Goal: Task Accomplishment & Management: Use online tool/utility

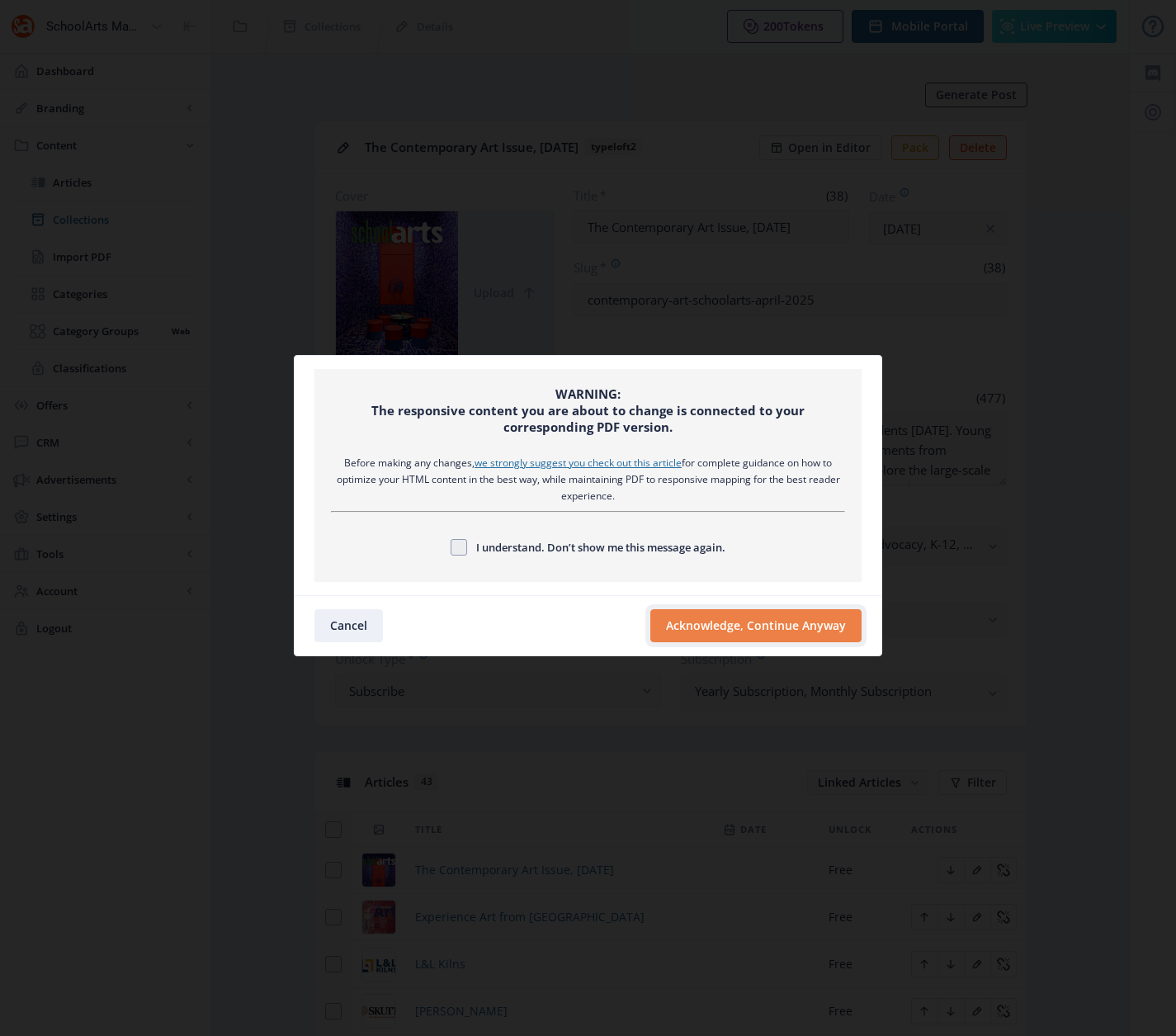
click at [701, 628] on button "Acknowledge, Continue Anyway" at bounding box center [755, 626] width 211 height 33
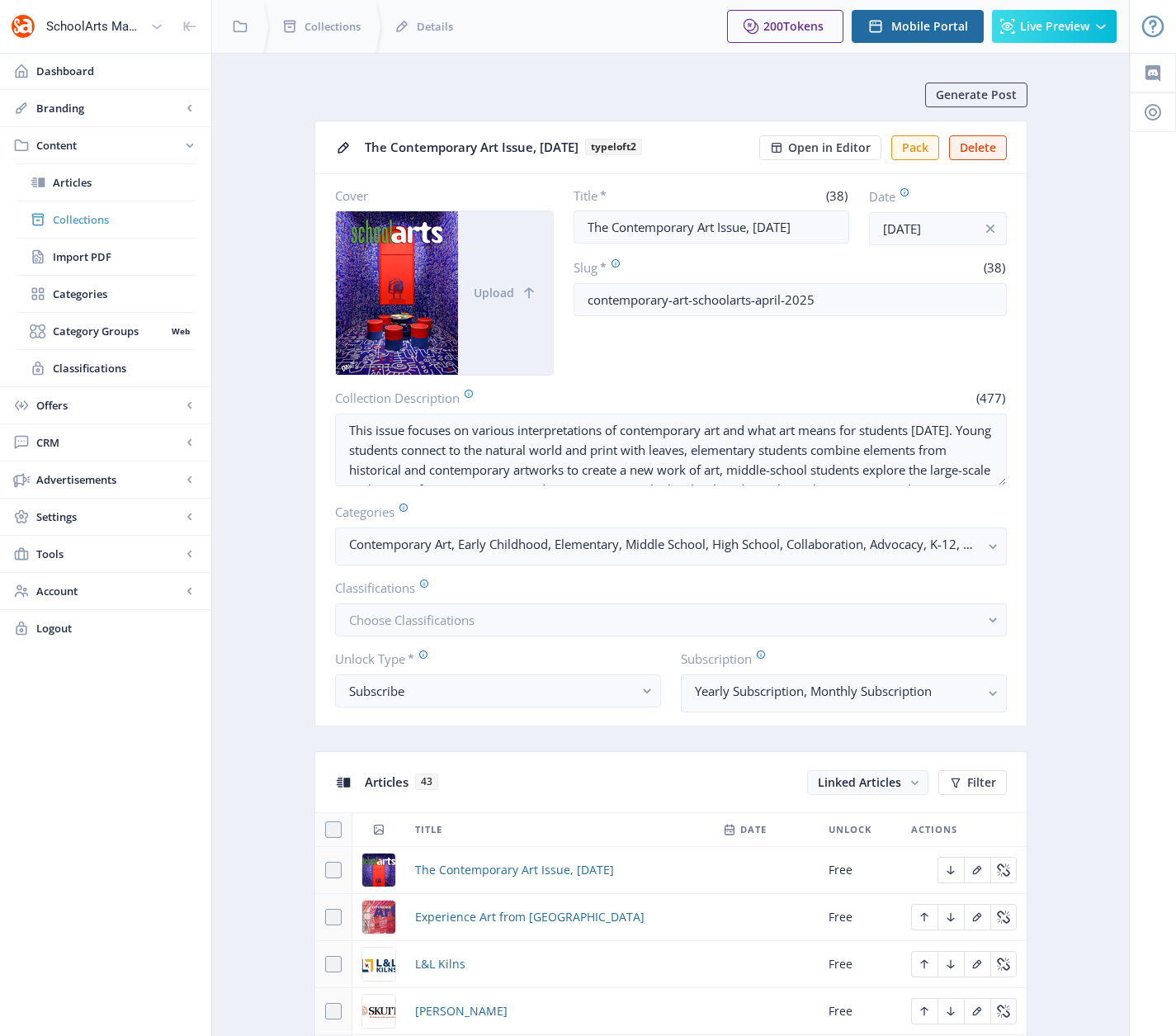
click at [75, 220] on span "Collections" at bounding box center [123, 219] width 142 height 17
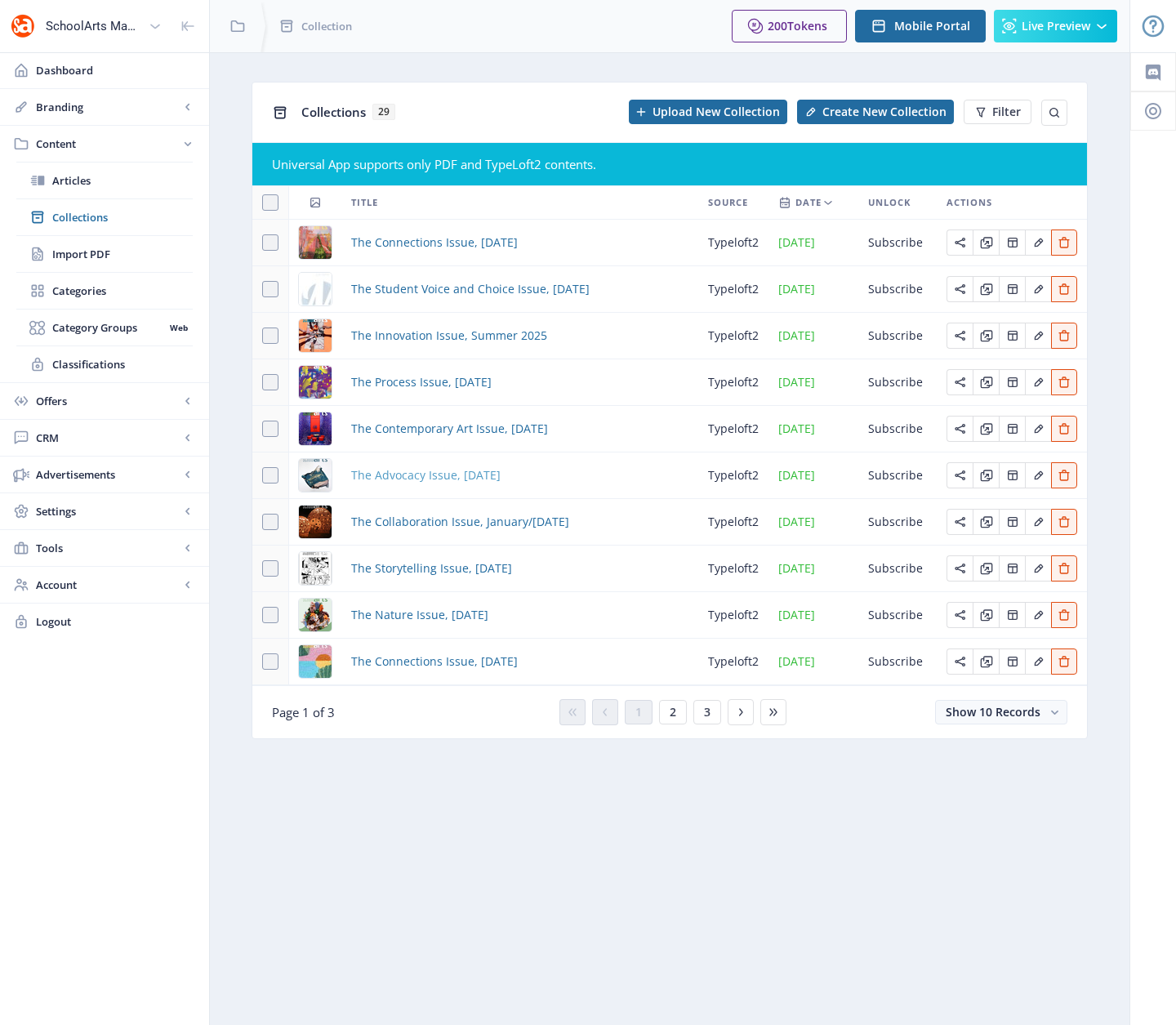
click at [421, 477] on span "The Advocacy Issue, [DATE]" at bounding box center [426, 475] width 150 height 20
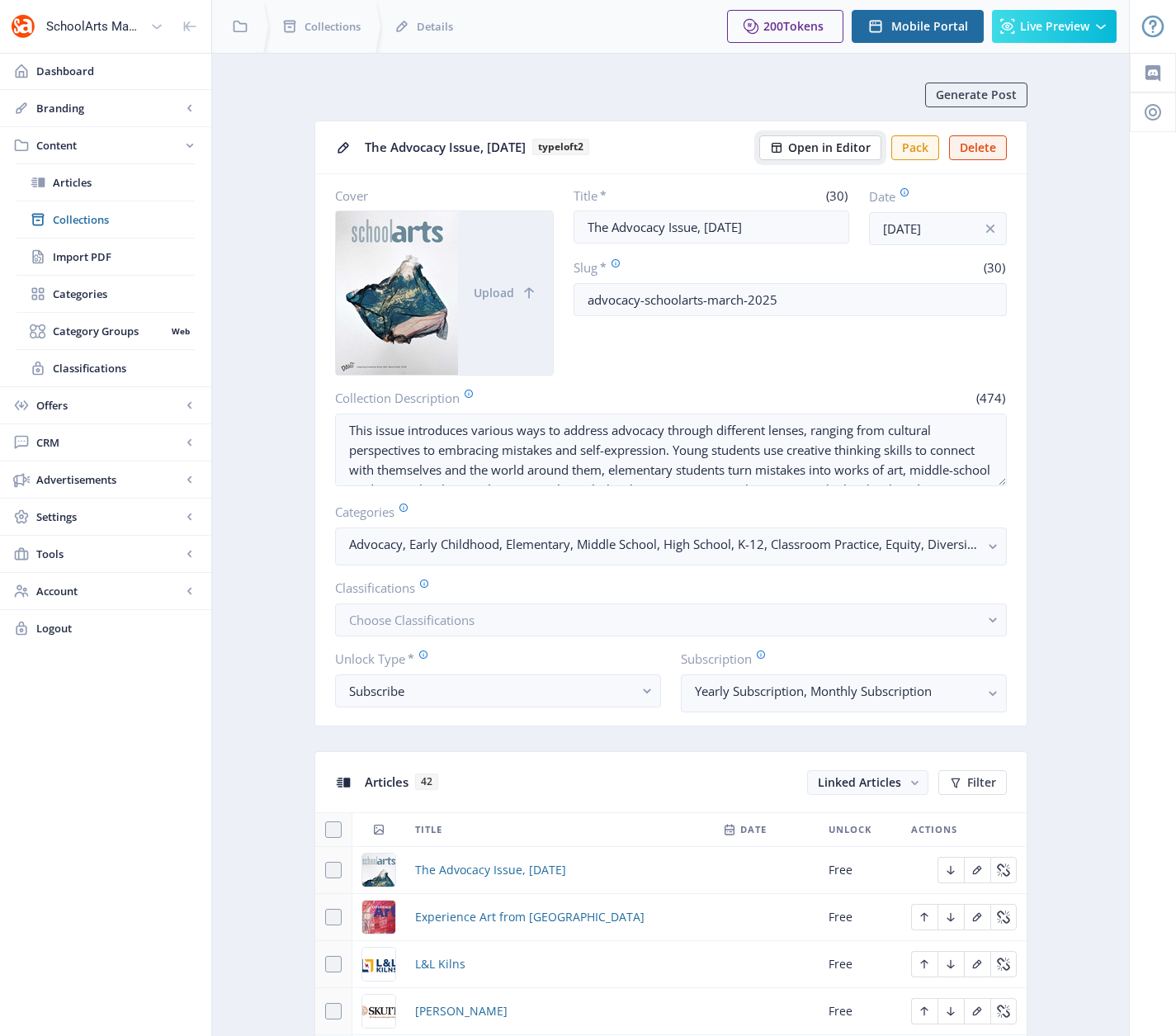
click at [812, 150] on span "Open in Editor" at bounding box center [829, 147] width 83 height 13
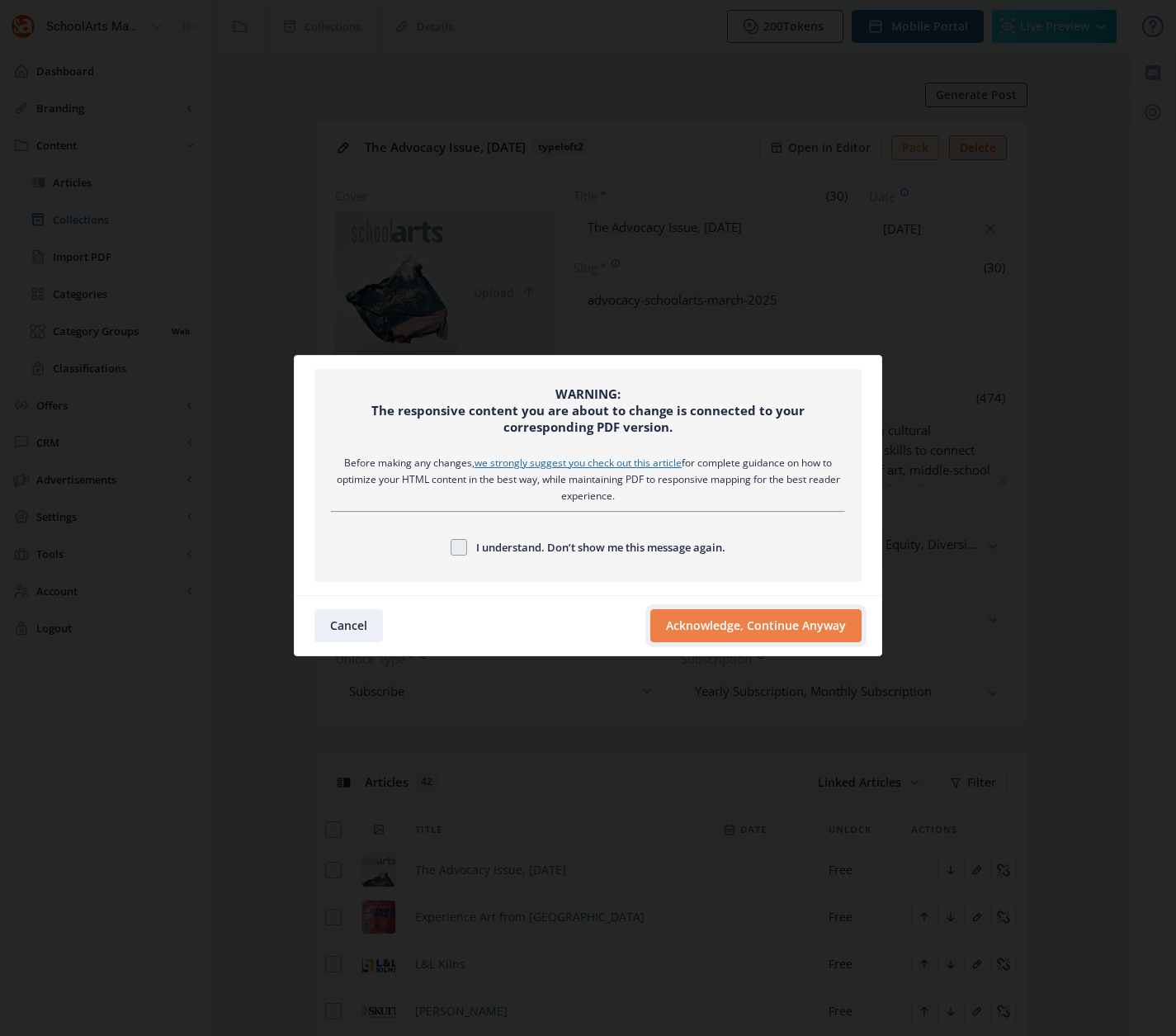
click at [741, 624] on button "Acknowledge, Continue Anyway" at bounding box center [755, 626] width 211 height 33
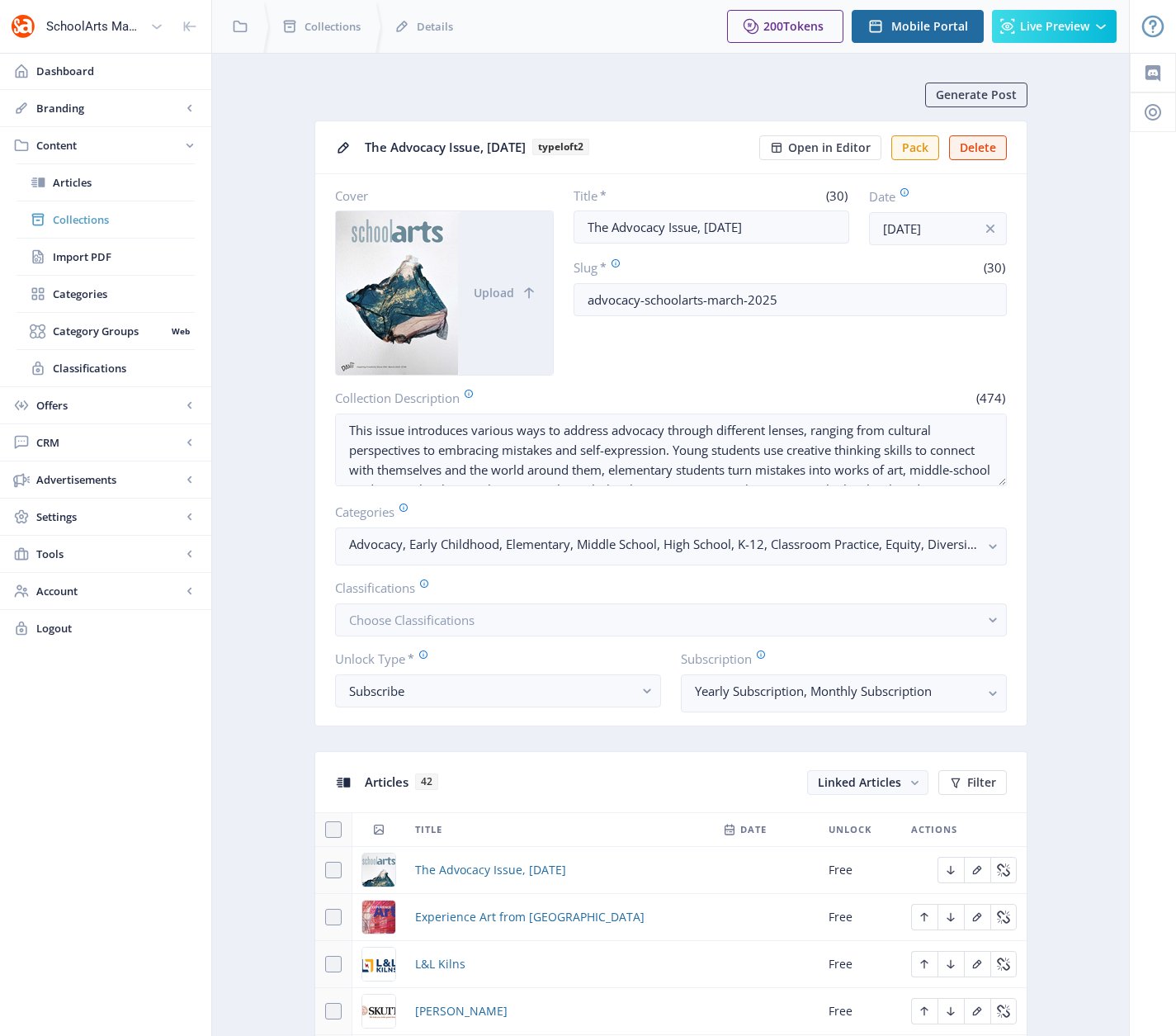
click at [79, 217] on span "Collections" at bounding box center [123, 219] width 142 height 17
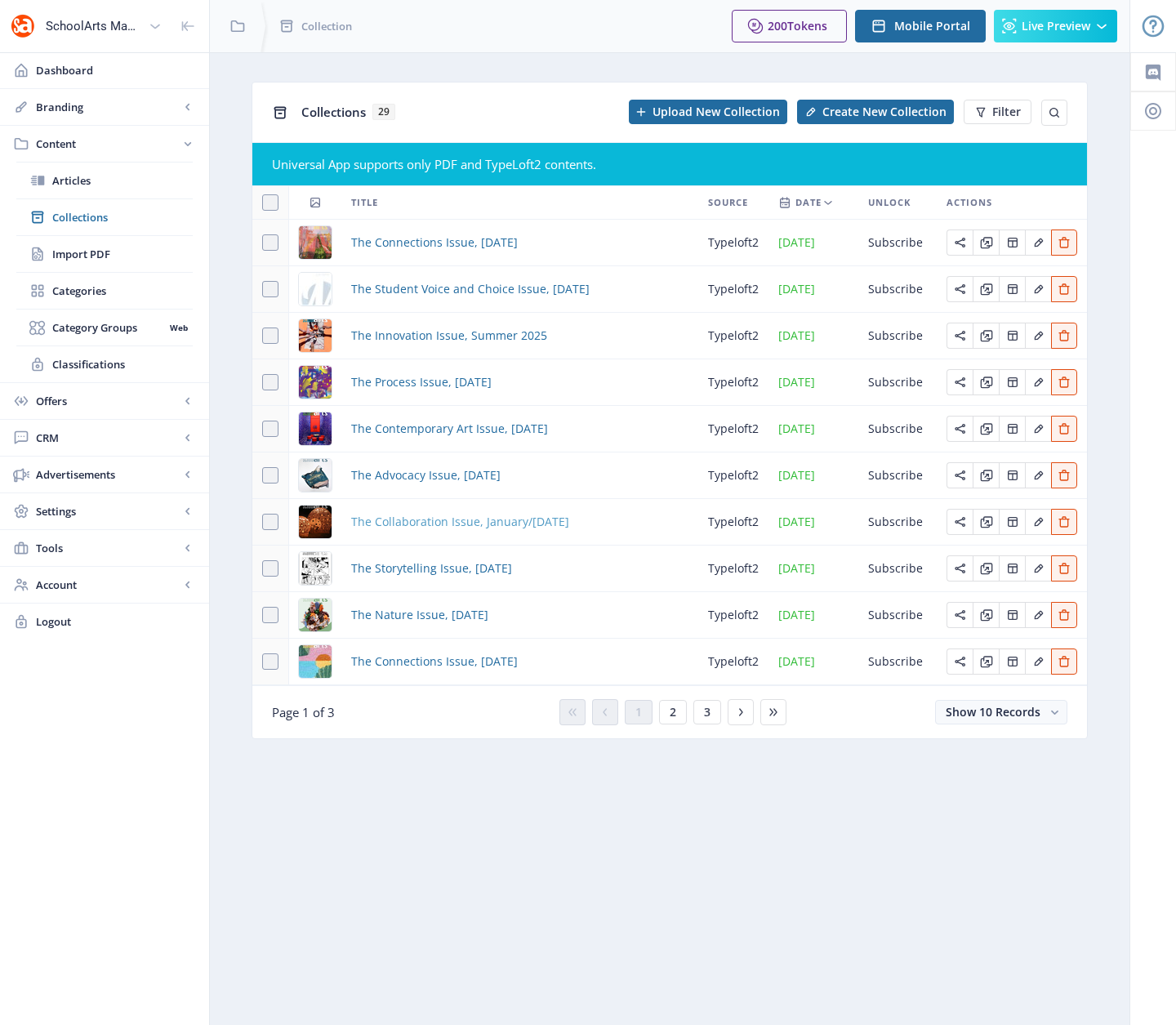
click at [499, 528] on span "The Collaboration Issue, January/[DATE]" at bounding box center [460, 522] width 218 height 20
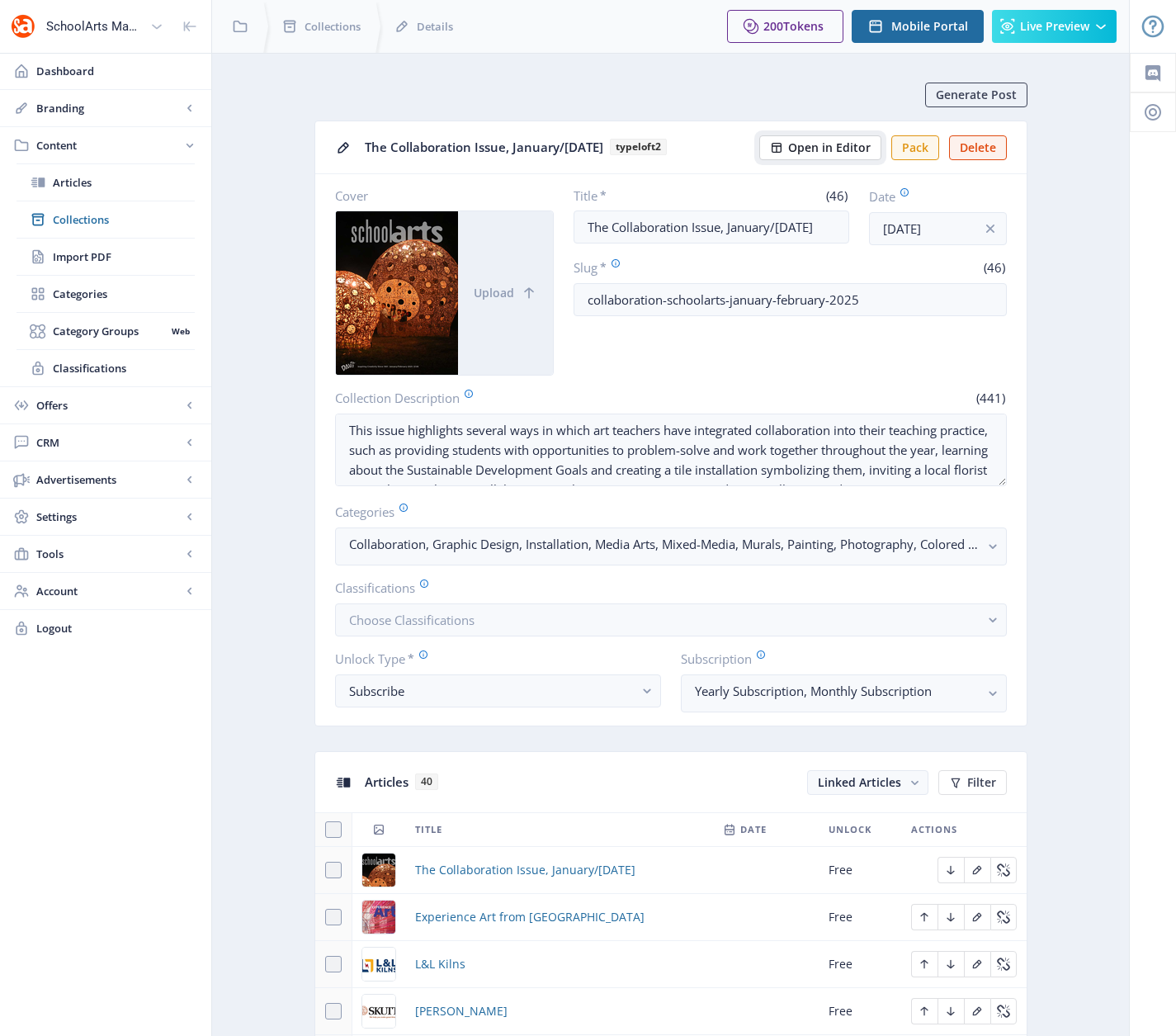
click at [802, 152] on span "Open in Editor" at bounding box center [829, 147] width 83 height 13
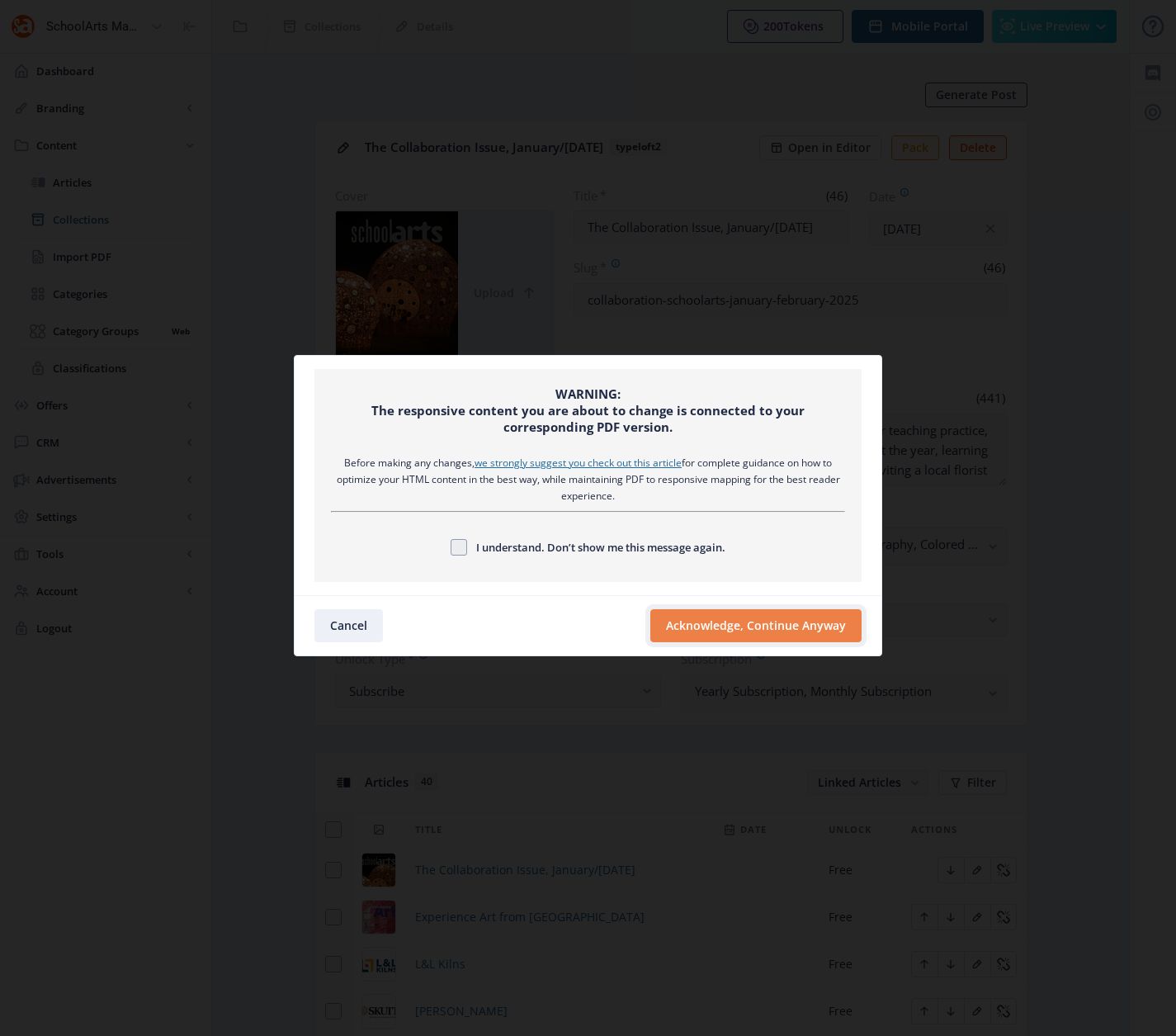
click at [734, 638] on button "Acknowledge, Continue Anyway" at bounding box center [755, 626] width 211 height 33
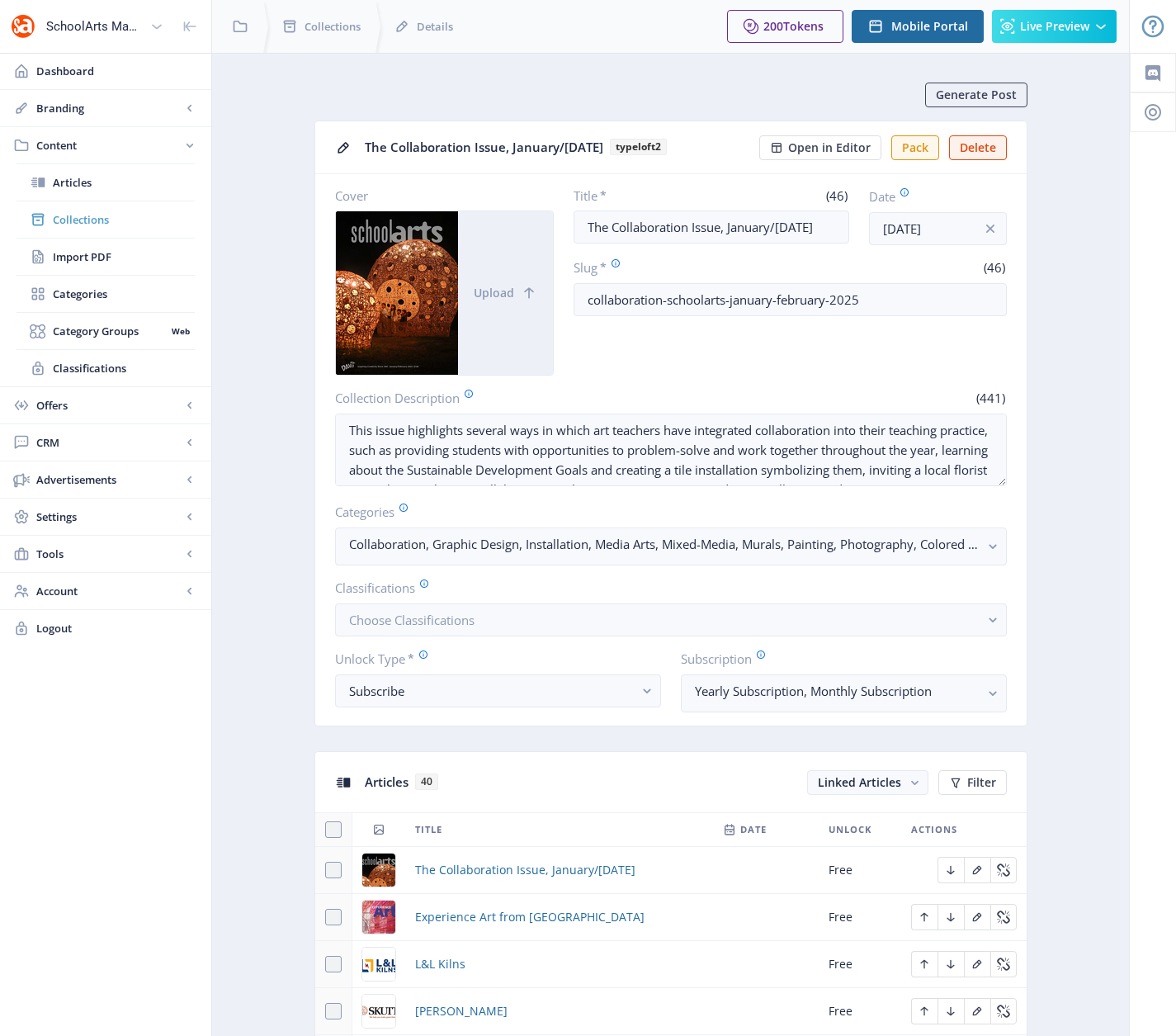
click at [83, 217] on span "Collections" at bounding box center [123, 219] width 142 height 17
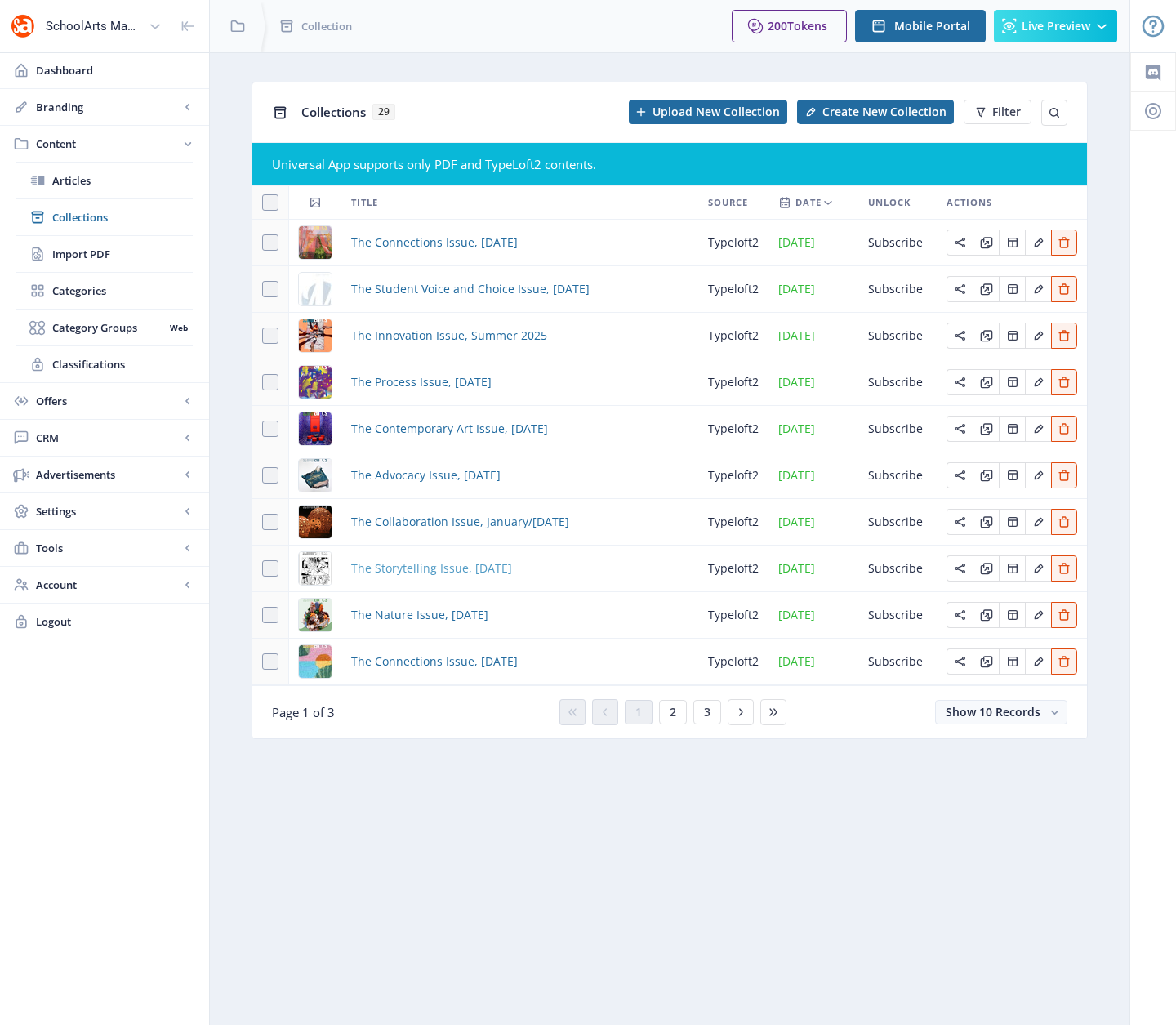
click at [419, 572] on span "The Storytelling Issue, [DATE]" at bounding box center [431, 568] width 161 height 20
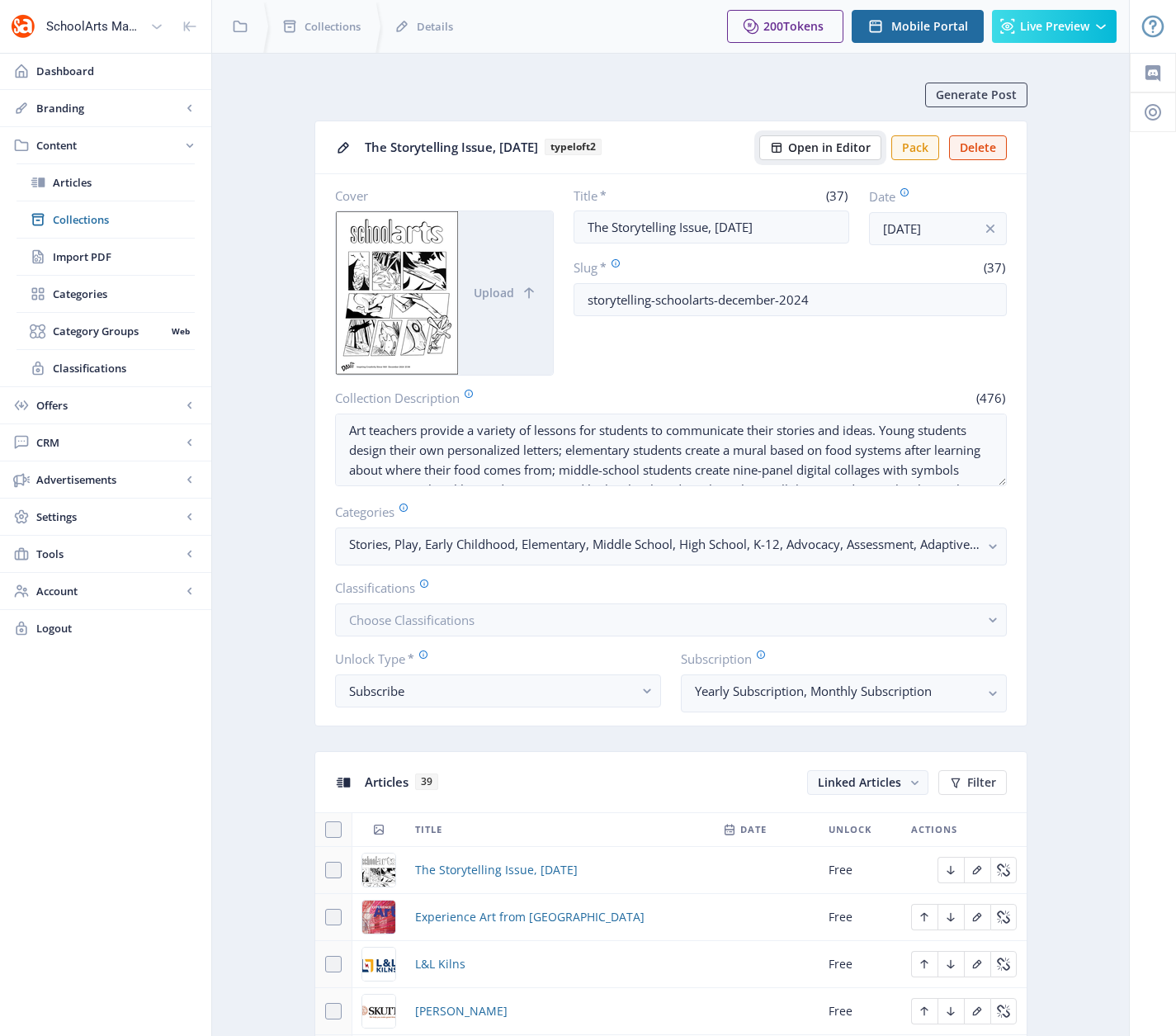
click at [829, 149] on span "Open in Editor" at bounding box center [829, 147] width 83 height 13
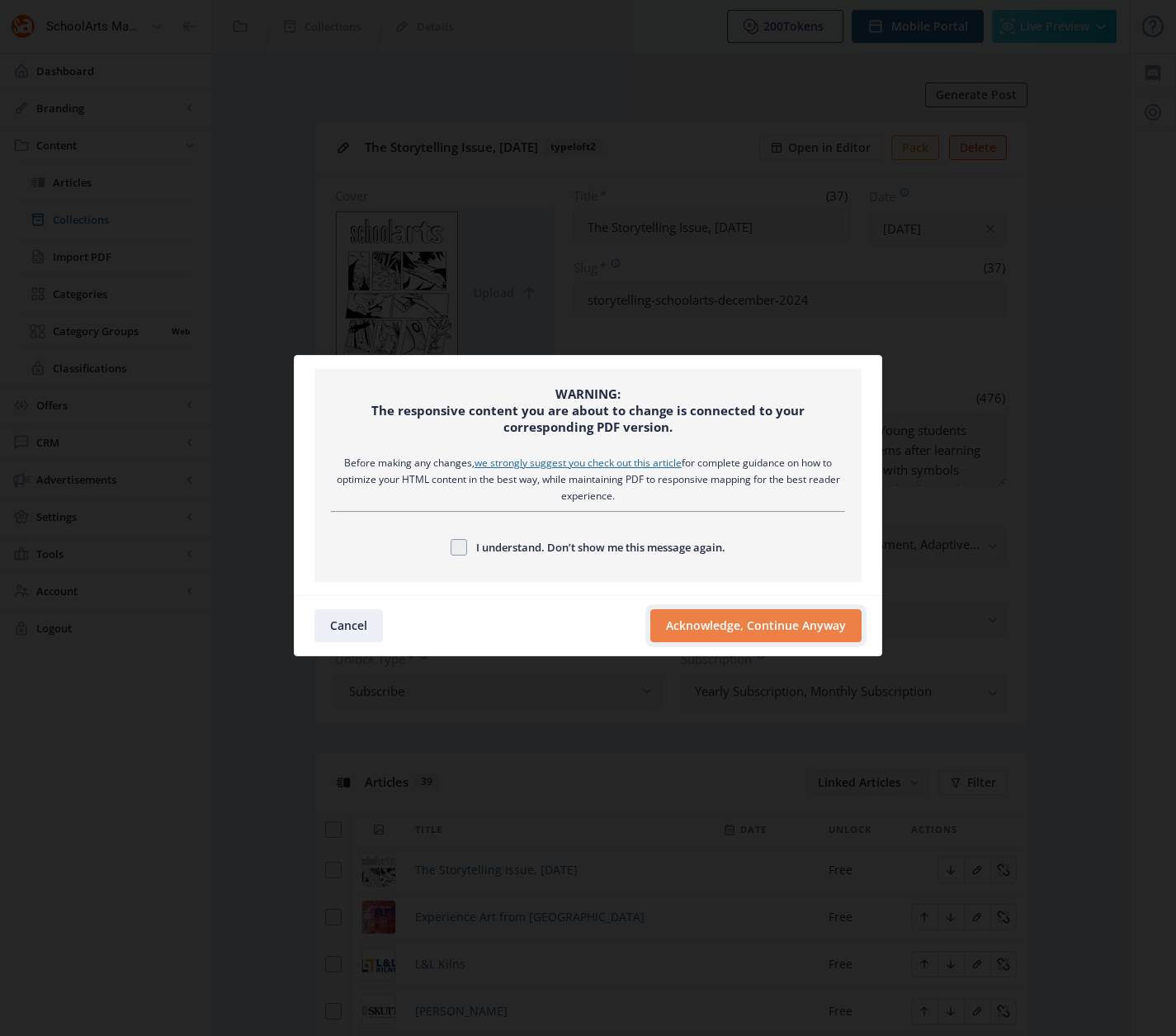
click at [698, 628] on button "Acknowledge, Continue Anyway" at bounding box center [755, 626] width 211 height 33
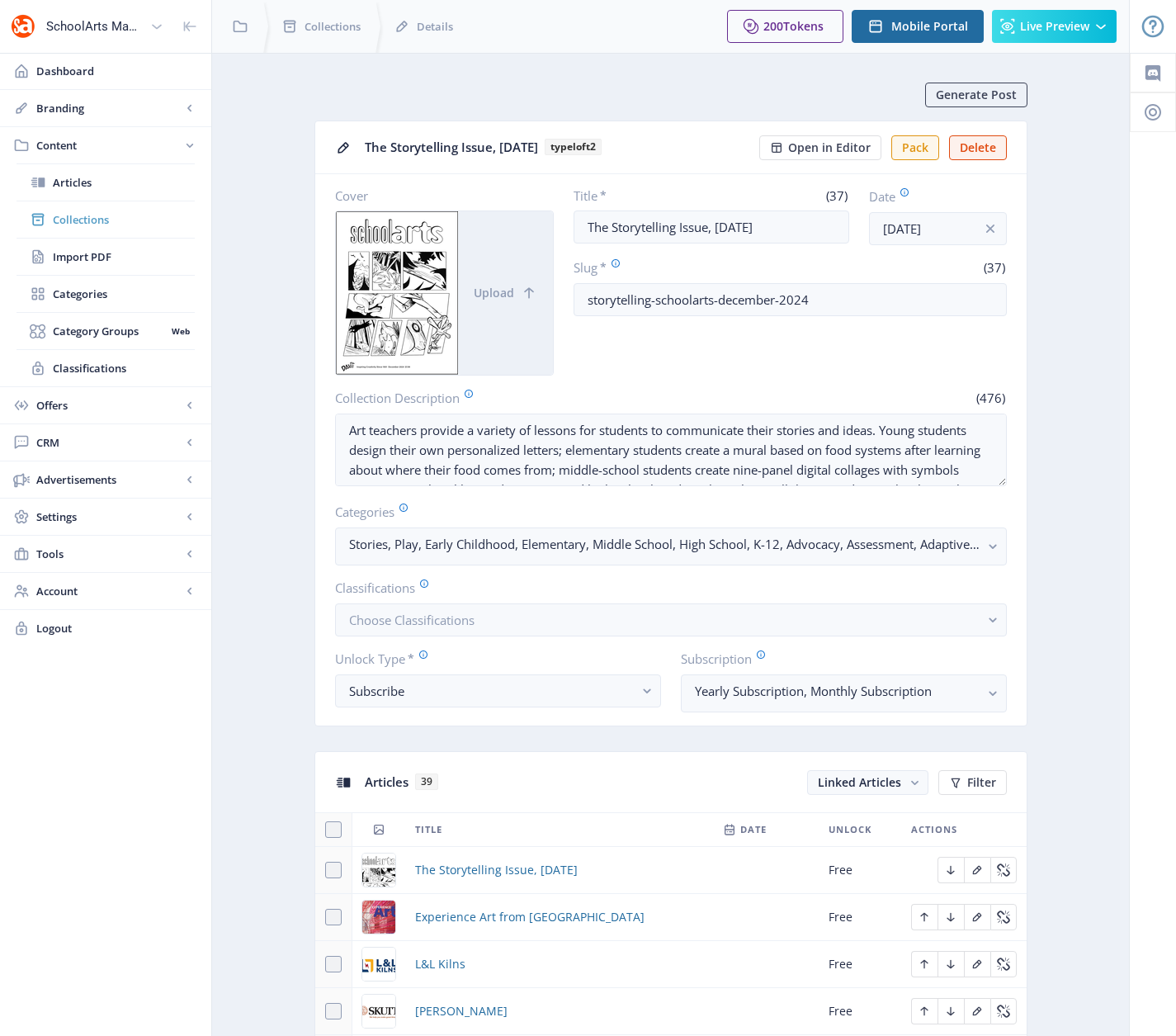
click at [87, 218] on span "Collections" at bounding box center [123, 219] width 142 height 17
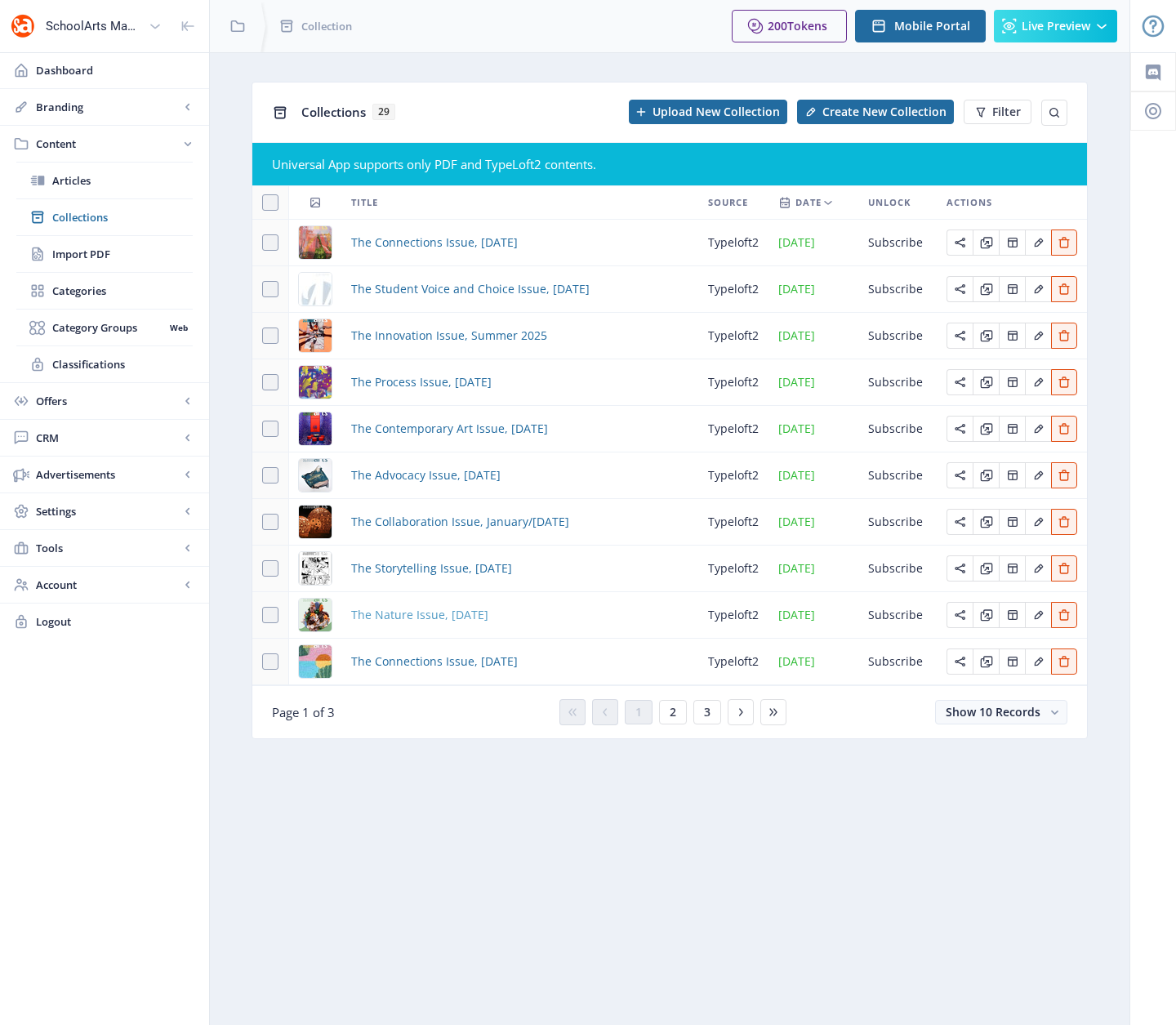
click at [459, 617] on span "The Nature Issue, [DATE]" at bounding box center [420, 615] width 138 height 20
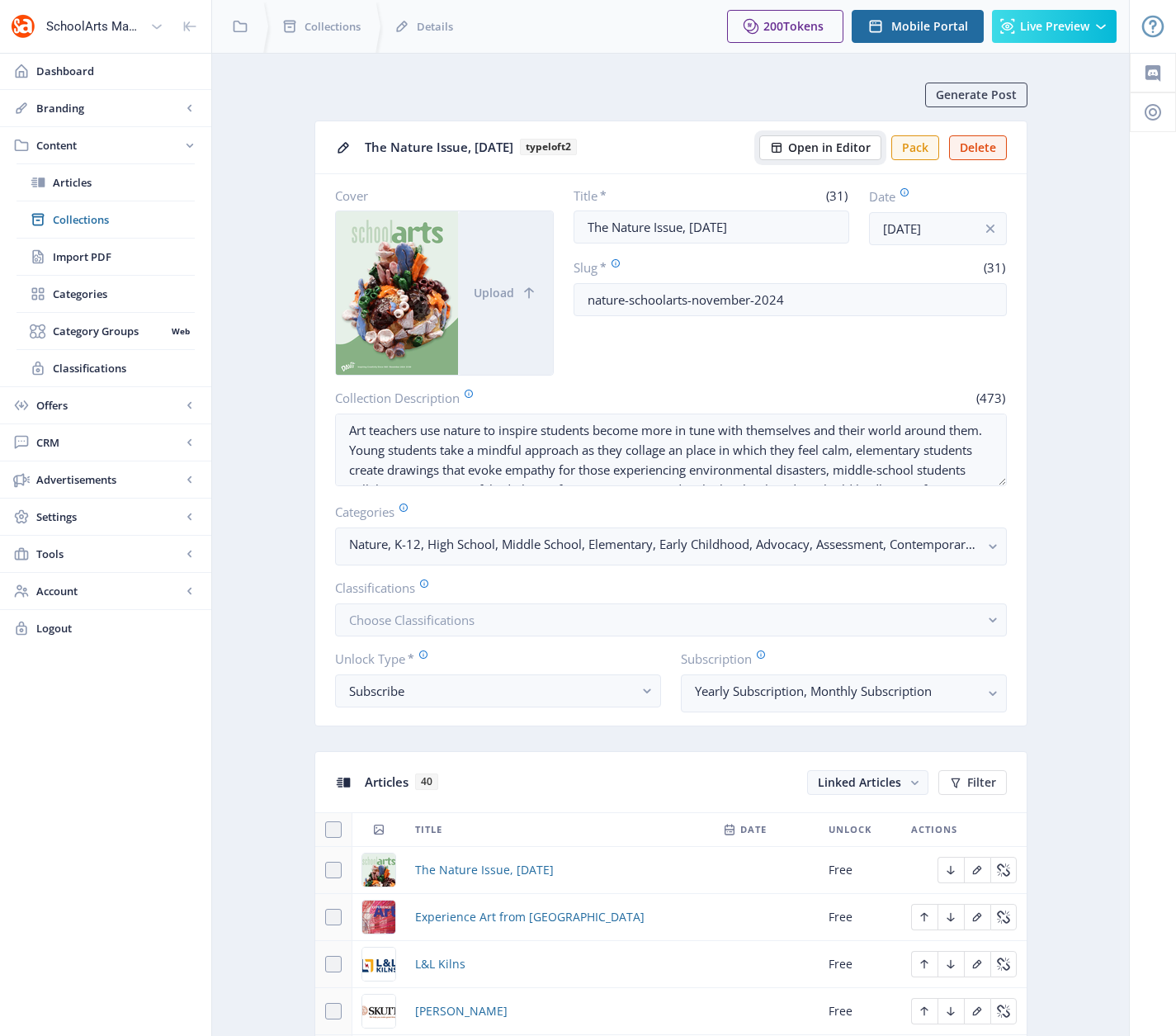
click at [814, 156] on button "Open in Editor" at bounding box center [821, 148] width 123 height 24
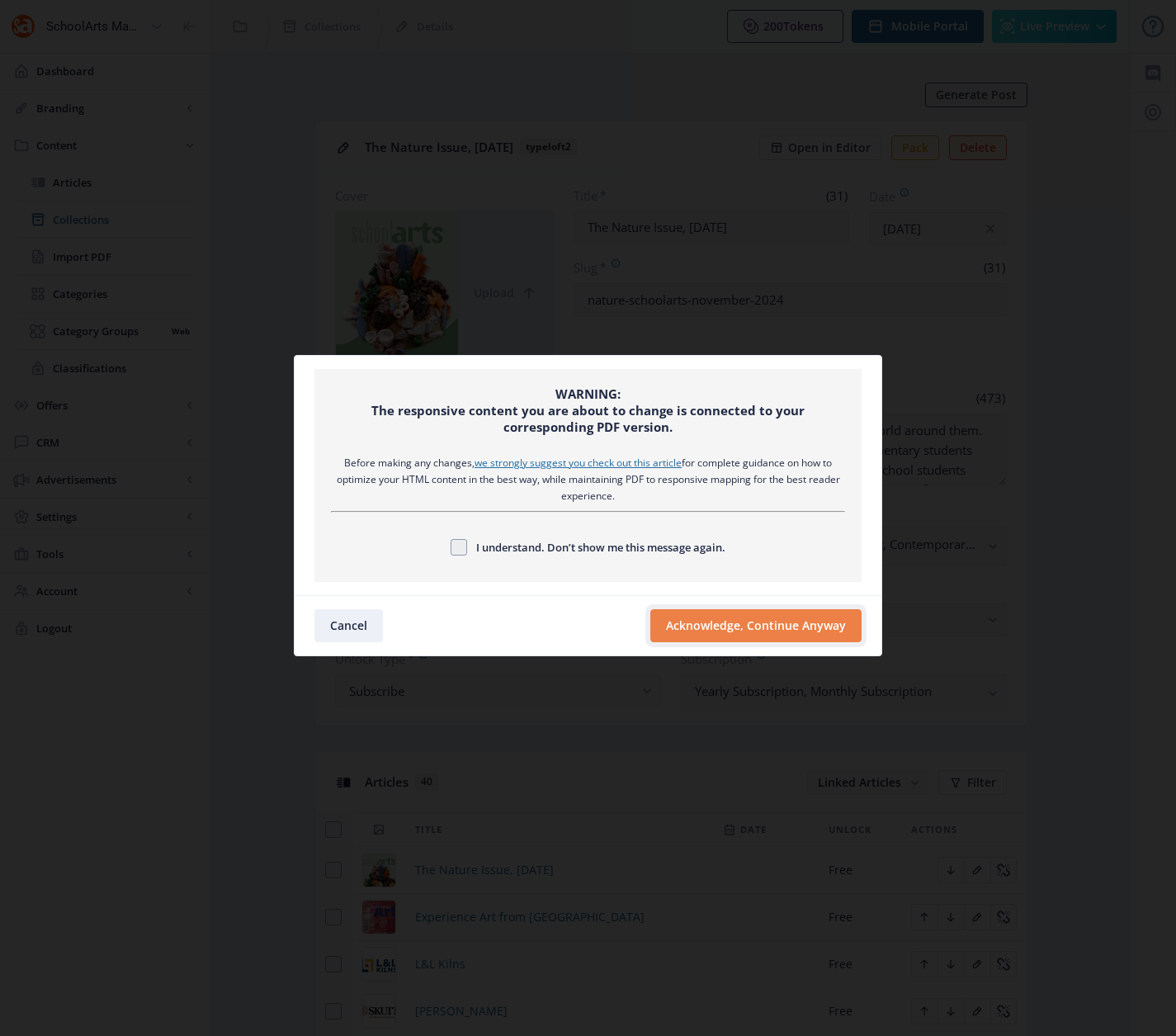
click at [693, 634] on button "Acknowledge, Continue Anyway" at bounding box center [755, 626] width 211 height 33
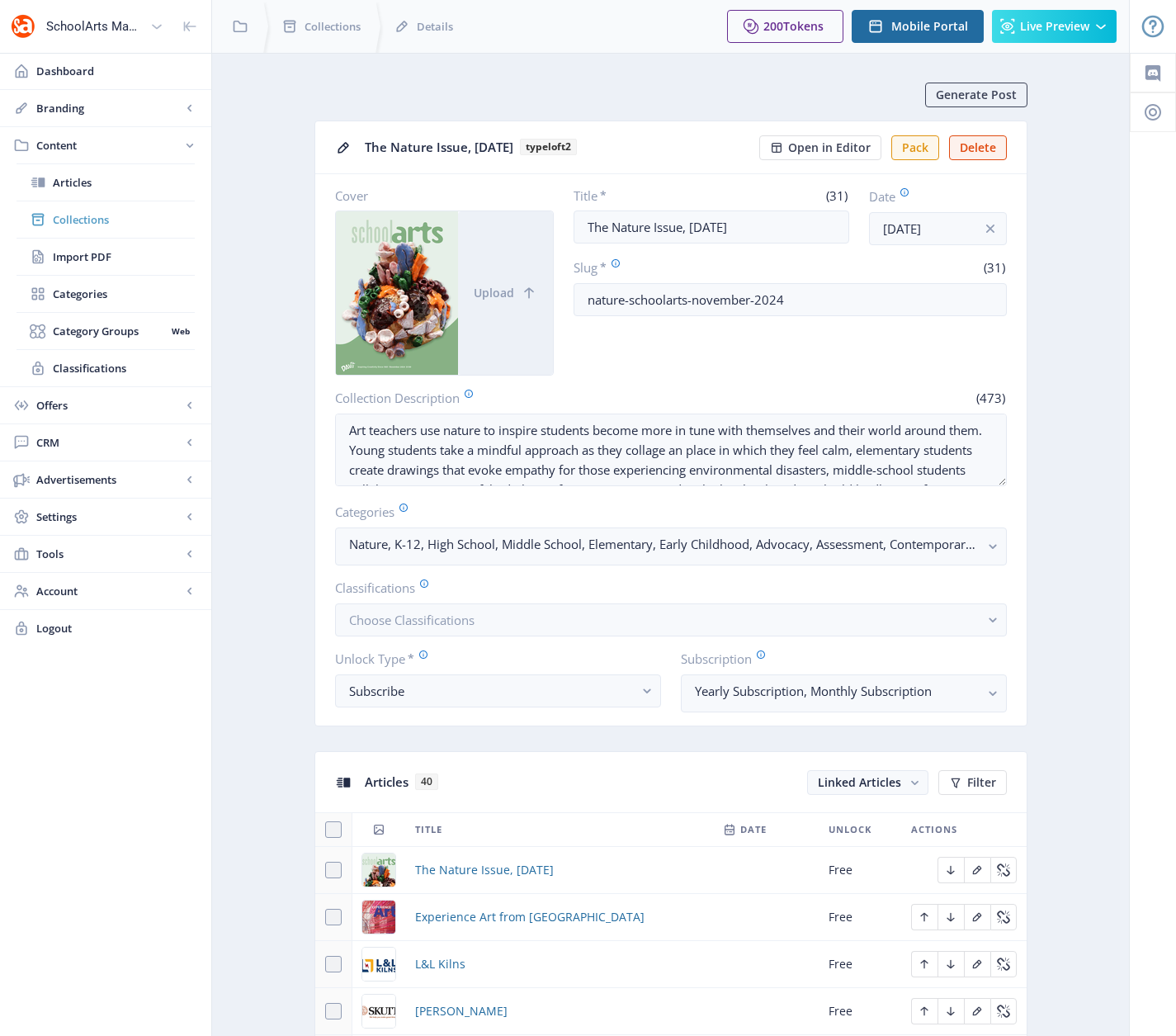
click at [82, 214] on span "Collections" at bounding box center [123, 219] width 142 height 17
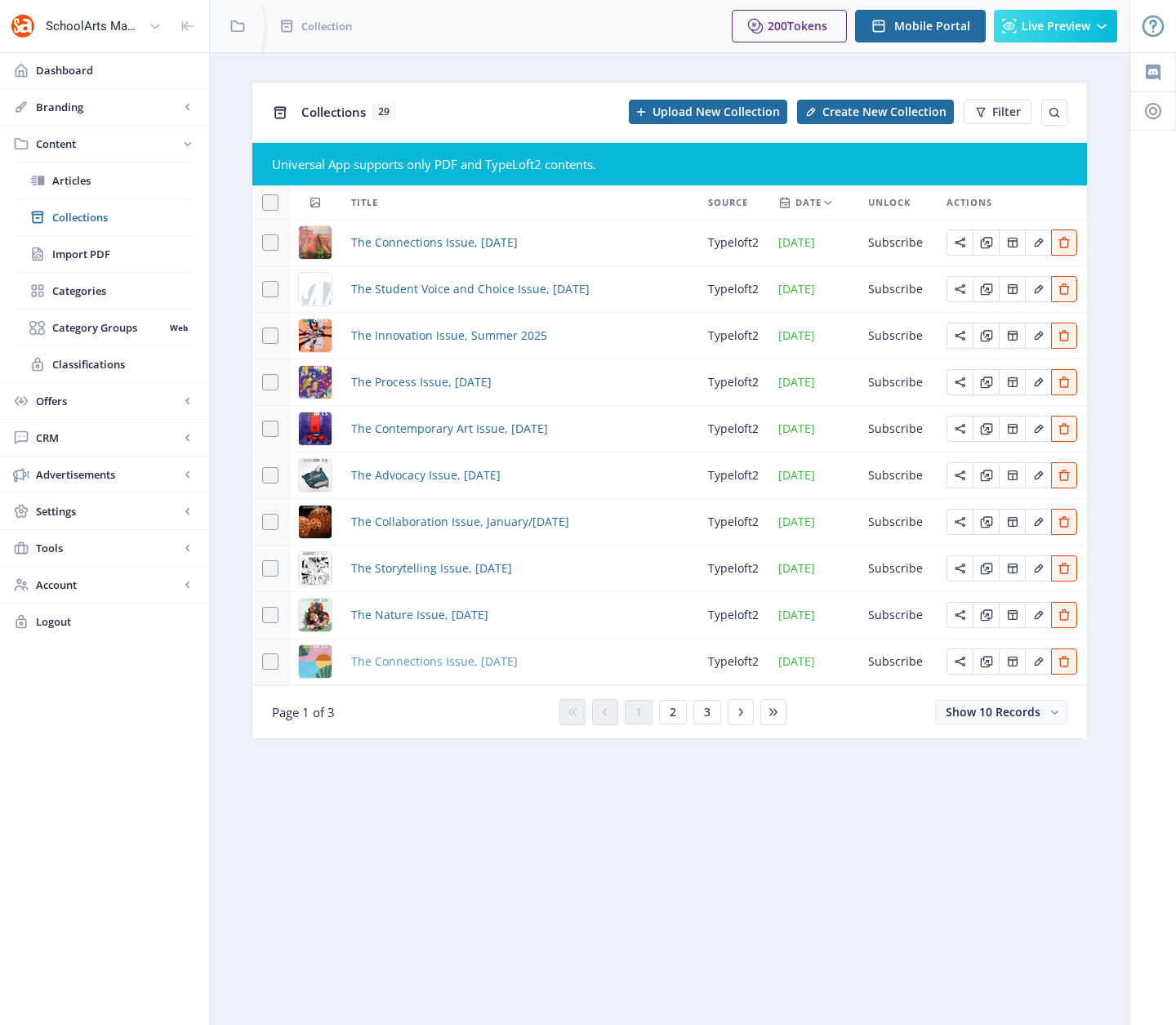
click at [457, 664] on span "The Connections Issue, [DATE]" at bounding box center [434, 661] width 167 height 20
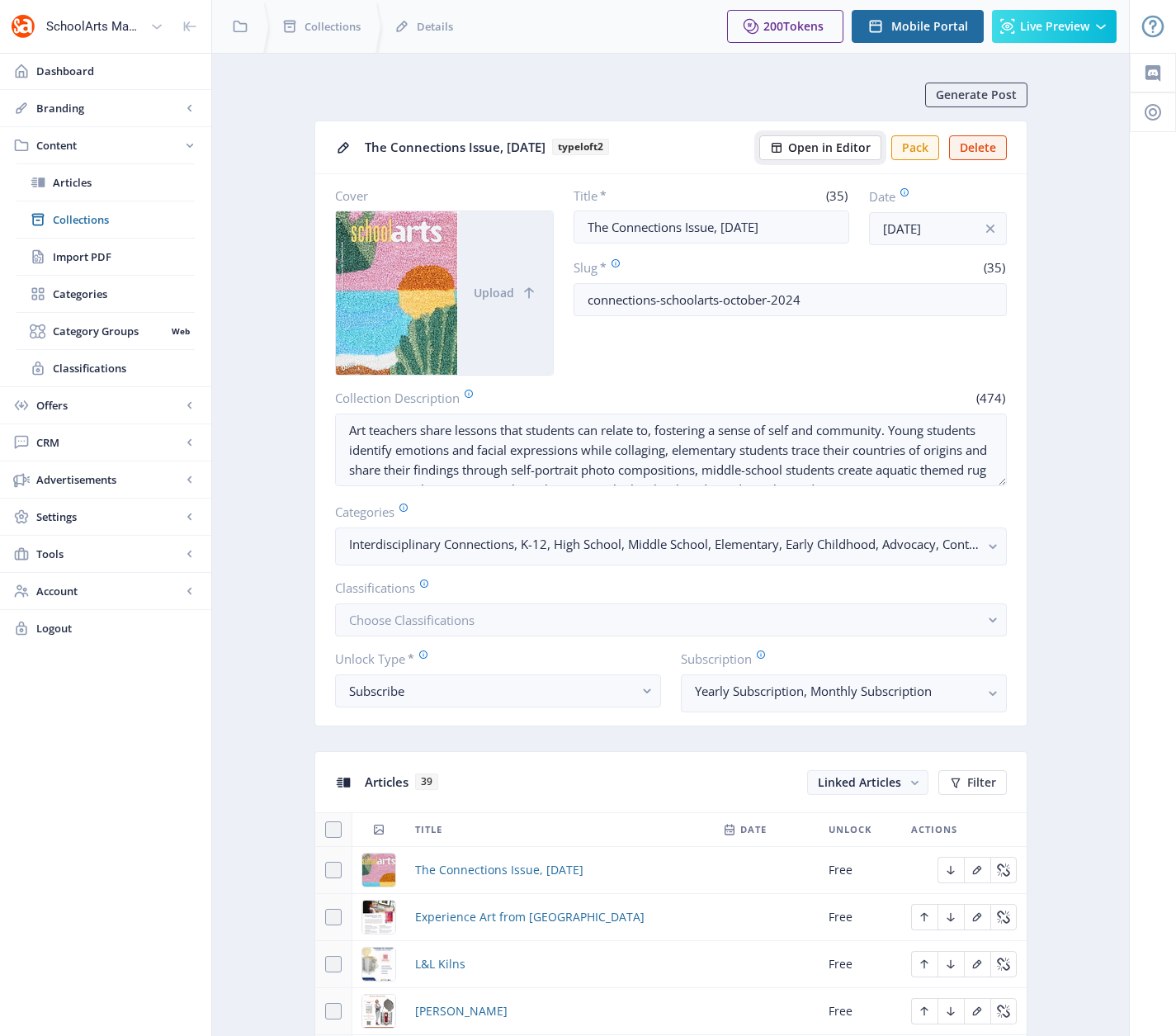
click at [813, 151] on span "Open in Editor" at bounding box center [829, 147] width 83 height 13
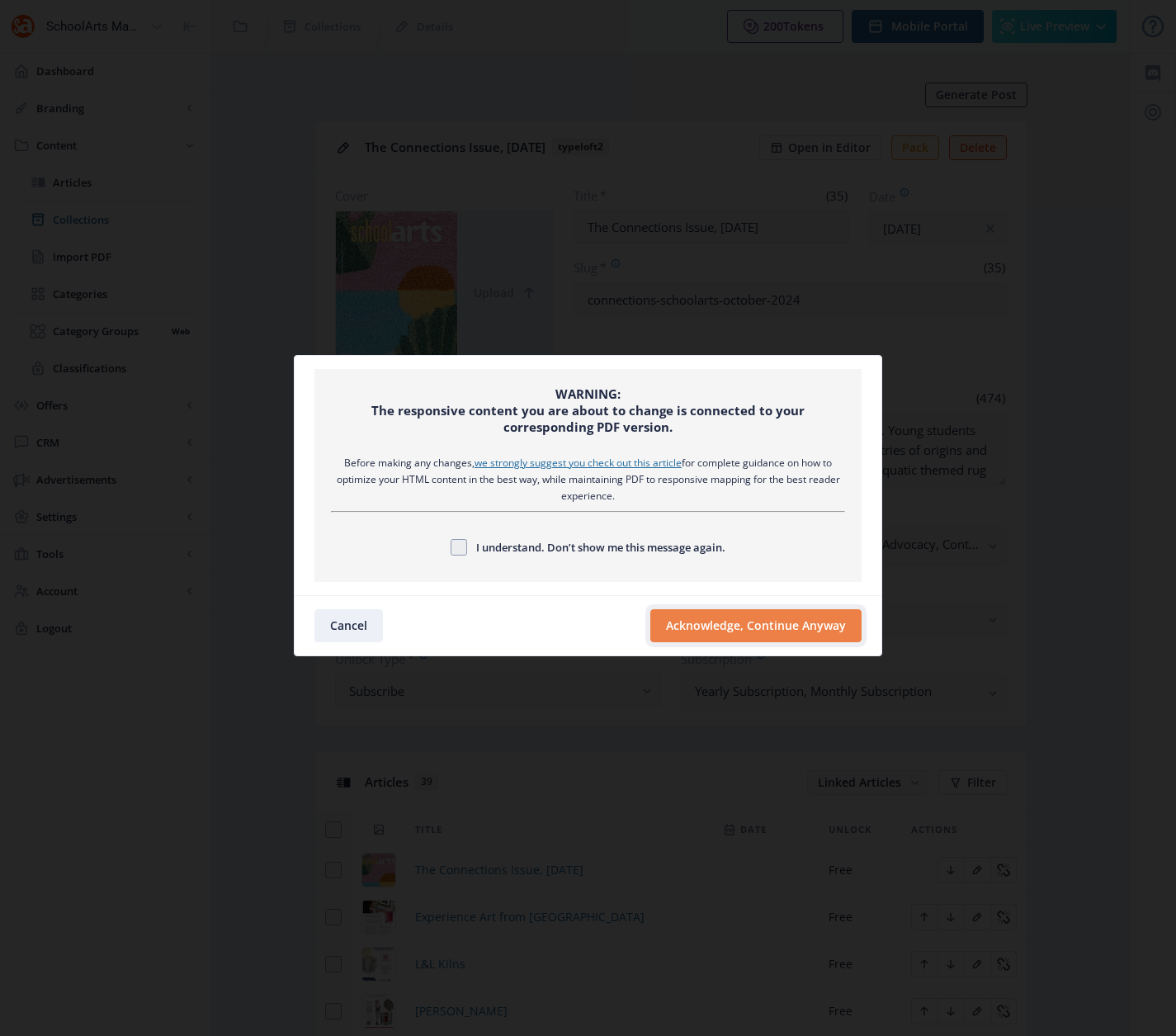
click at [747, 634] on button "Acknowledge, Continue Anyway" at bounding box center [755, 626] width 211 height 33
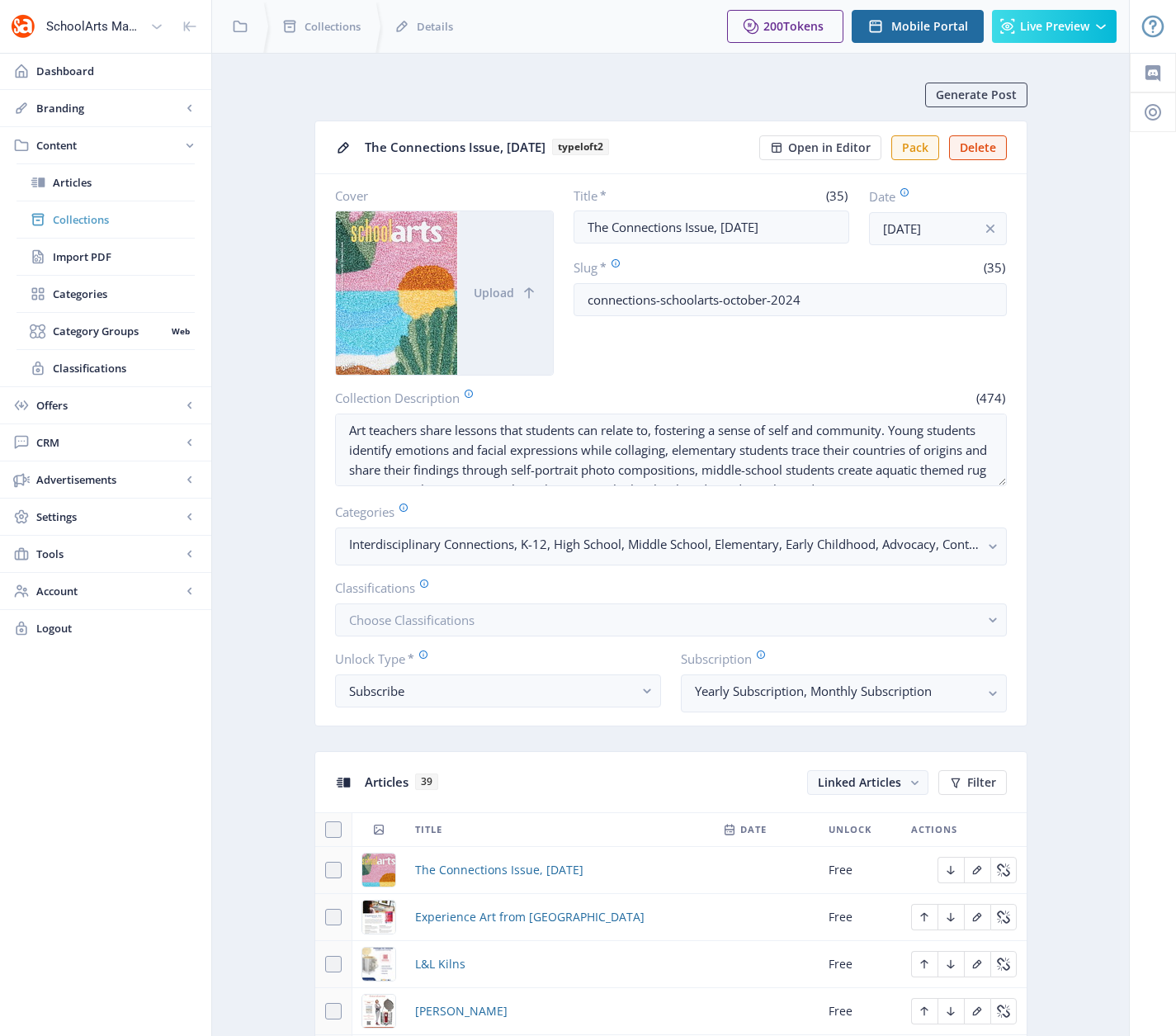
click at [67, 218] on span "Collections" at bounding box center [123, 219] width 142 height 17
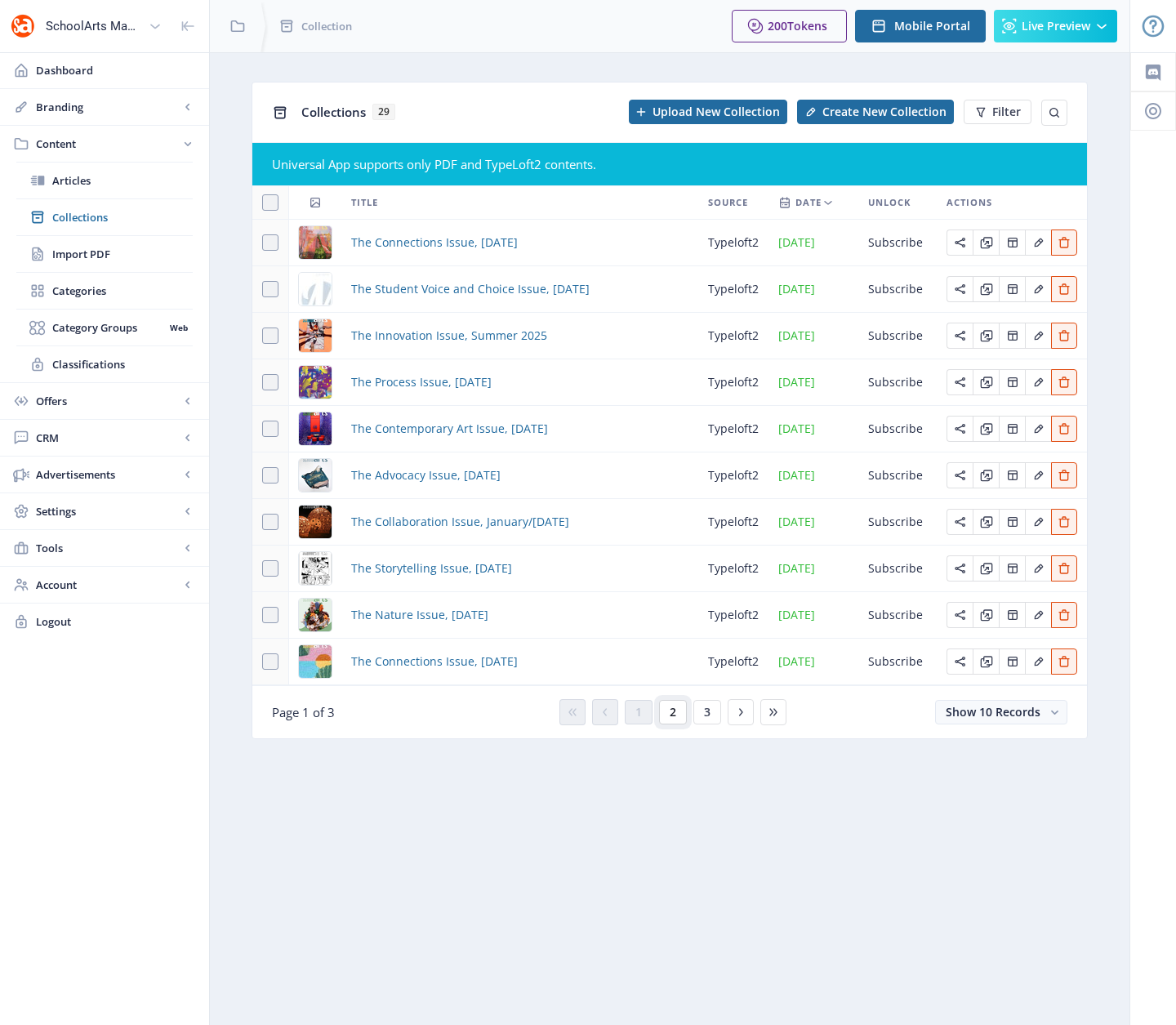
click at [673, 709] on span "2" at bounding box center [673, 712] width 7 height 13
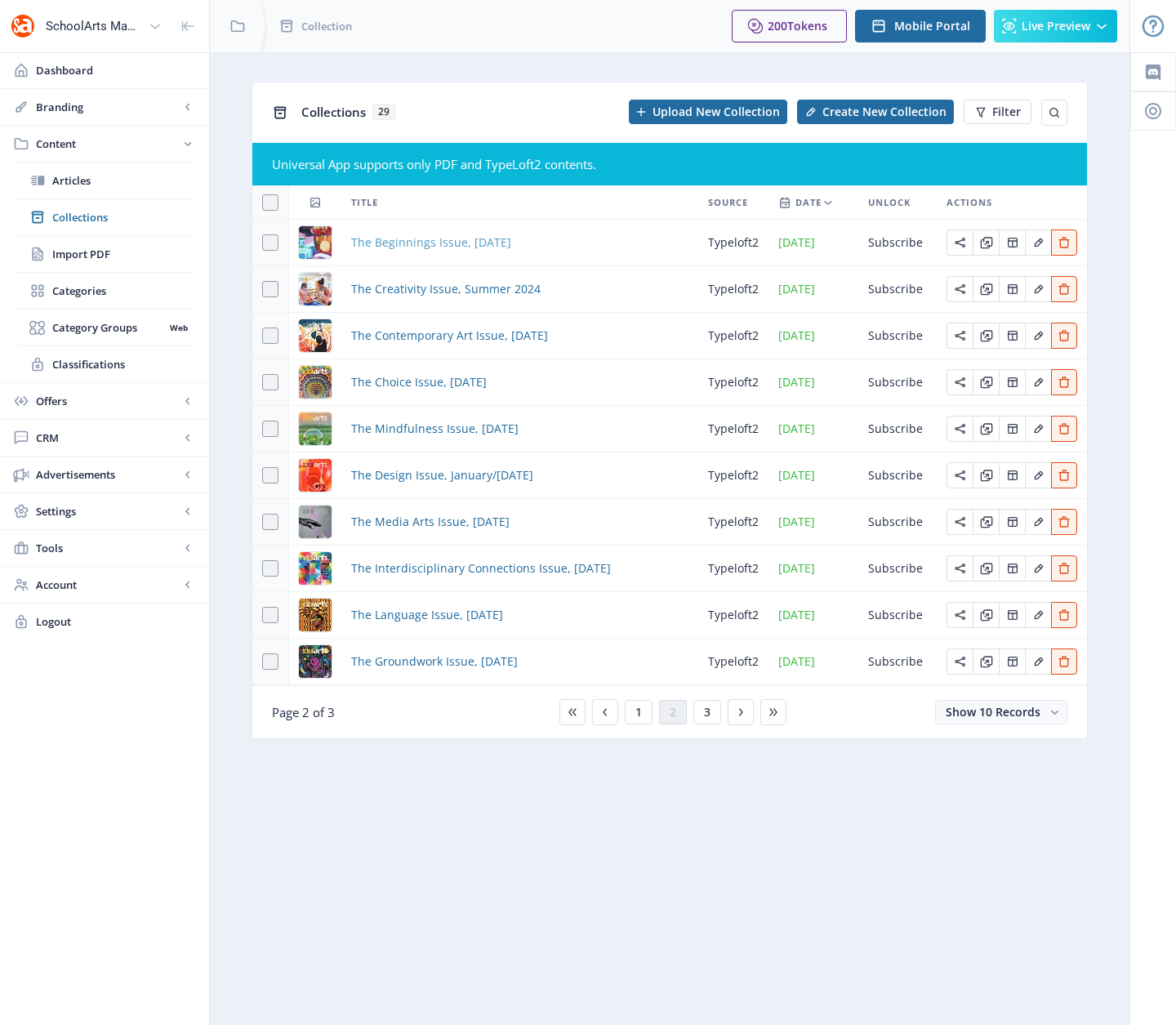
click at [450, 237] on span "The Beginnings Issue, [DATE]" at bounding box center [431, 242] width 160 height 20
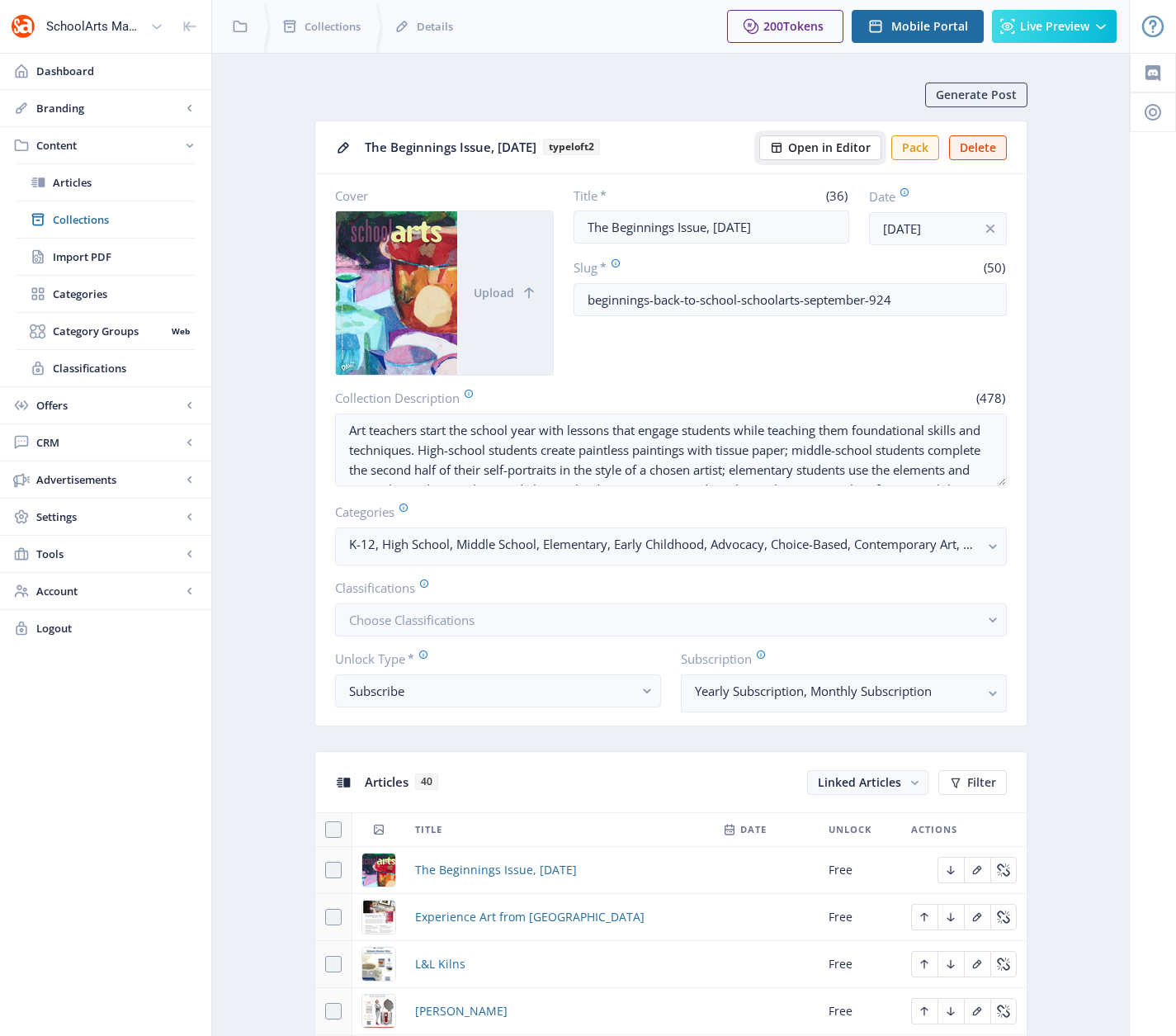
click at [832, 147] on span "Open in Editor" at bounding box center [829, 147] width 83 height 13
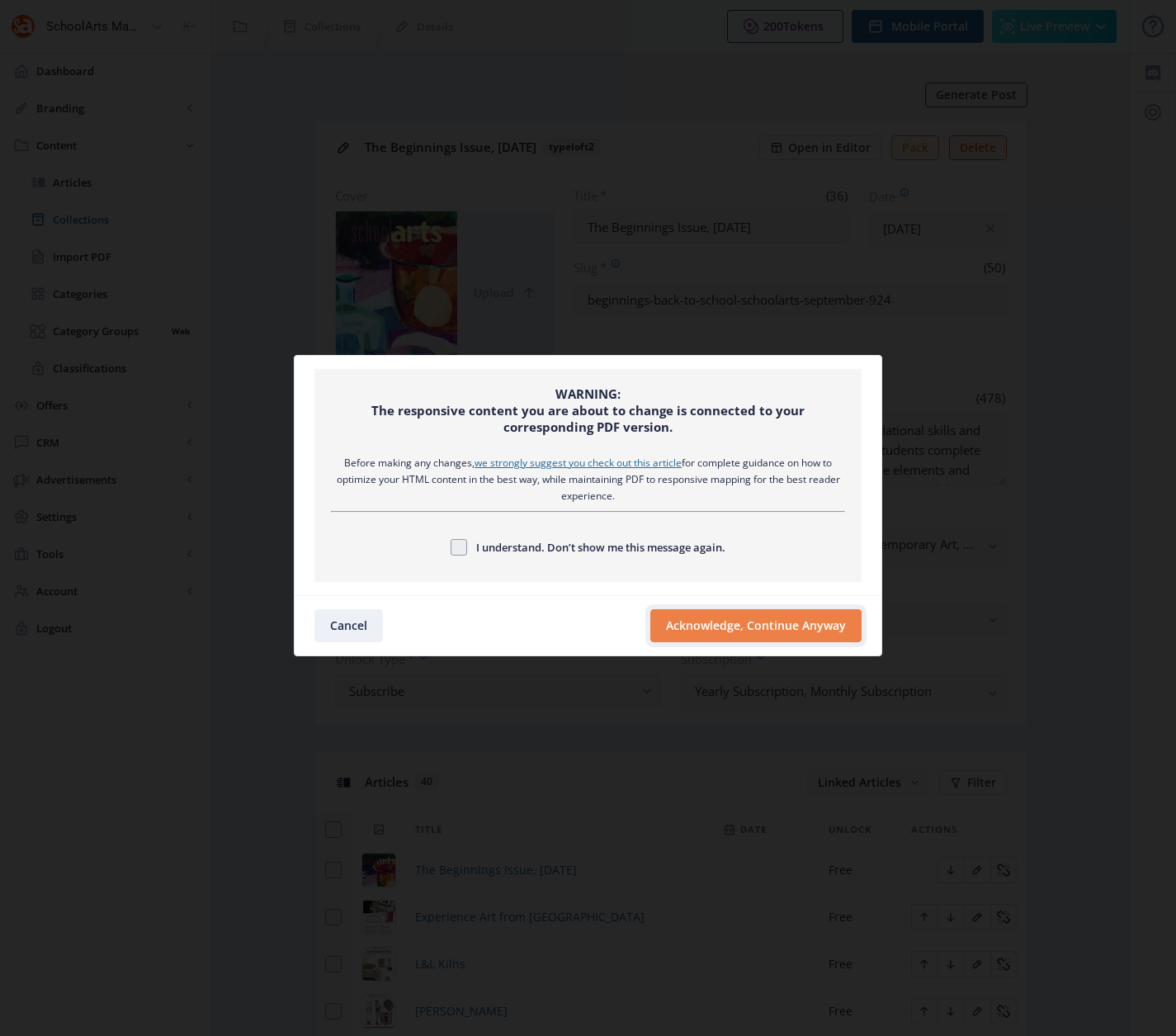
click at [701, 621] on button "Acknowledge, Continue Anyway" at bounding box center [755, 626] width 211 height 33
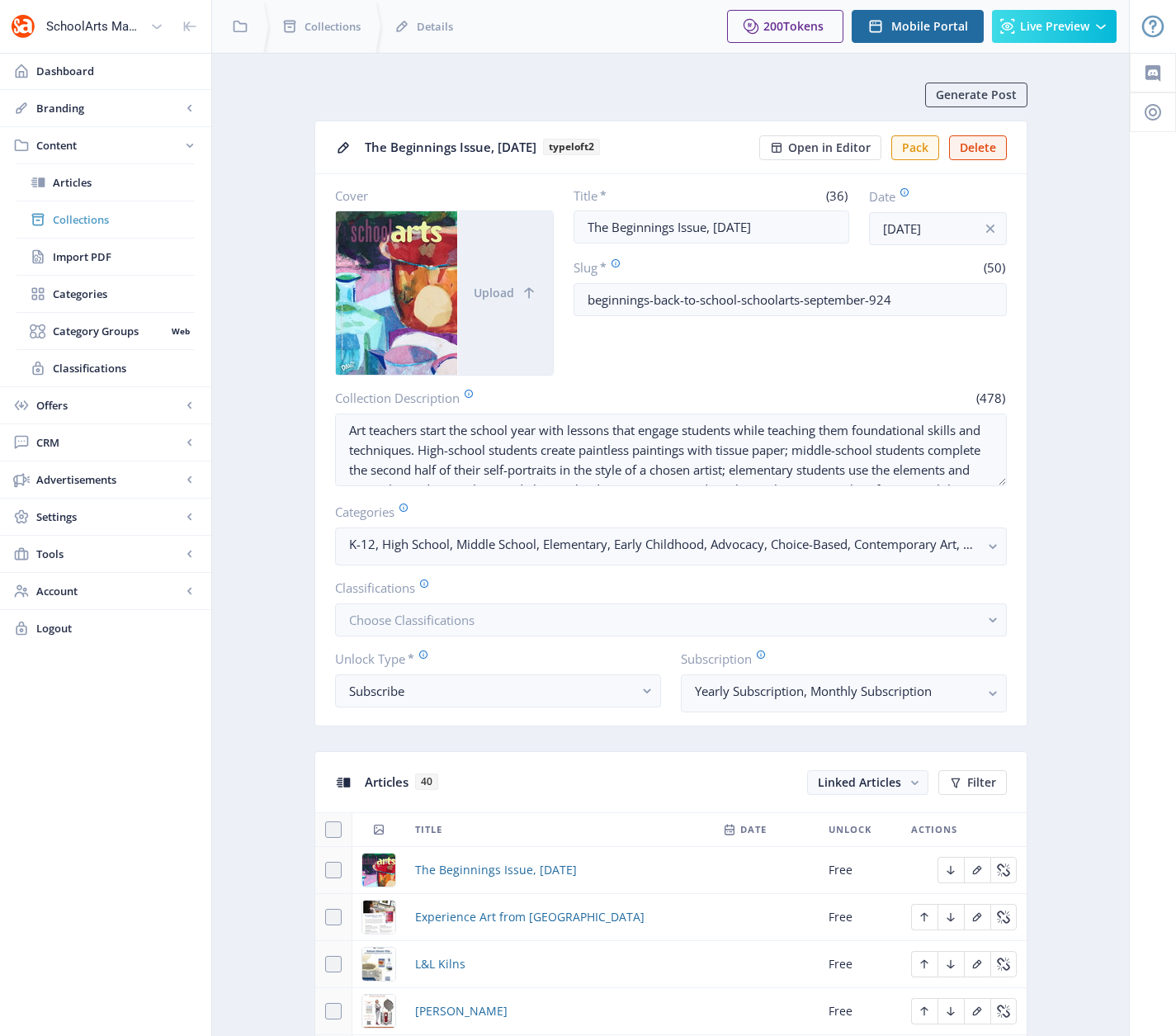
click at [74, 212] on span "Collections" at bounding box center [123, 219] width 142 height 17
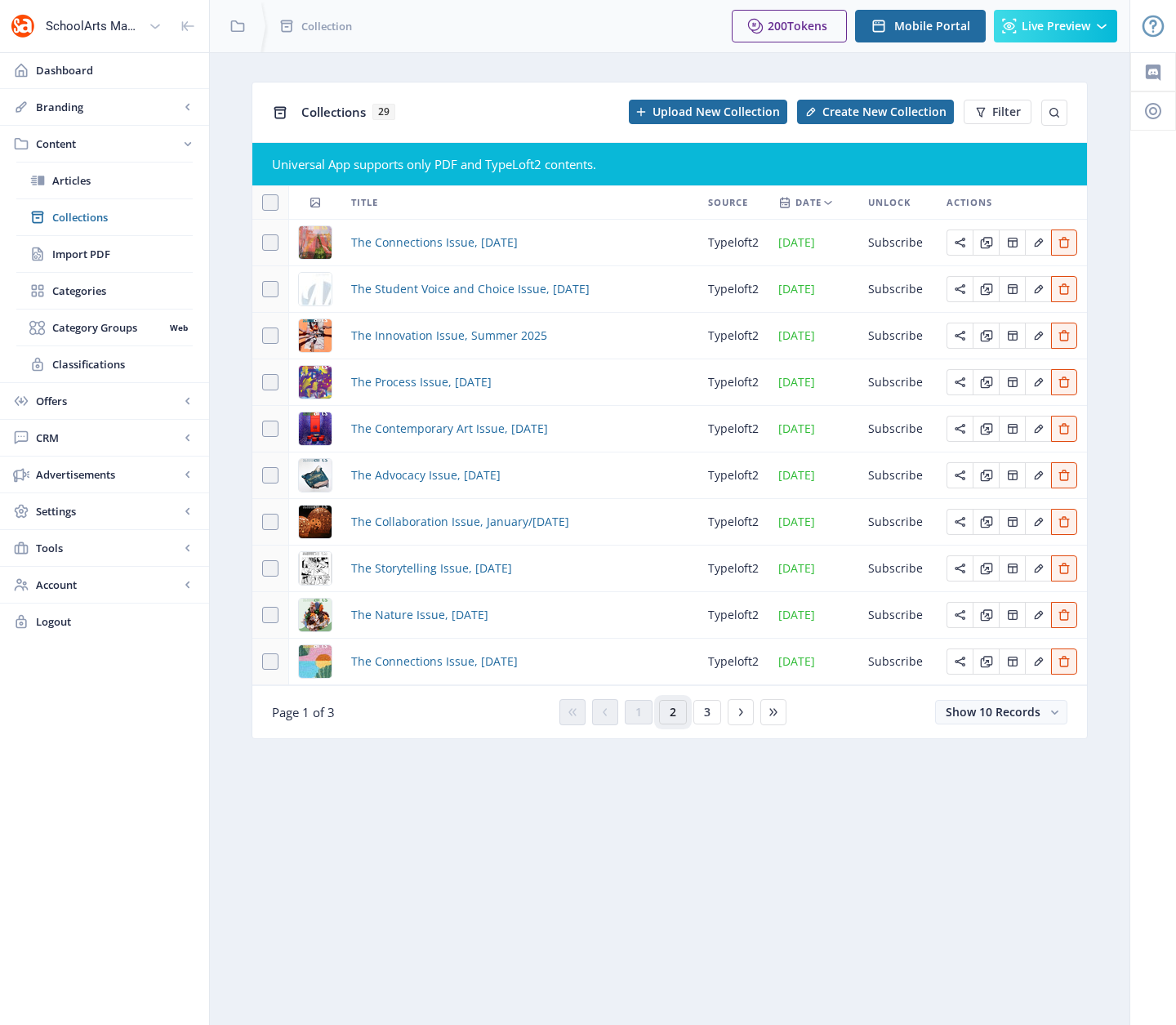
drag, startPoint x: 675, startPoint y: 708, endPoint x: 667, endPoint y: 690, distance: 19.7
click at [675, 708] on button "2" at bounding box center [673, 712] width 28 height 24
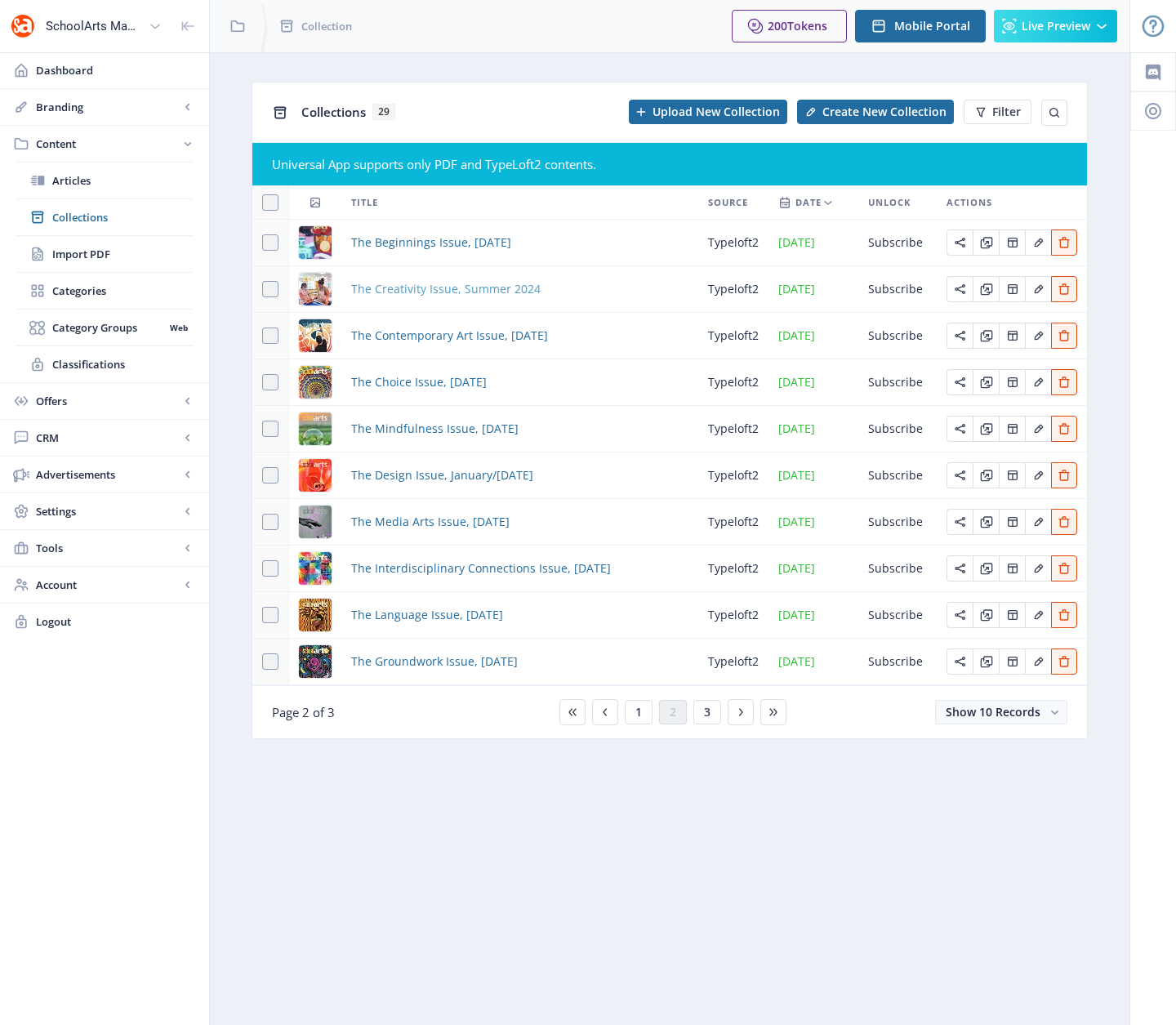
click at [394, 292] on span "The Creativity Issue, Summer 2024" at bounding box center [445, 289] width 189 height 20
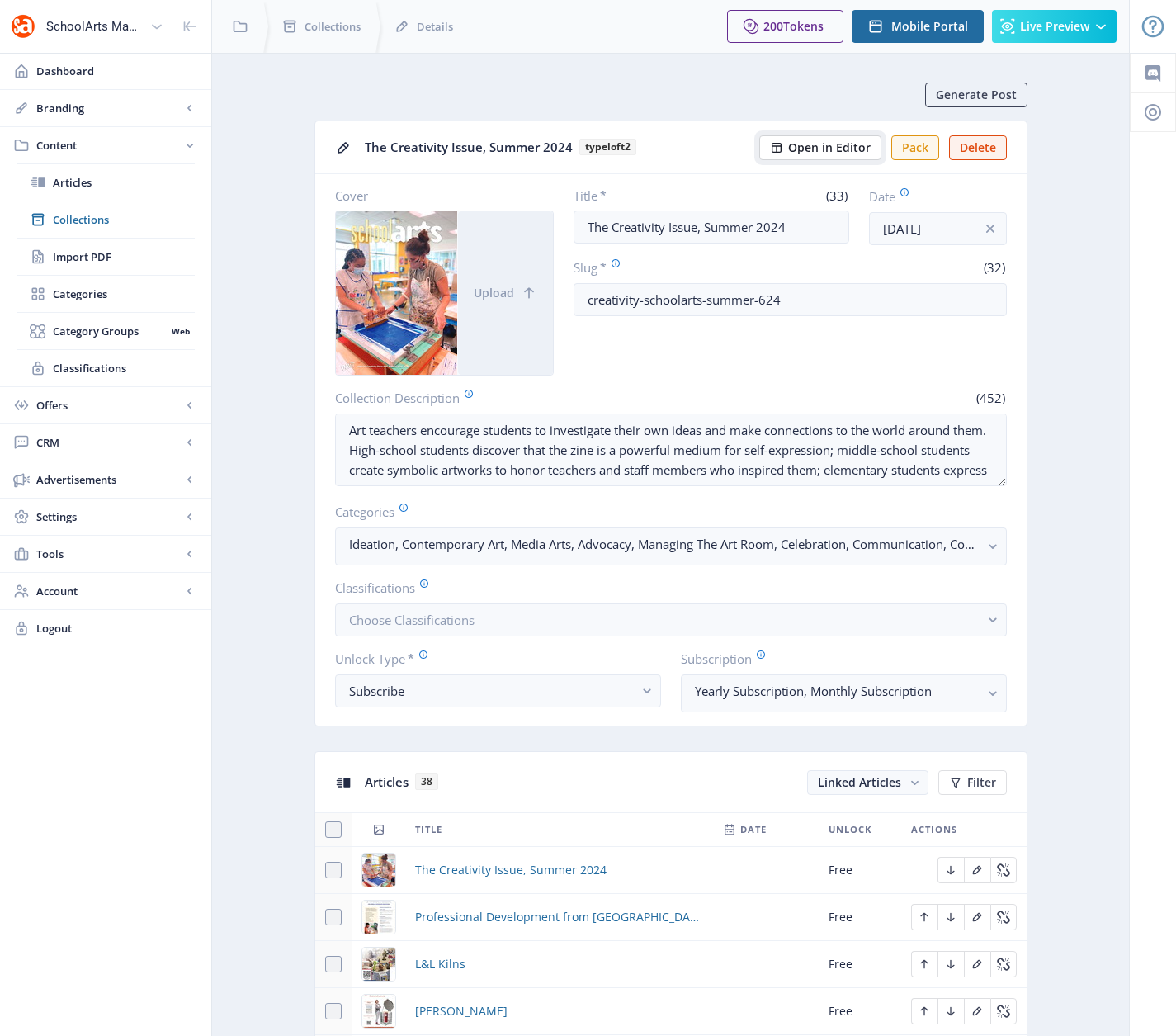
click at [831, 145] on span "Open in Editor" at bounding box center [829, 147] width 83 height 13
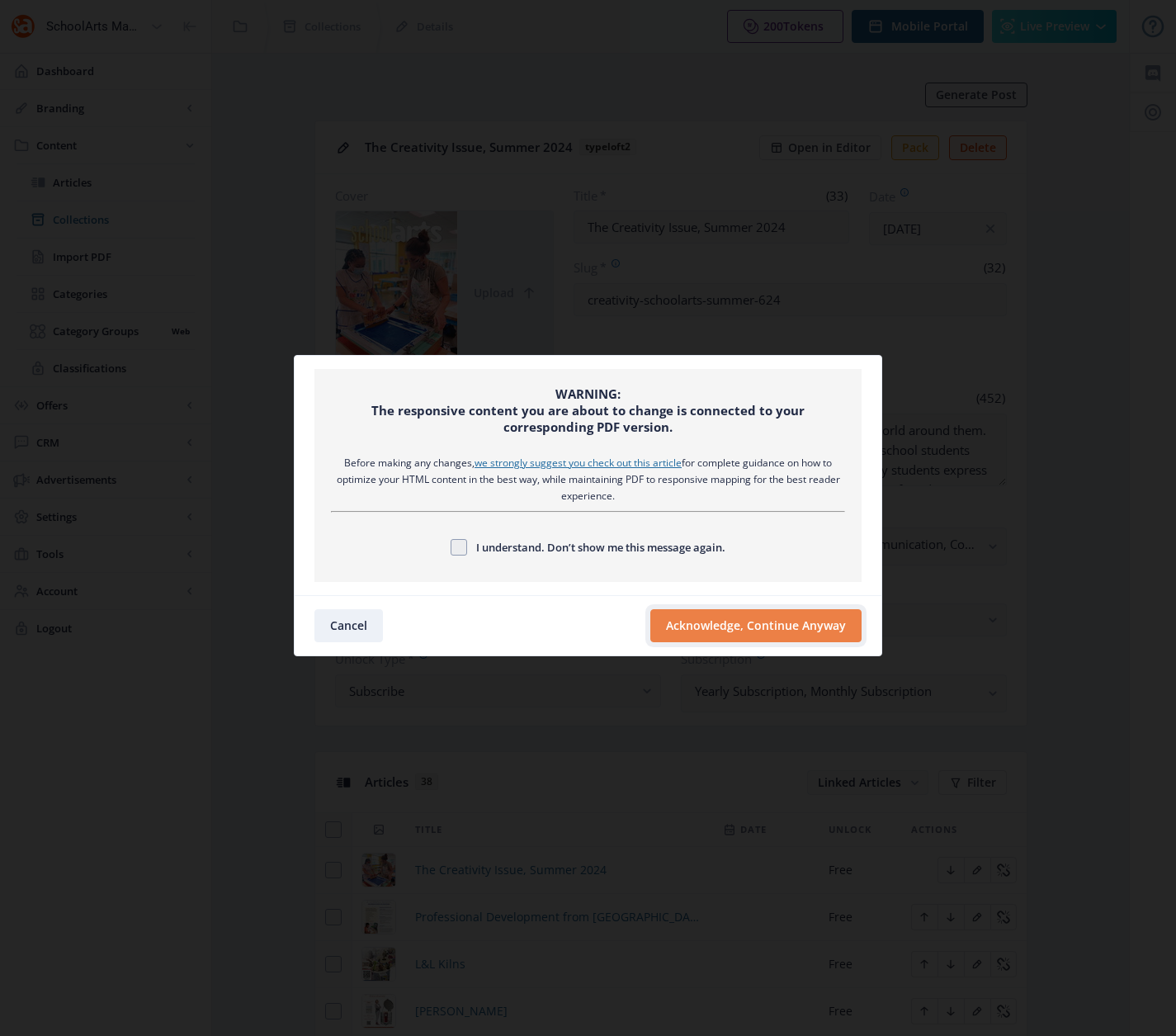
click at [788, 627] on button "Acknowledge, Continue Anyway" at bounding box center [755, 626] width 211 height 33
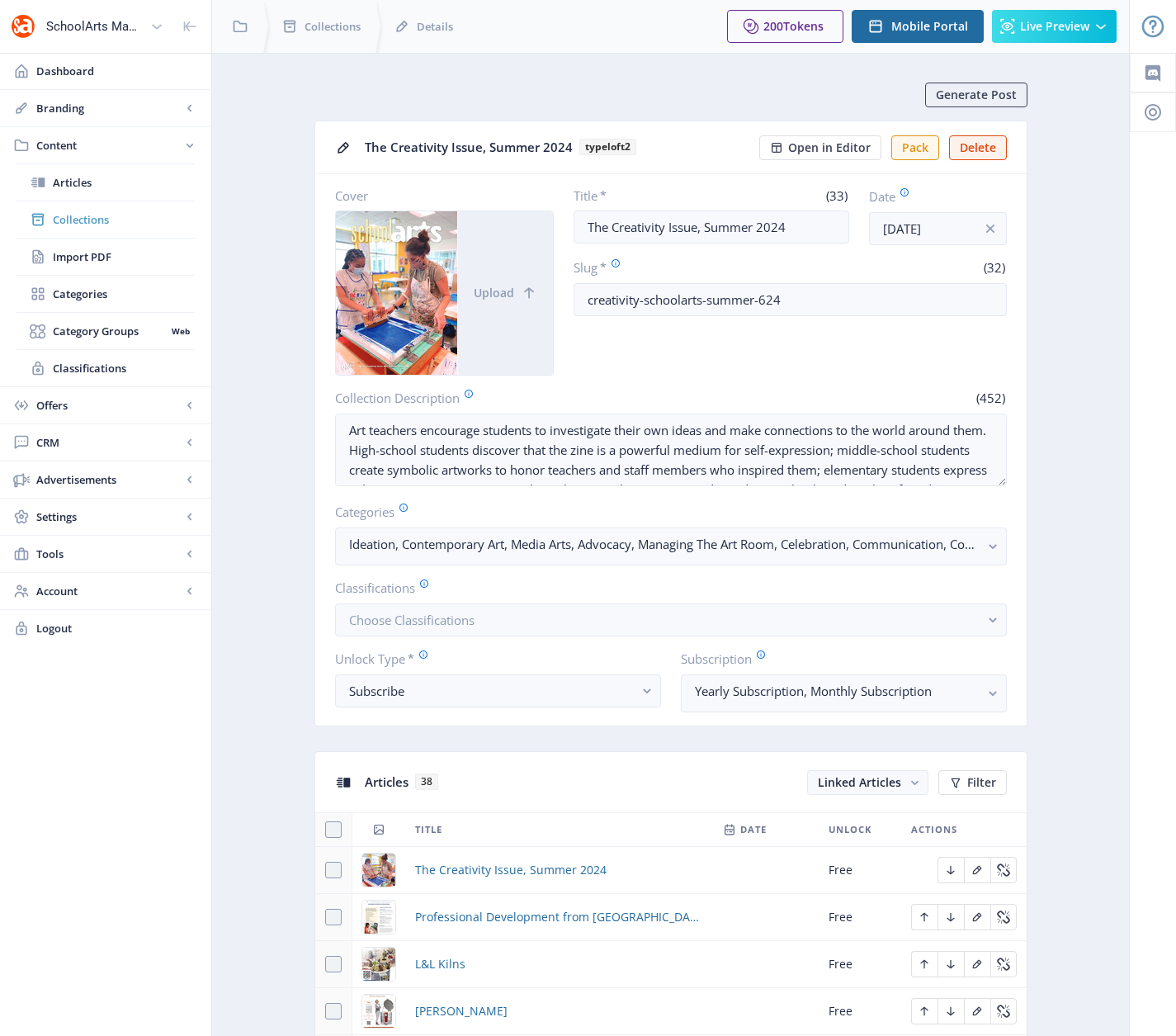
click at [83, 222] on span "Collections" at bounding box center [123, 219] width 142 height 17
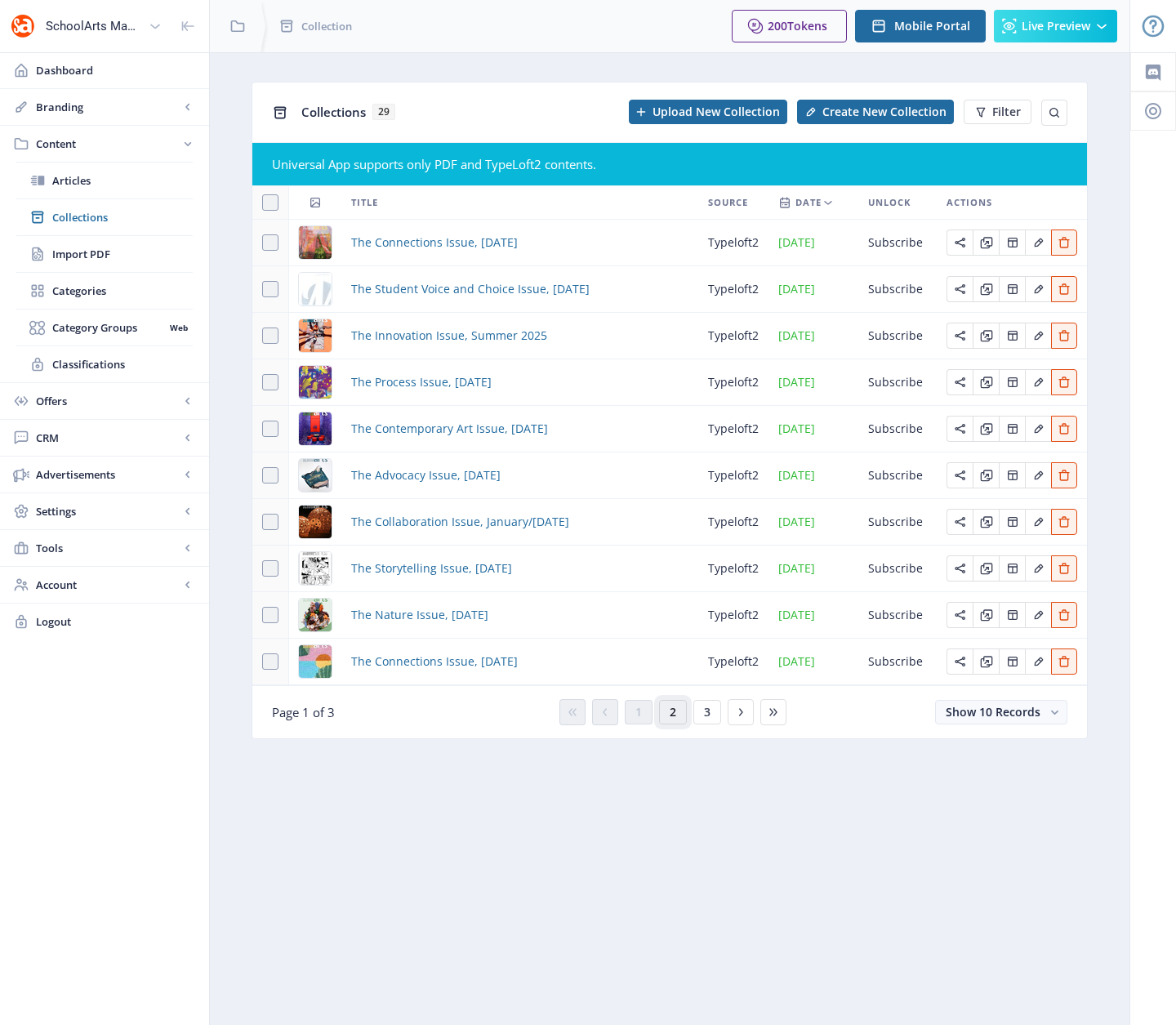
drag, startPoint x: 677, startPoint y: 714, endPoint x: 669, endPoint y: 694, distance: 21.5
click at [677, 714] on button "2" at bounding box center [673, 712] width 28 height 24
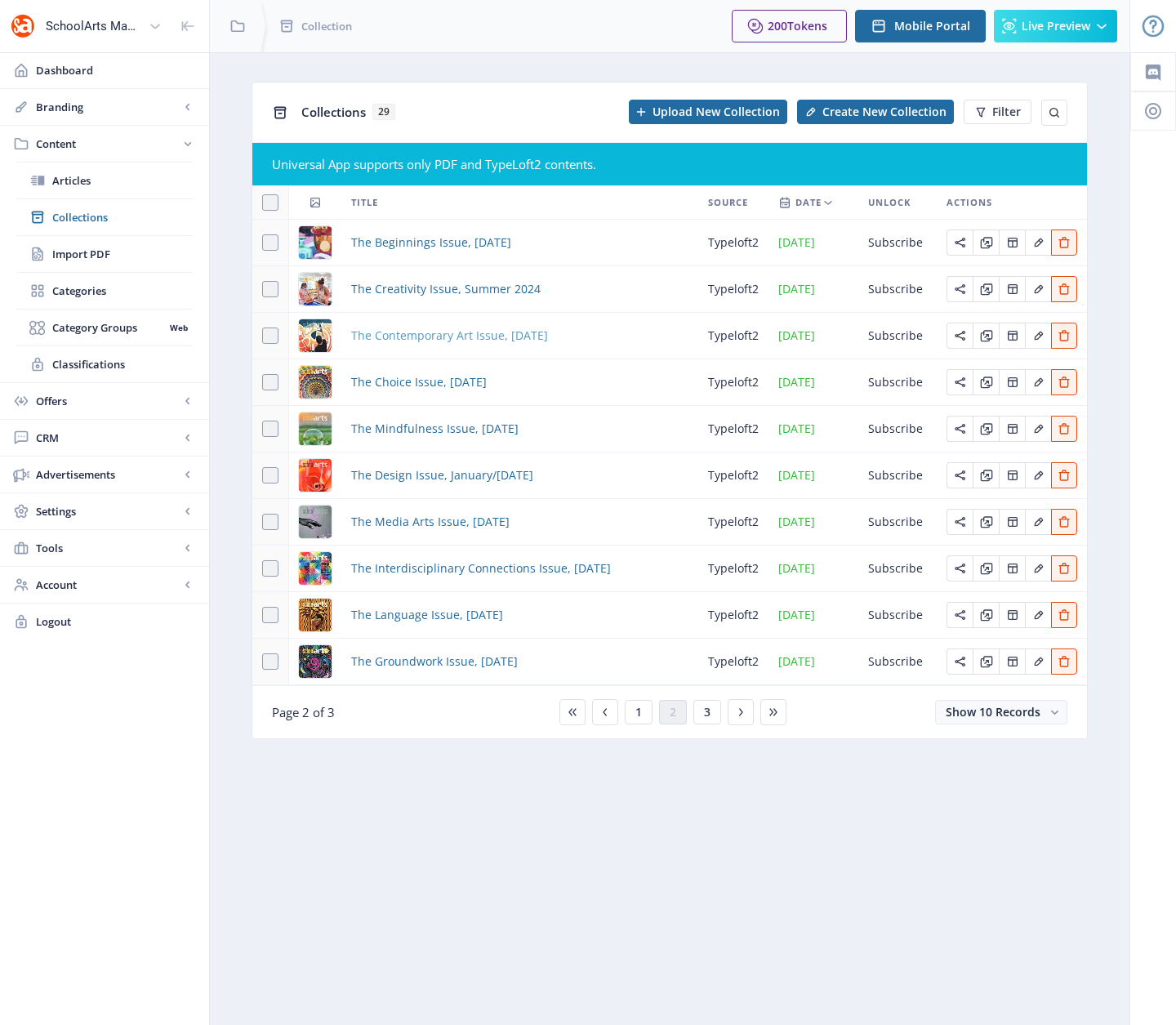
click at [393, 337] on span "The Contemporary Art Issue, [DATE]" at bounding box center [449, 335] width 197 height 20
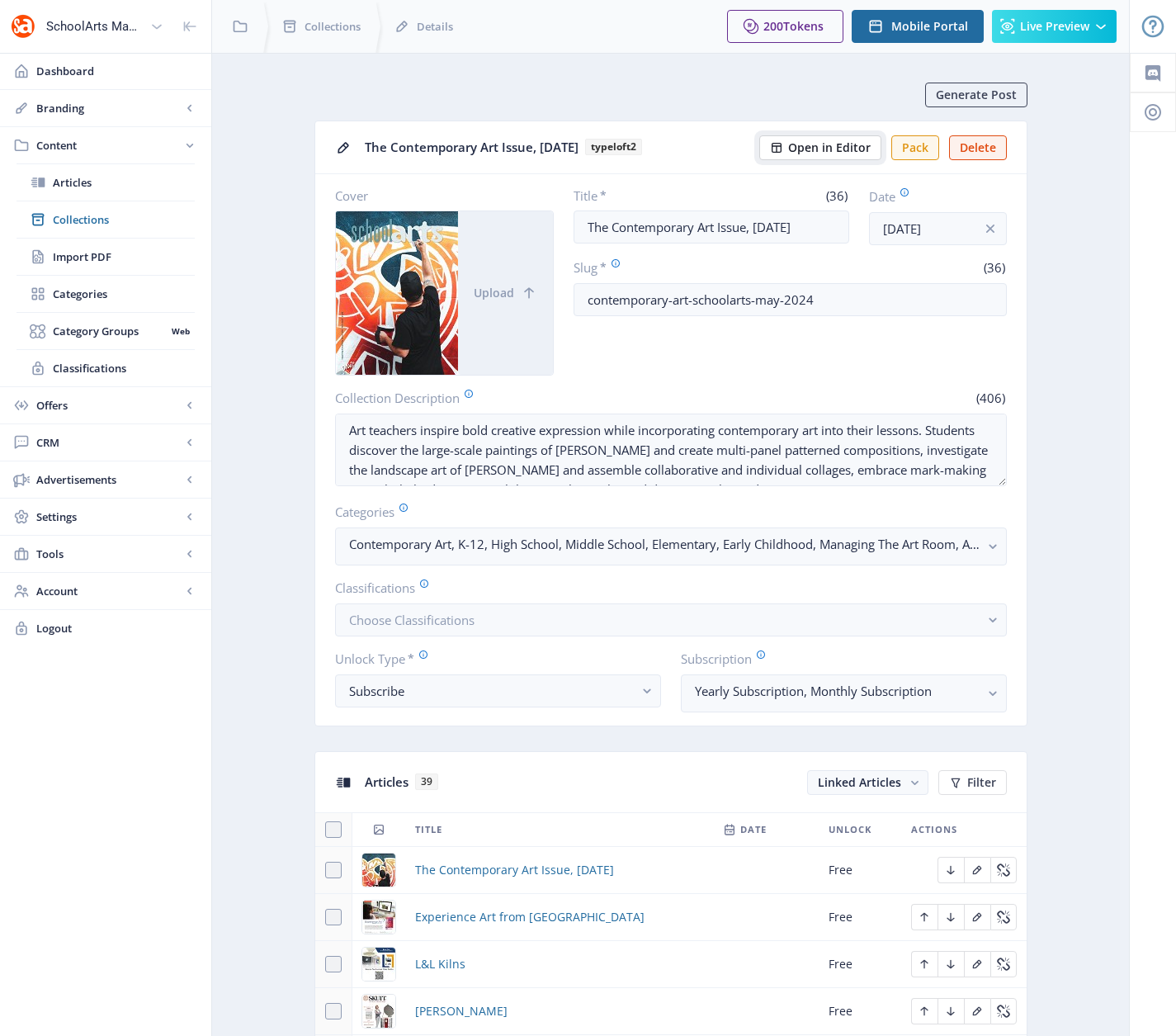
click at [827, 146] on span "Open in Editor" at bounding box center [829, 147] width 83 height 13
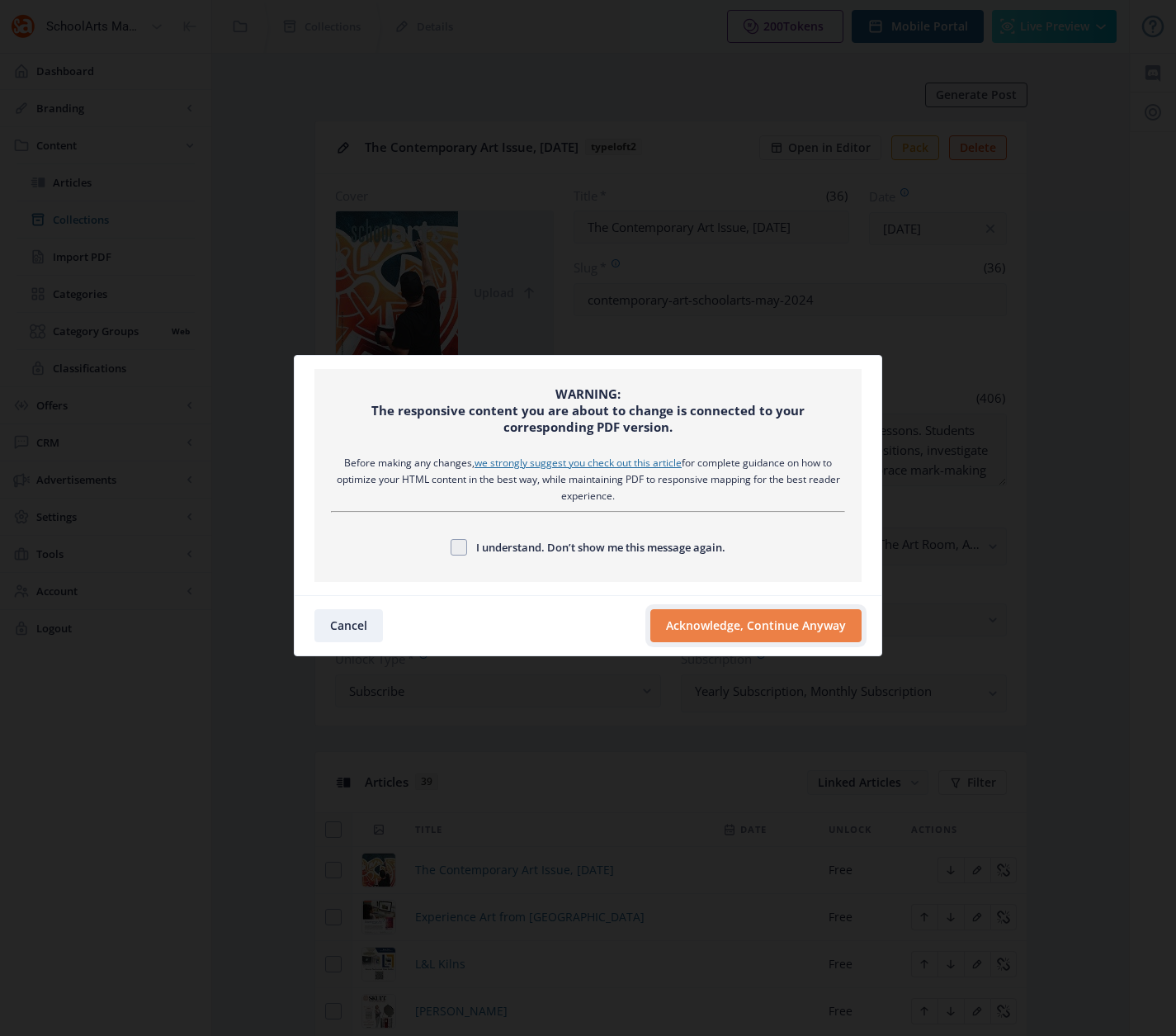
click at [701, 631] on button "Acknowledge, Continue Anyway" at bounding box center [755, 626] width 211 height 33
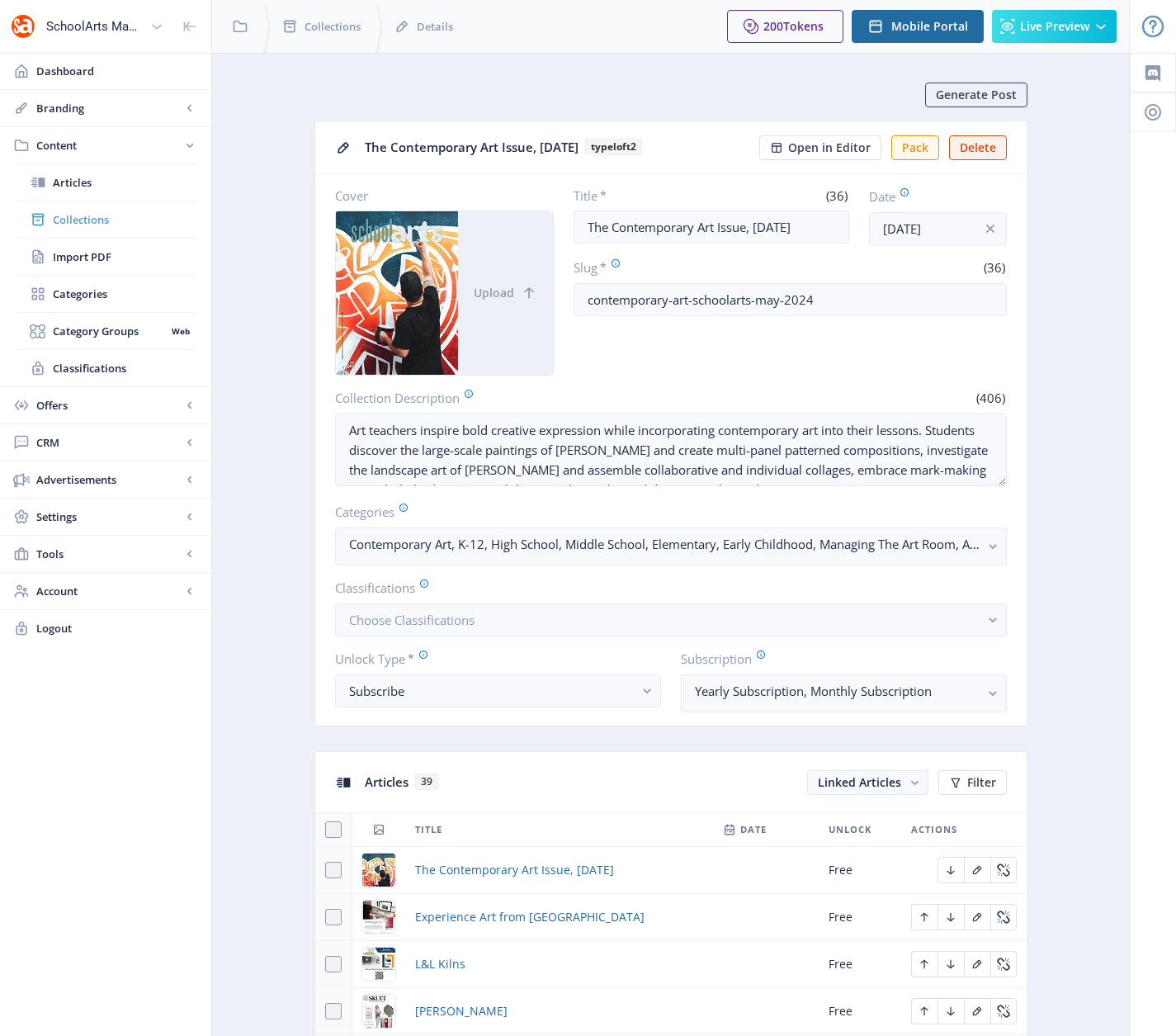
click at [99, 215] on span "Collections" at bounding box center [123, 219] width 142 height 17
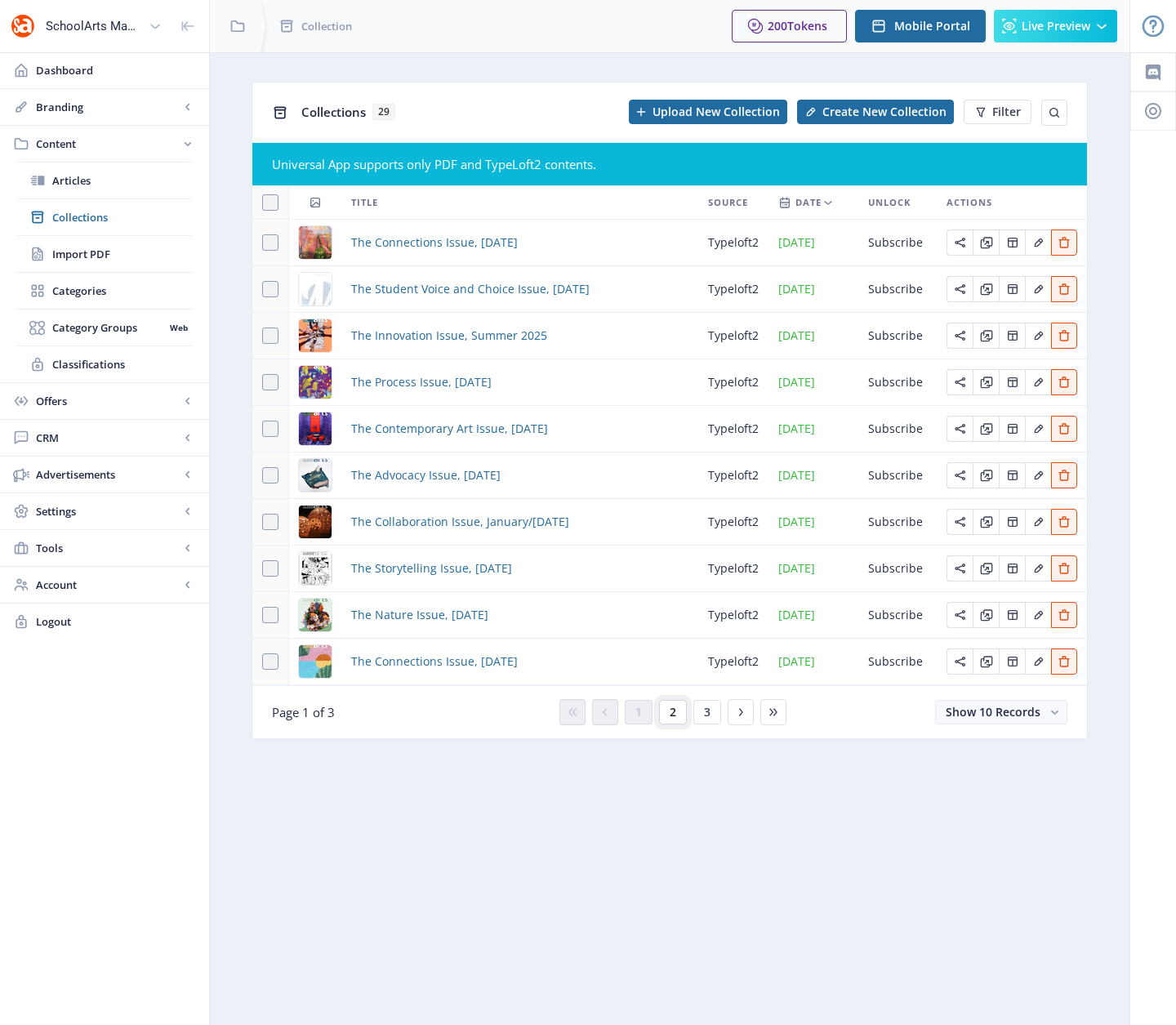
click at [672, 714] on span "2" at bounding box center [673, 712] width 7 height 13
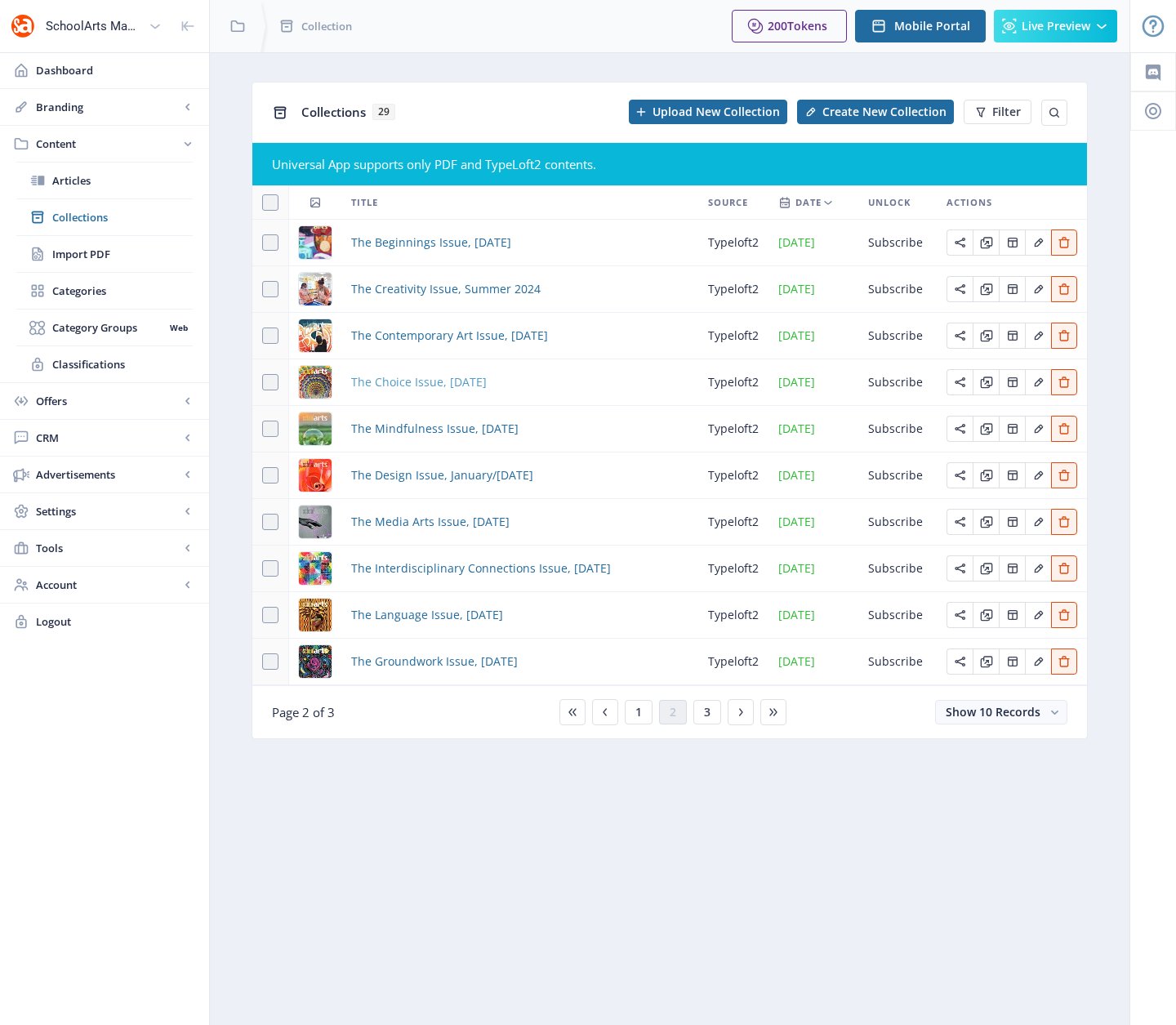
click at [407, 378] on span "The Choice Issue, [DATE]" at bounding box center [419, 382] width 136 height 20
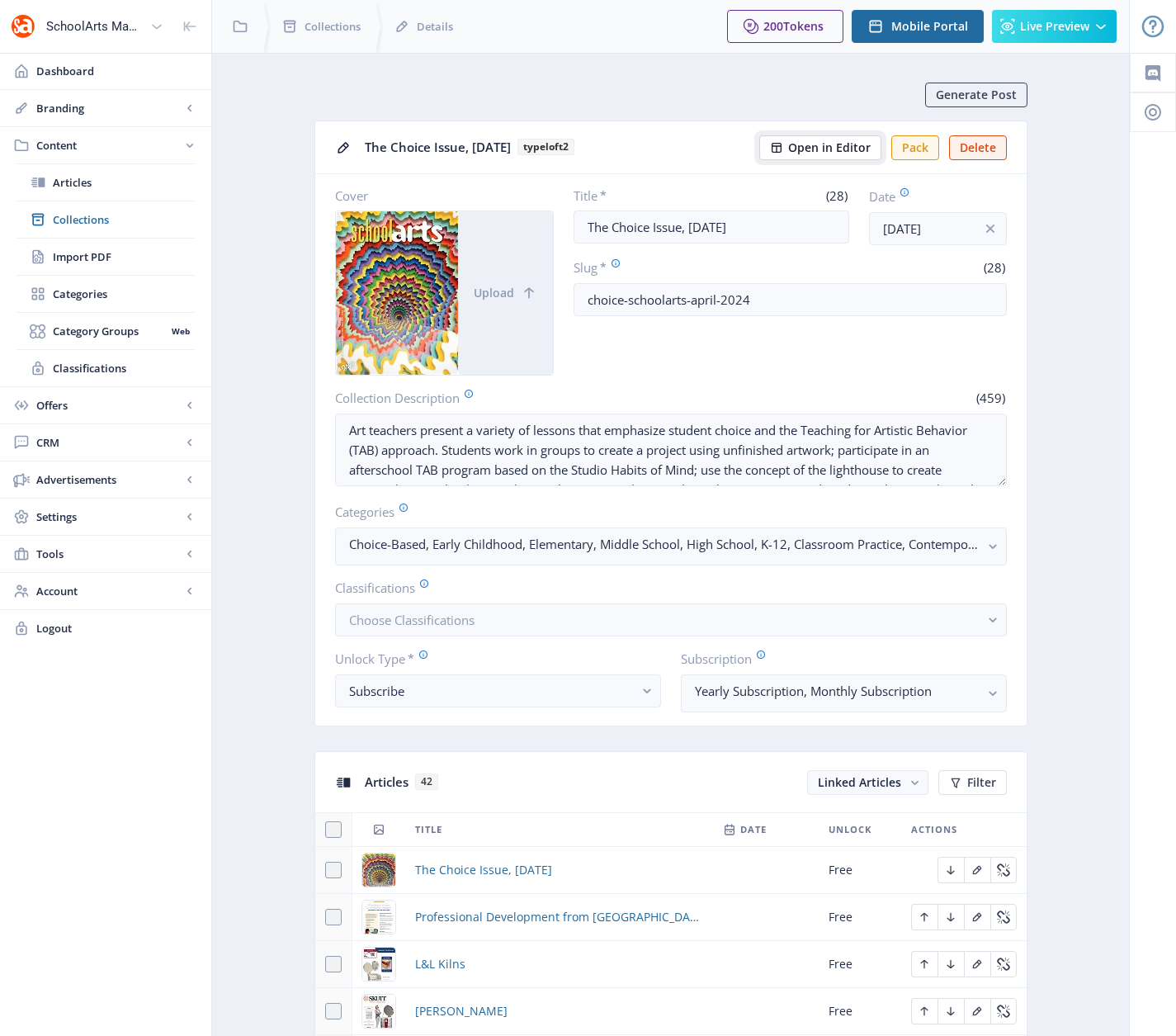
click at [844, 146] on span "Open in Editor" at bounding box center [829, 147] width 83 height 13
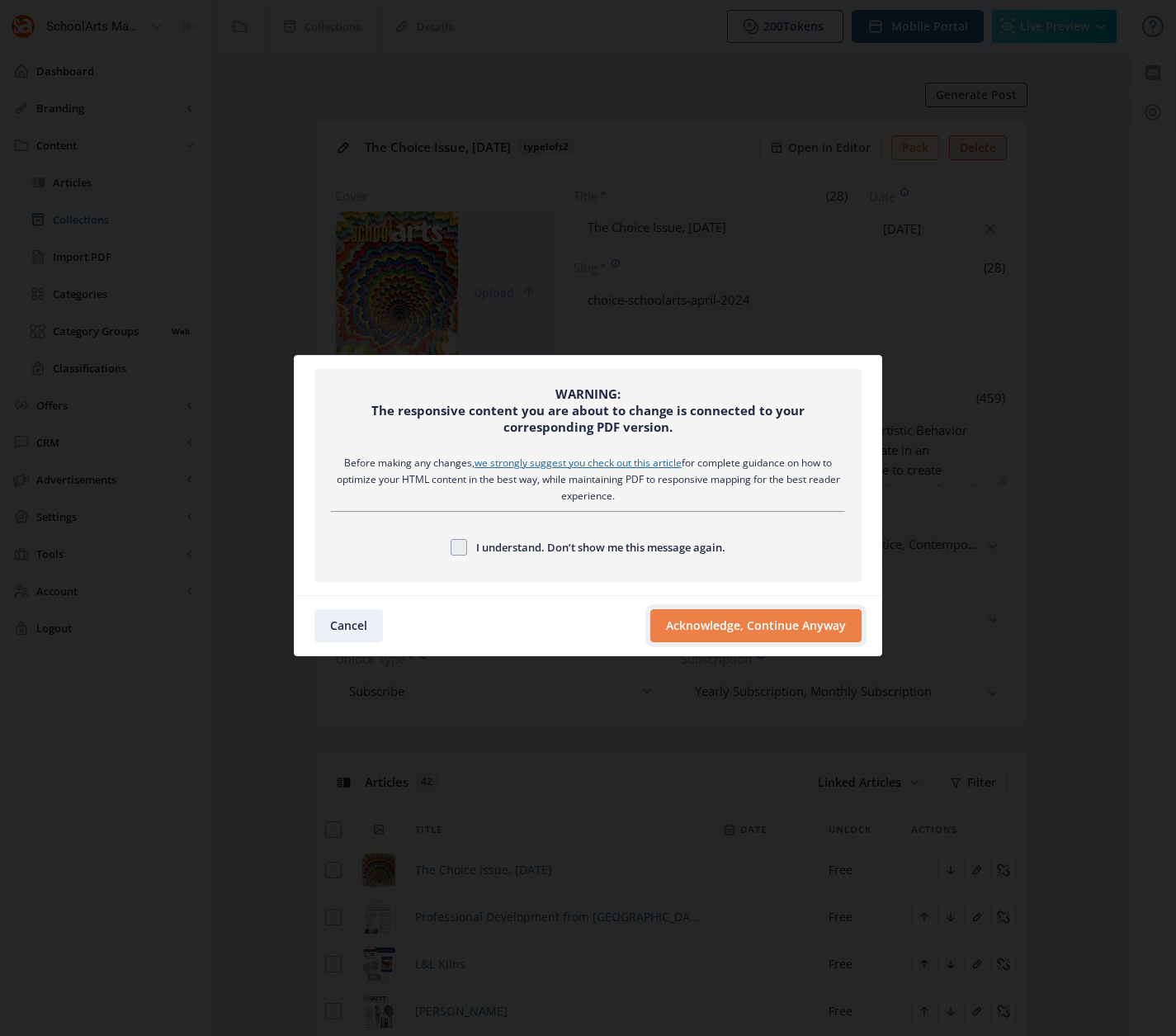
click at [696, 625] on button "Acknowledge, Continue Anyway" at bounding box center [755, 626] width 211 height 33
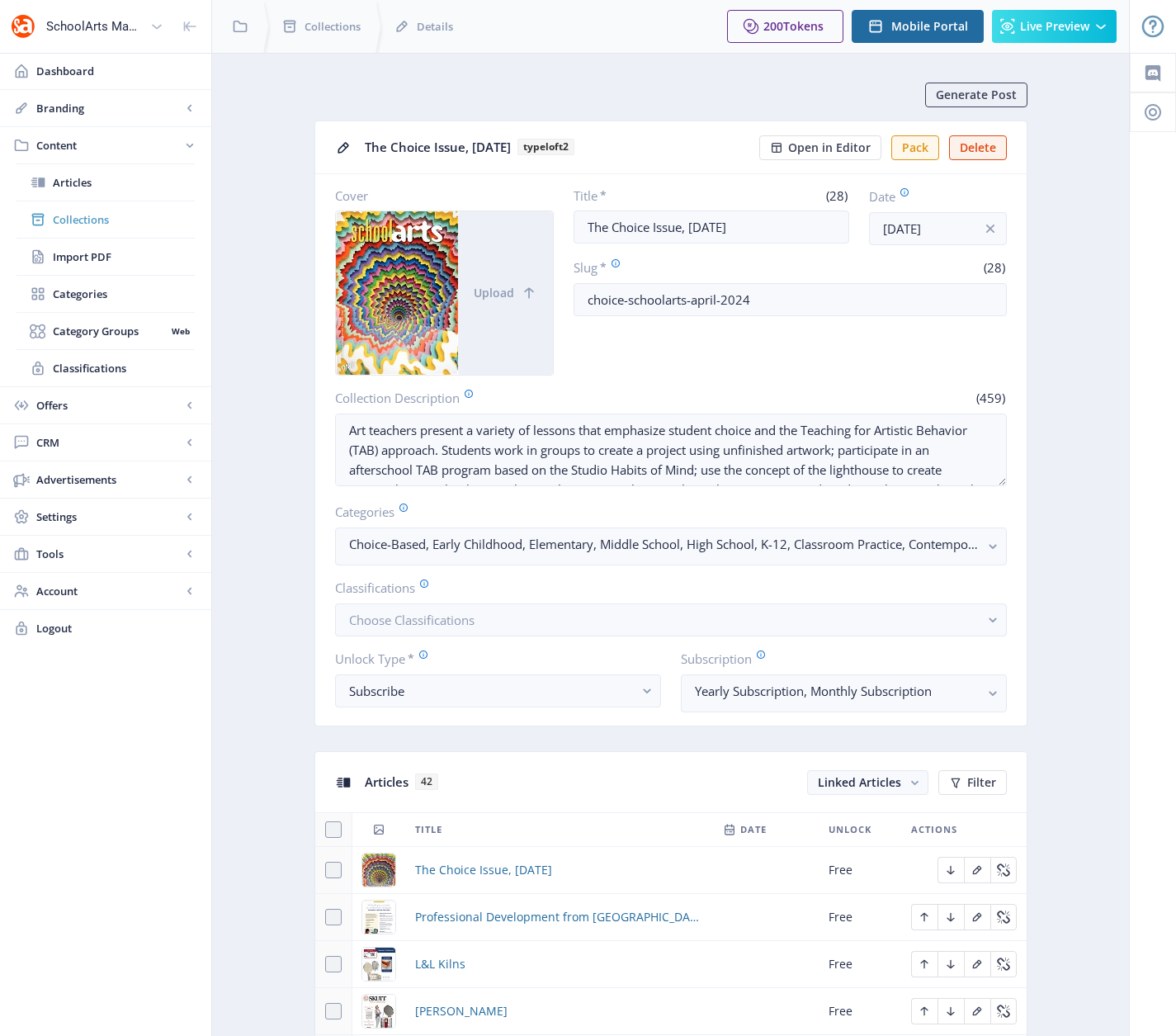
click at [90, 216] on span "Collections" at bounding box center [123, 219] width 142 height 17
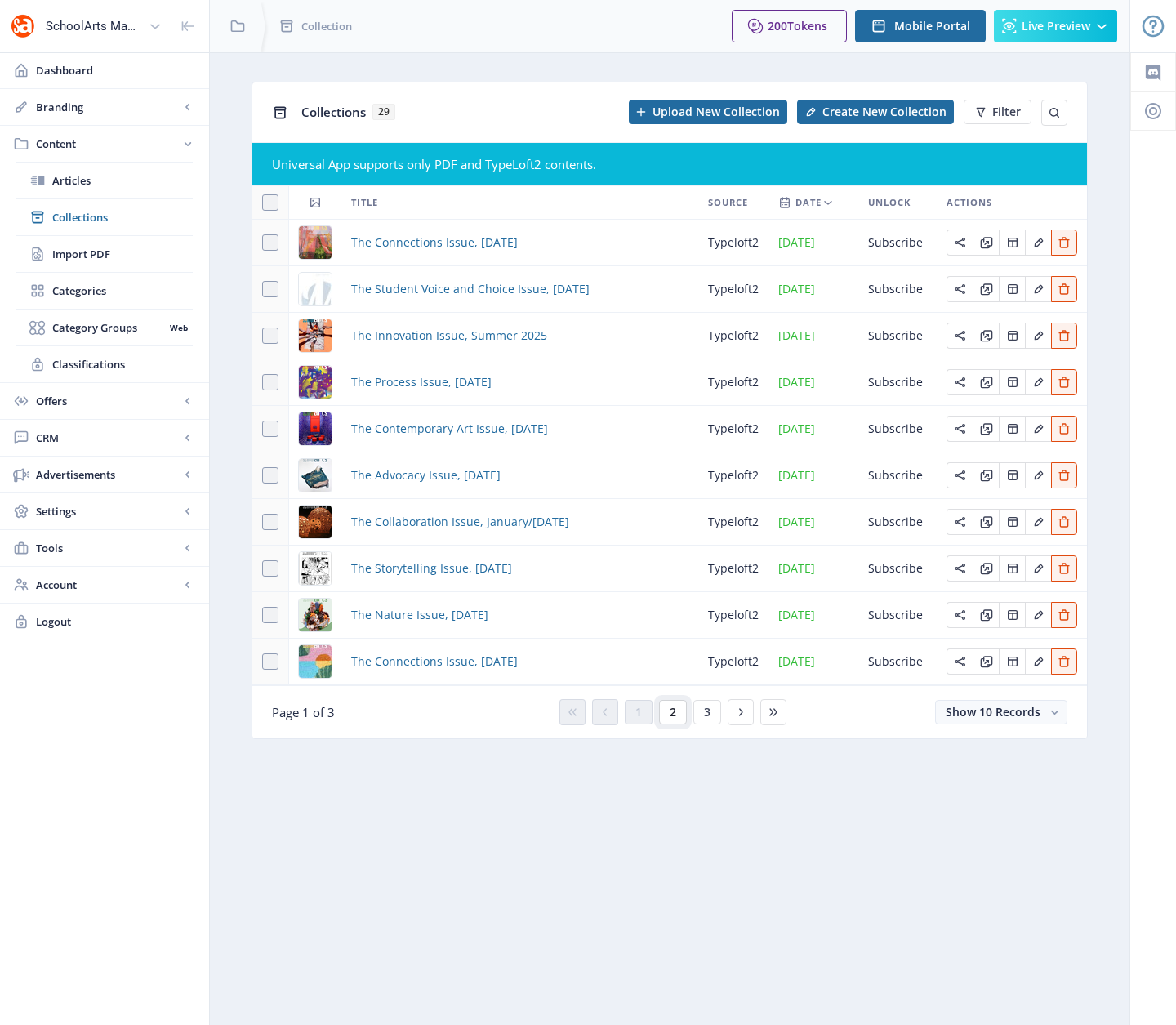
drag, startPoint x: 671, startPoint y: 712, endPoint x: 661, endPoint y: 703, distance: 13.5
click at [671, 711] on span "2" at bounding box center [673, 712] width 7 height 13
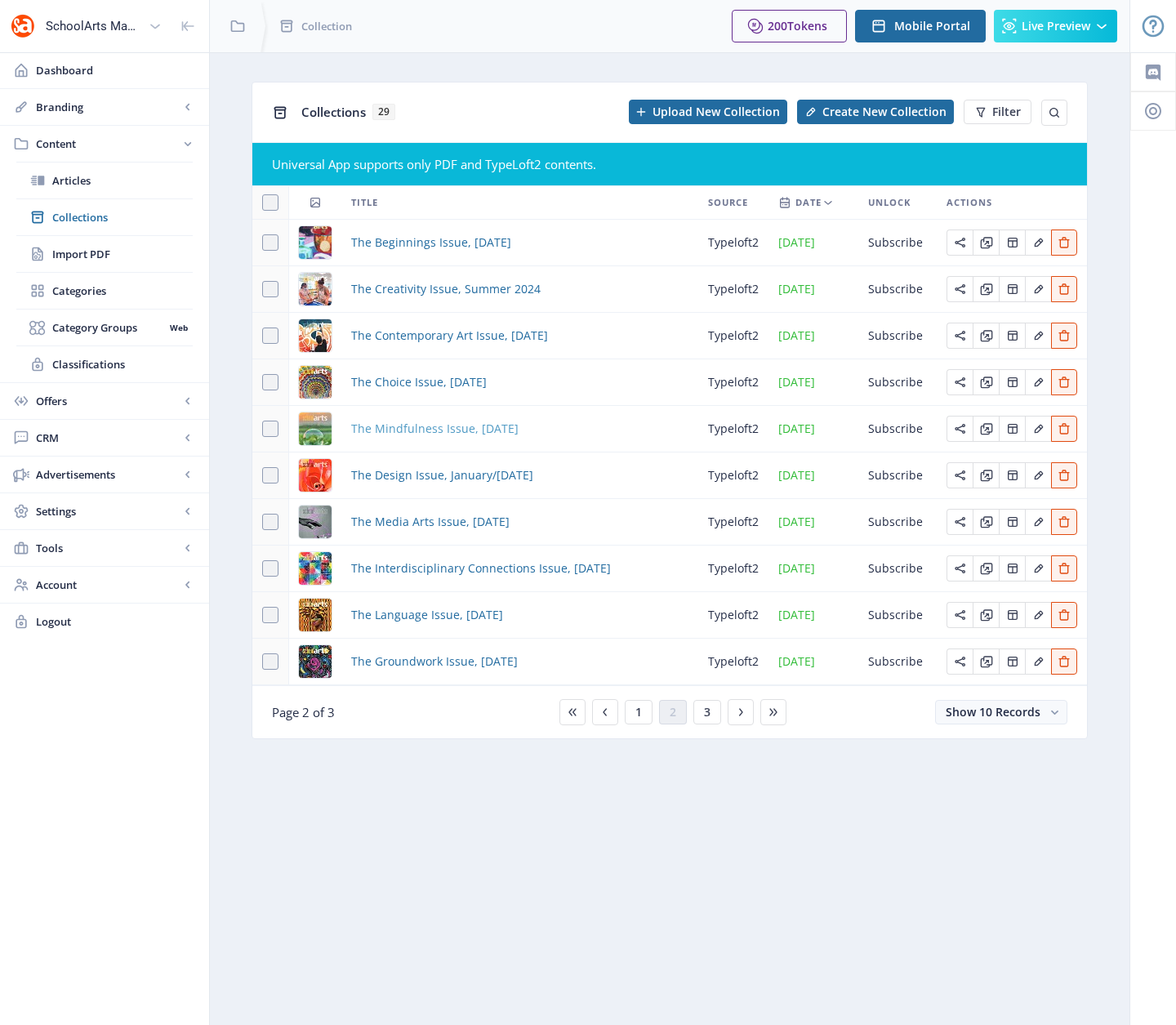
click at [410, 430] on span "The Mindfulness Issue, [DATE]" at bounding box center [434, 428] width 168 height 20
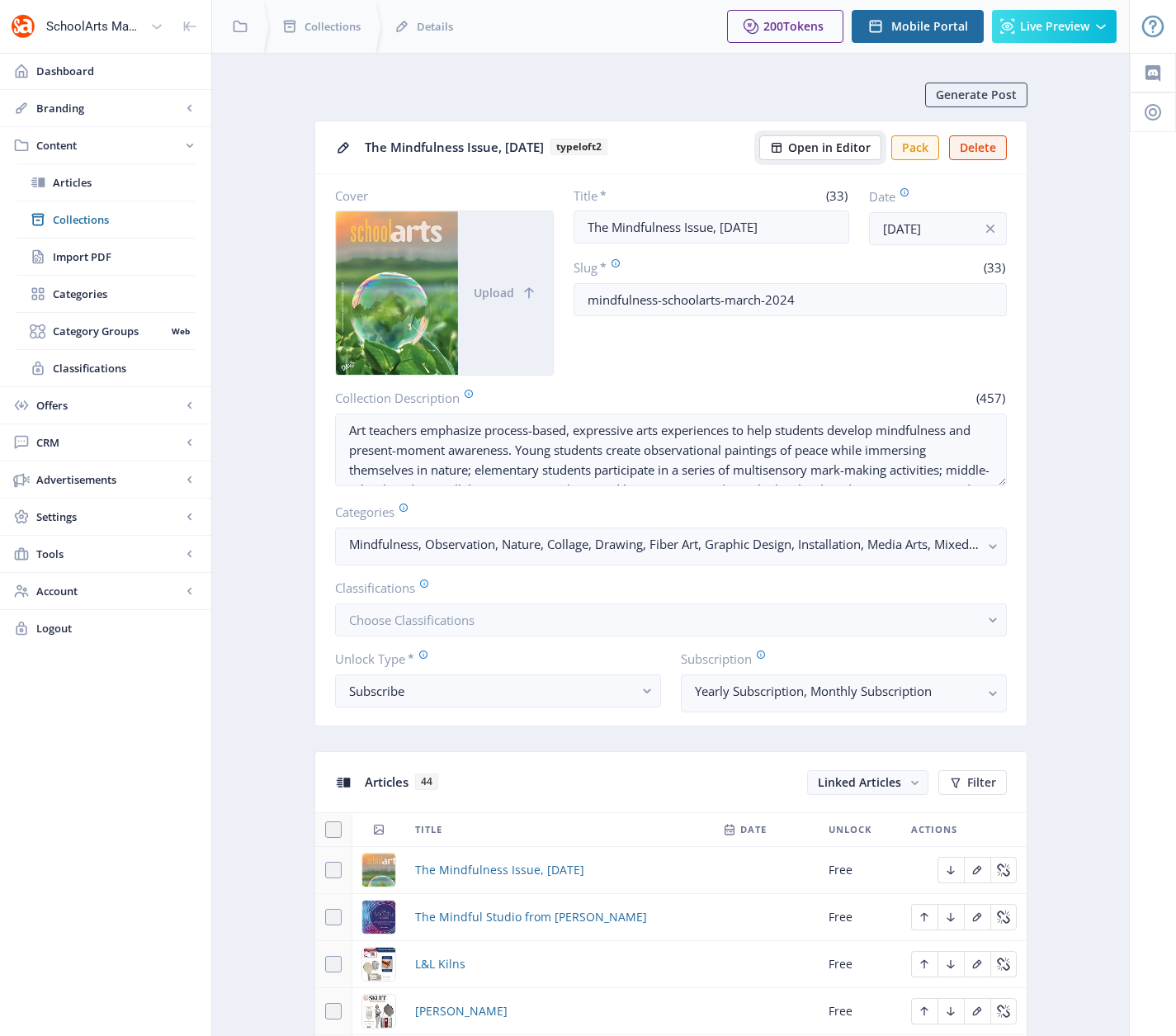
click at [846, 146] on span "Open in Editor" at bounding box center [829, 147] width 83 height 13
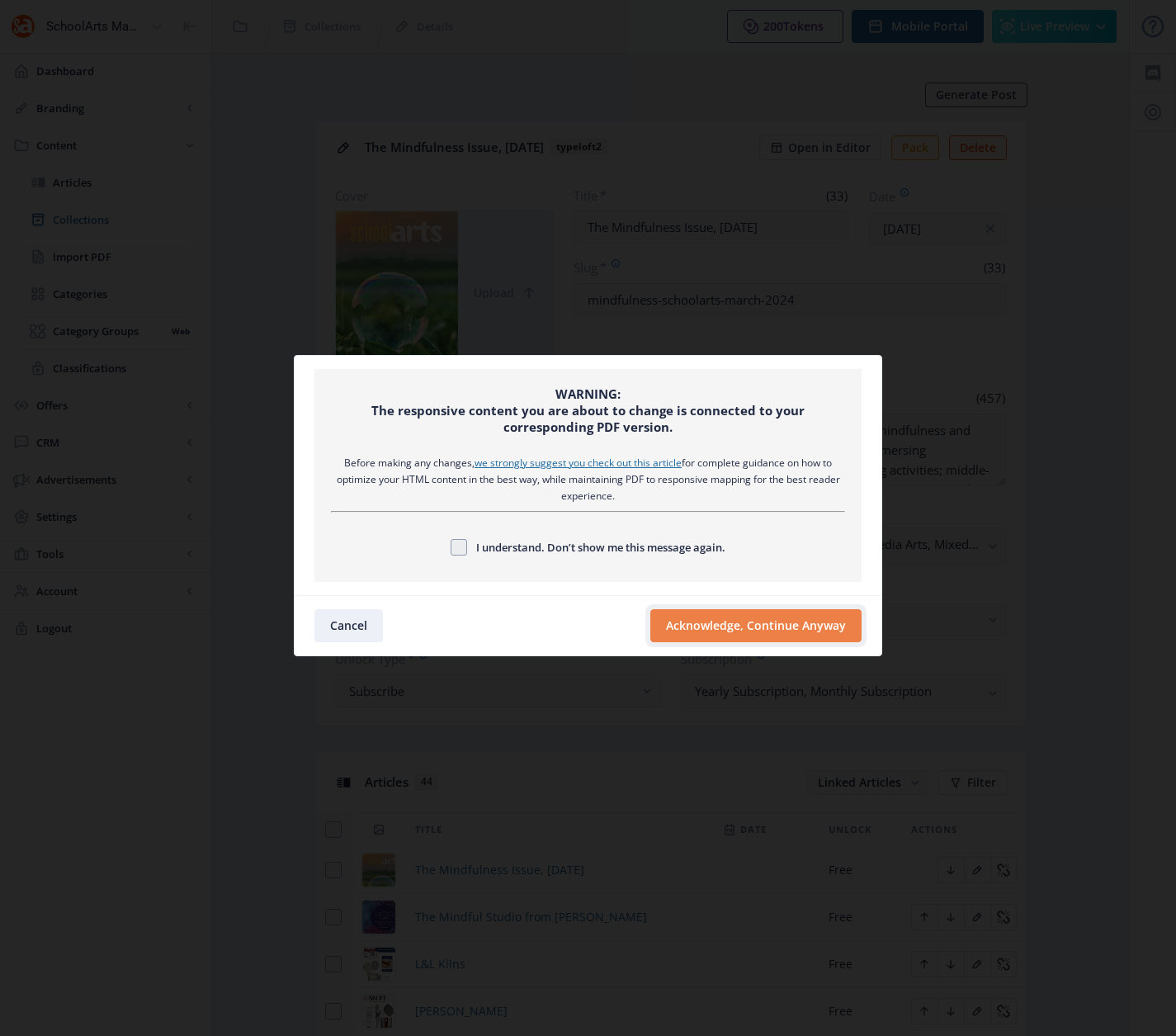
click at [701, 617] on button "Acknowledge, Continue Anyway" at bounding box center [755, 626] width 211 height 33
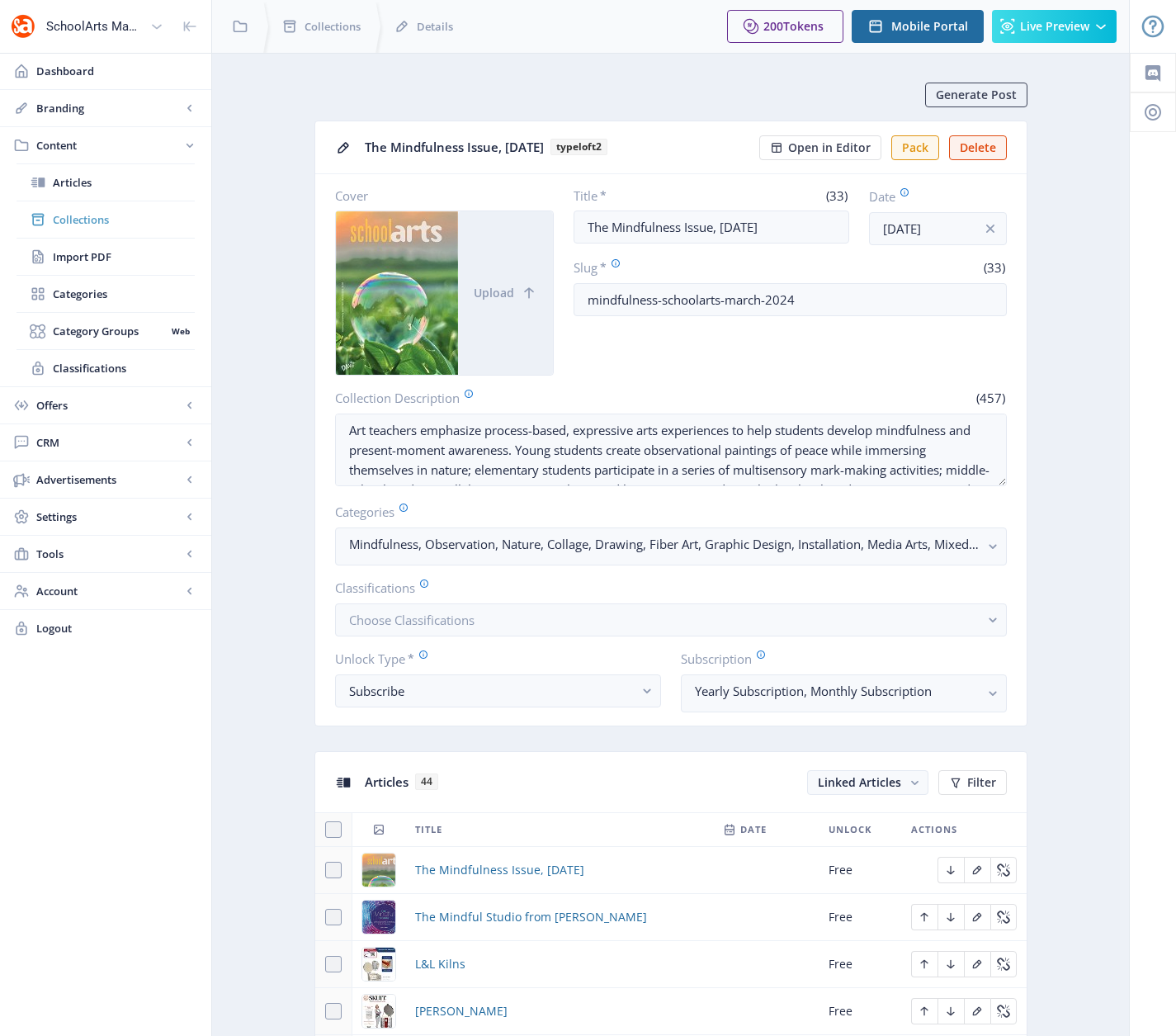
click at [77, 222] on span "Collections" at bounding box center [123, 219] width 142 height 17
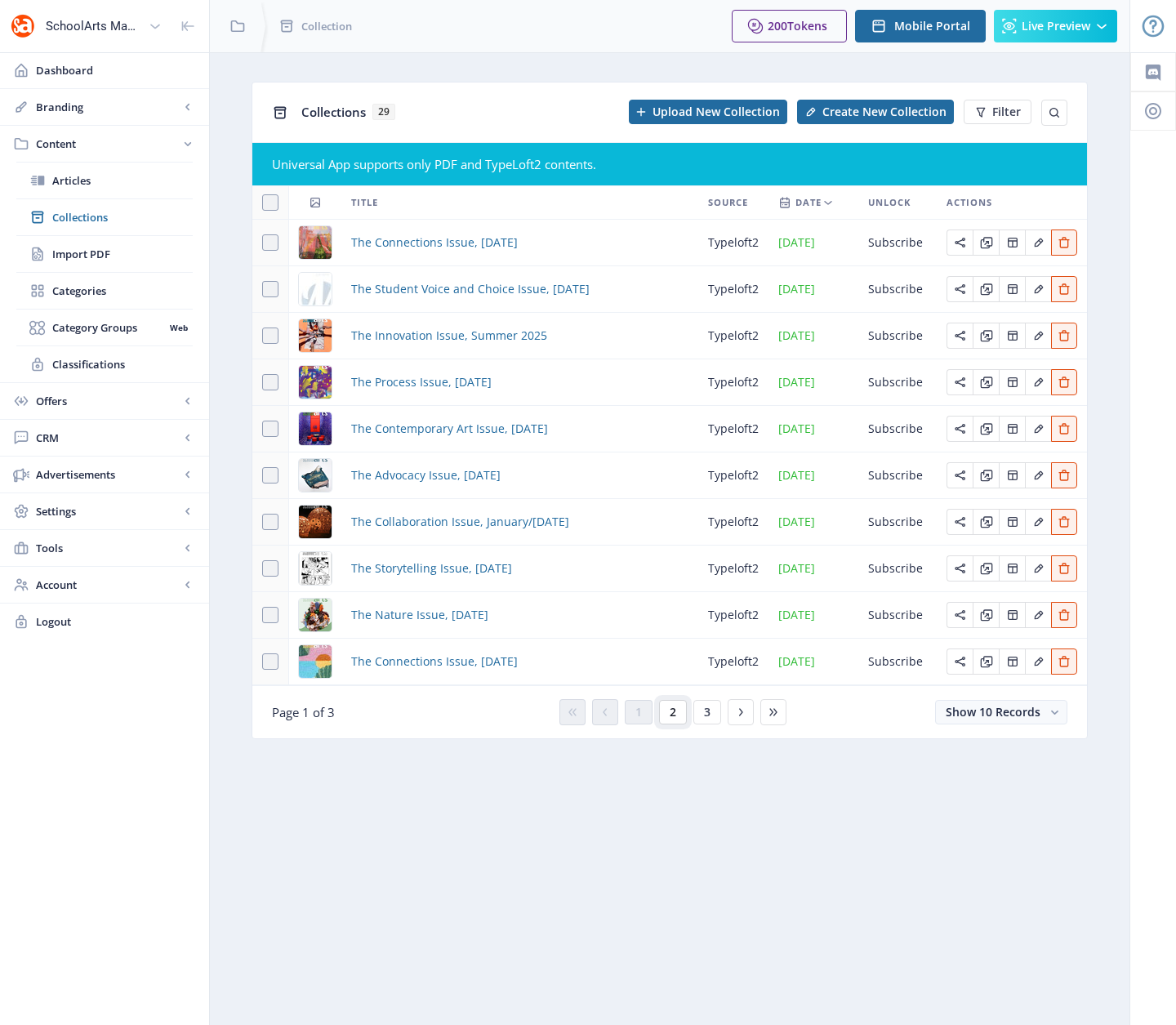
click at [675, 715] on button "2" at bounding box center [673, 712] width 28 height 24
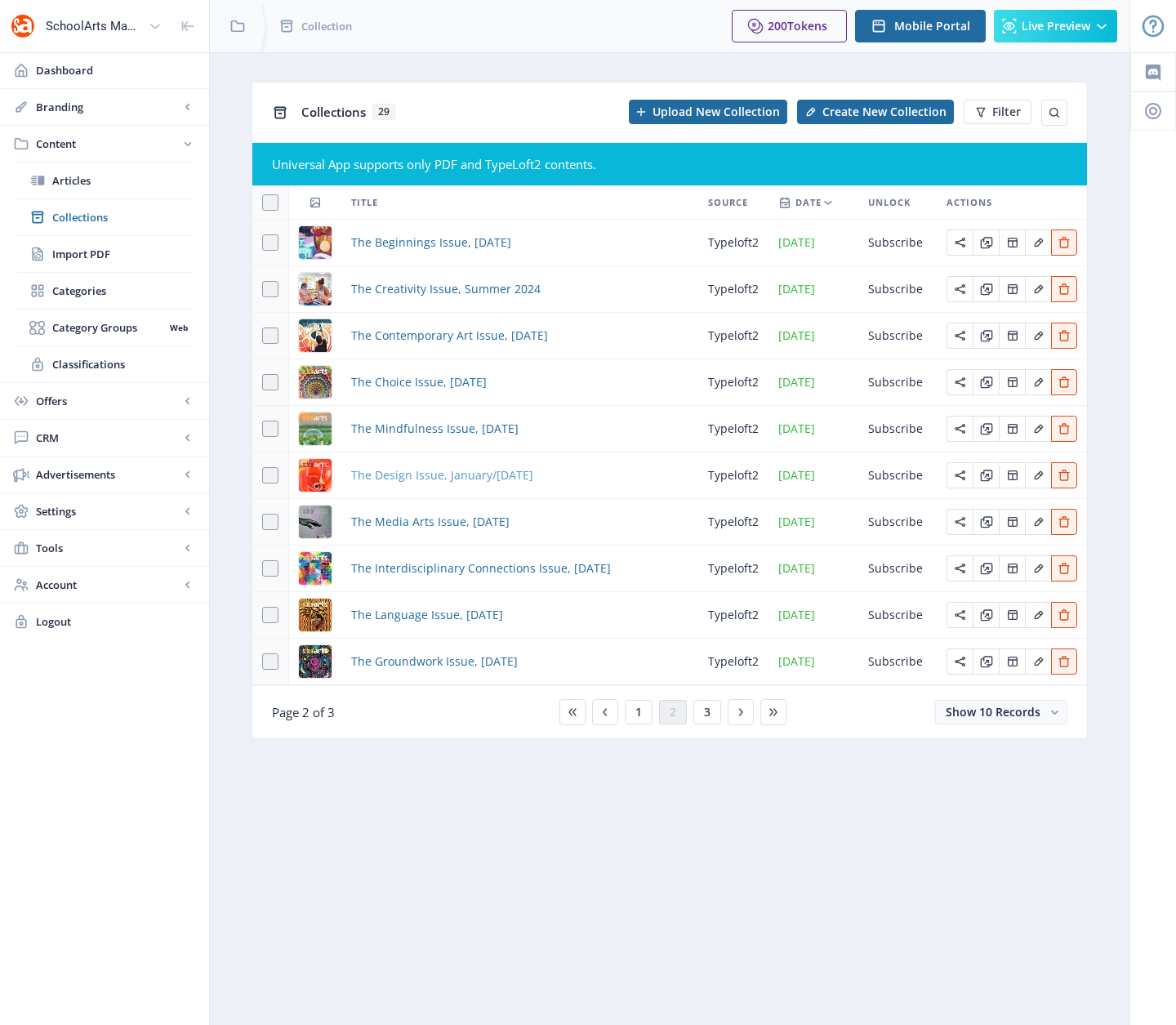
click at [399, 475] on span "The Design Issue, January/[DATE]" at bounding box center [442, 475] width 182 height 20
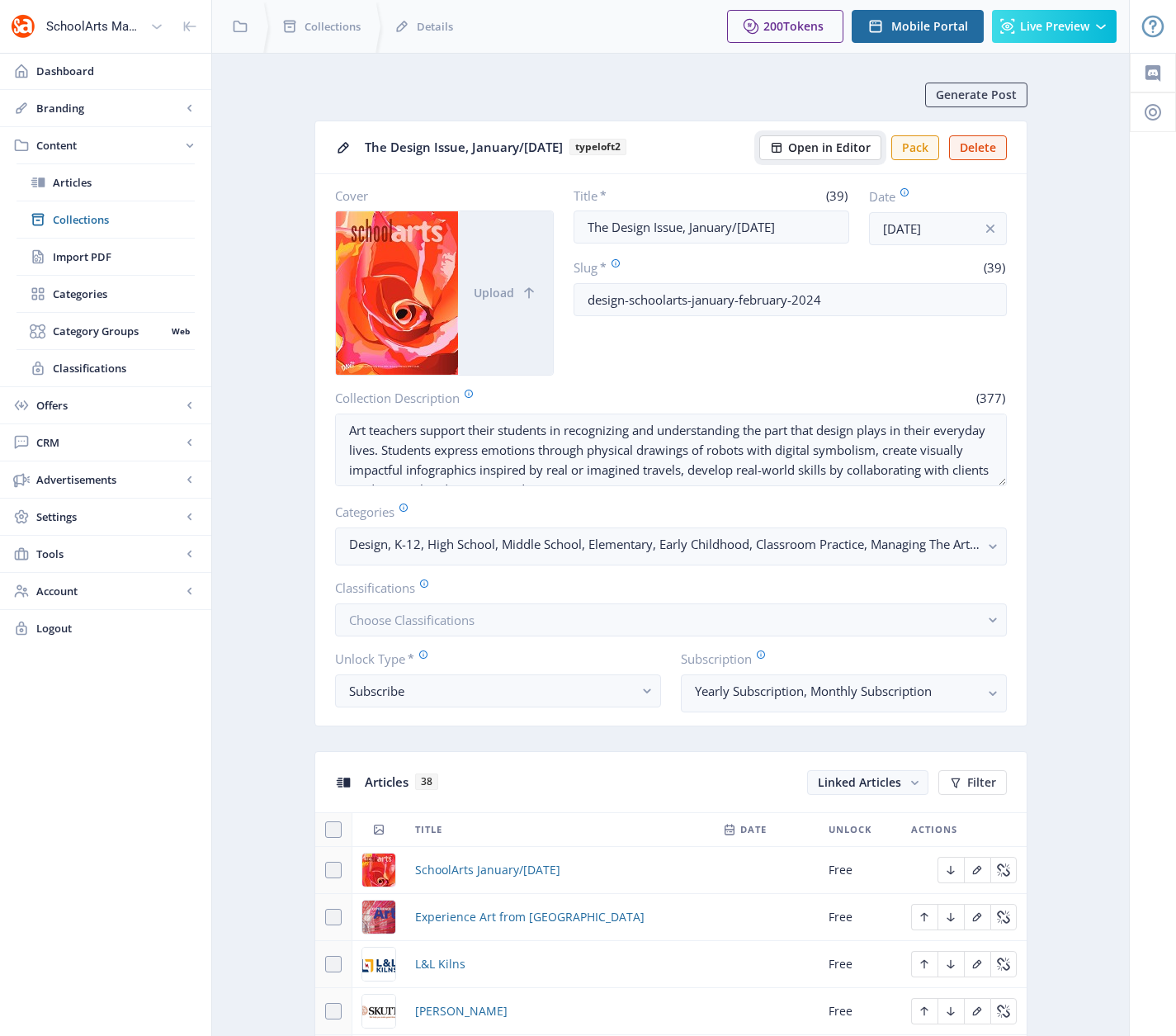
click at [800, 153] on span "Open in Editor" at bounding box center [829, 147] width 83 height 13
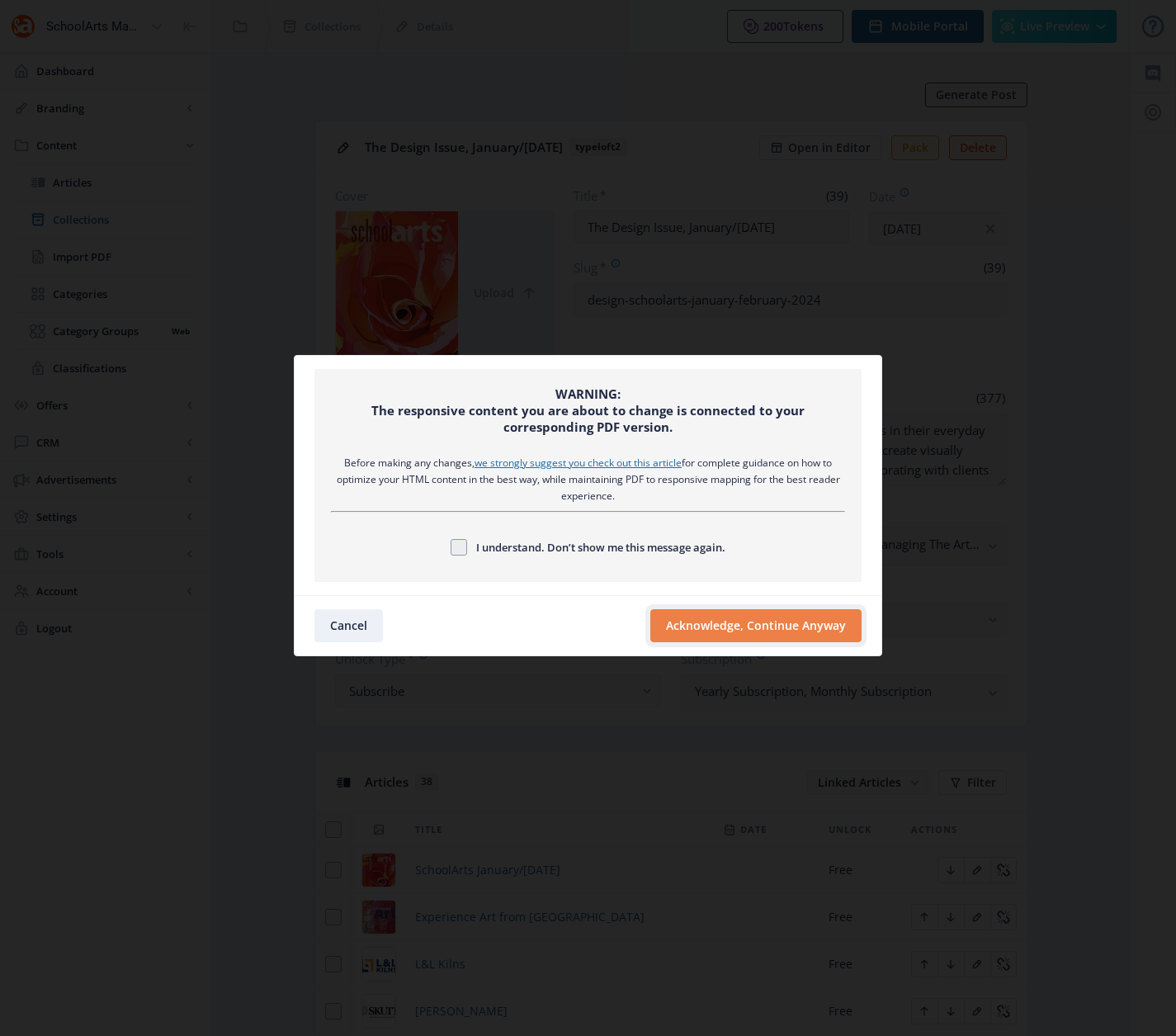
click at [710, 627] on button "Acknowledge, Continue Anyway" at bounding box center [755, 626] width 211 height 33
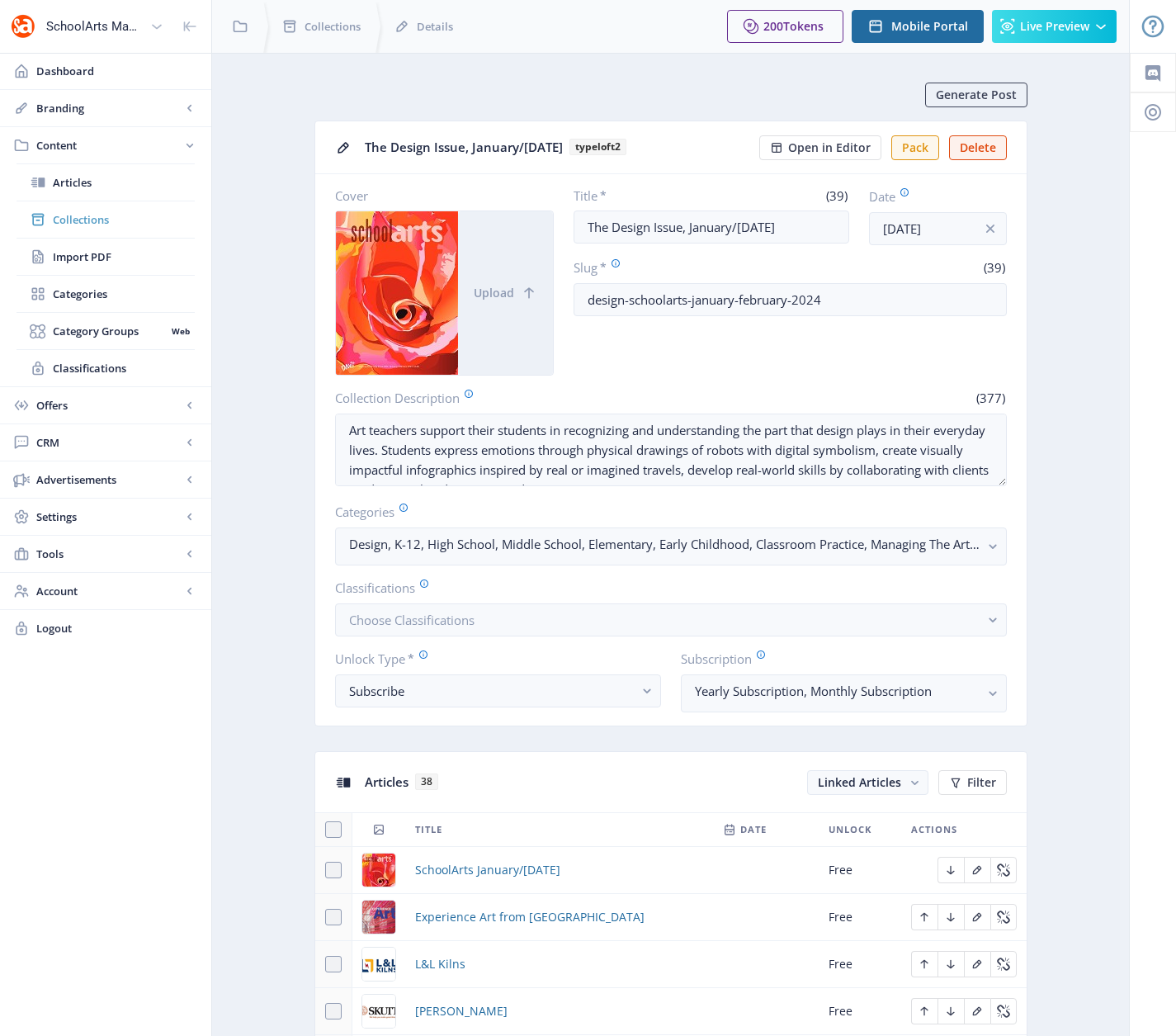
click at [66, 217] on span "Collections" at bounding box center [123, 219] width 142 height 17
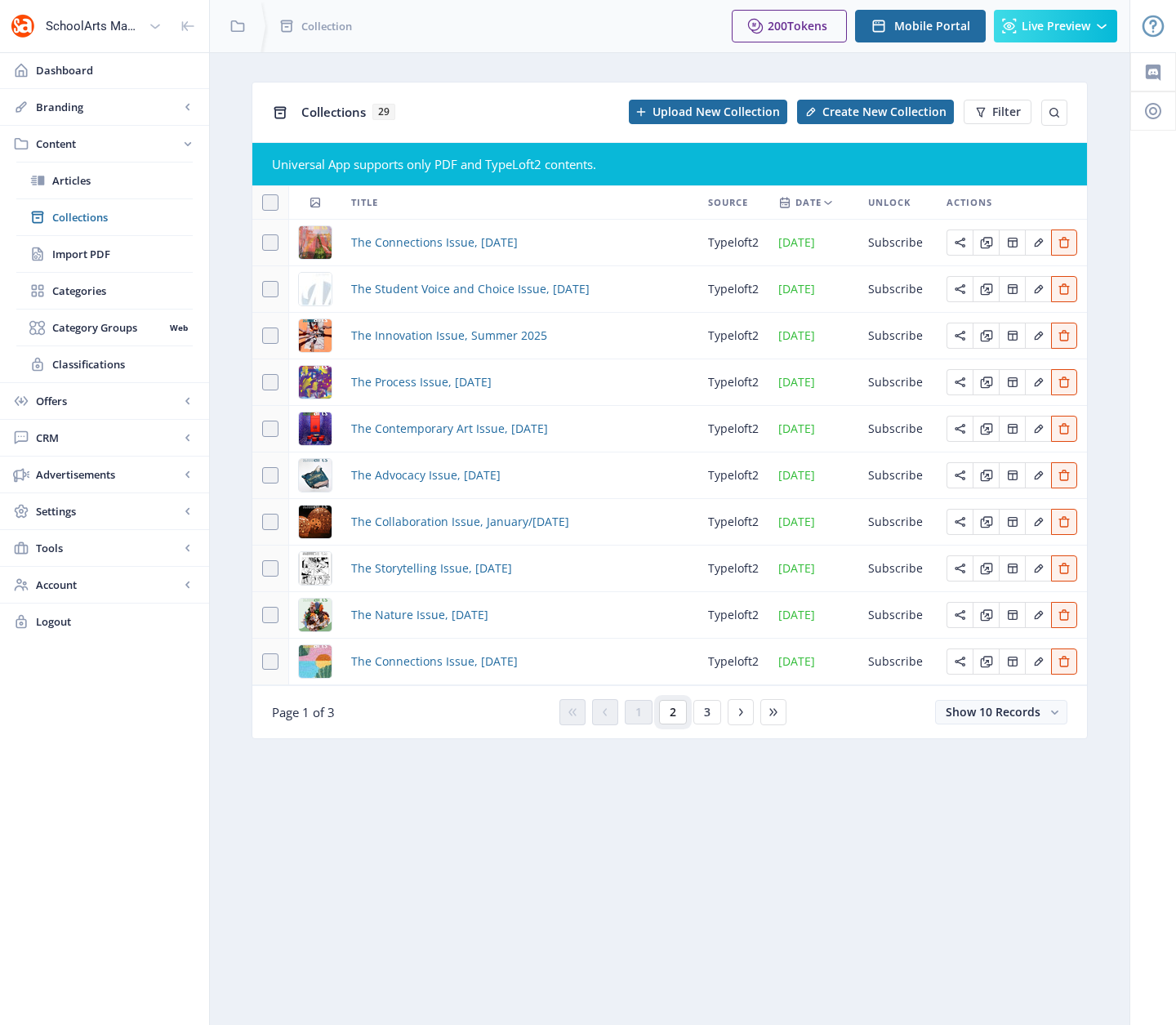
click at [674, 711] on button "2" at bounding box center [673, 712] width 28 height 24
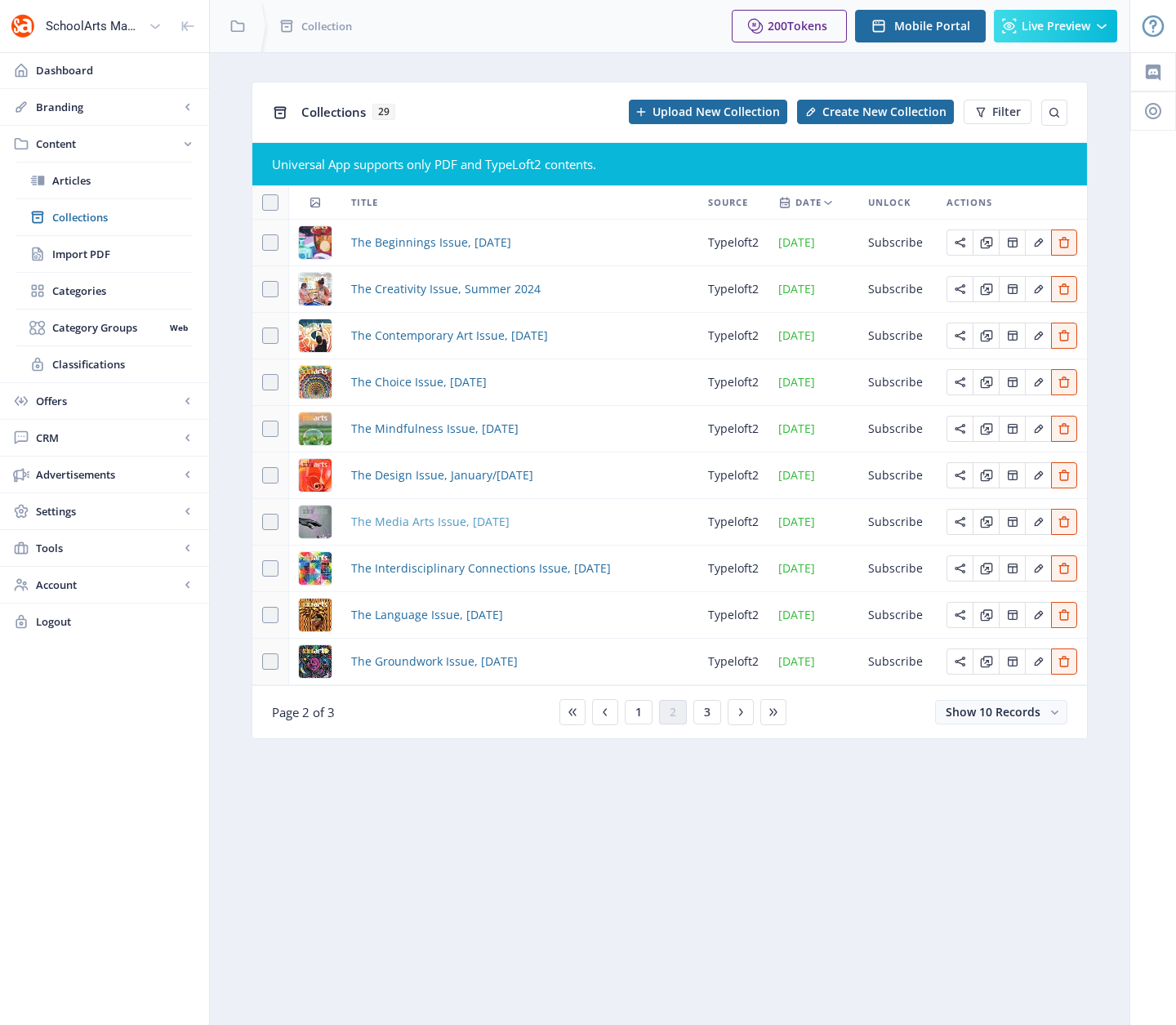
click at [391, 528] on span "The Media Arts Issue, [DATE]" at bounding box center [430, 522] width 158 height 20
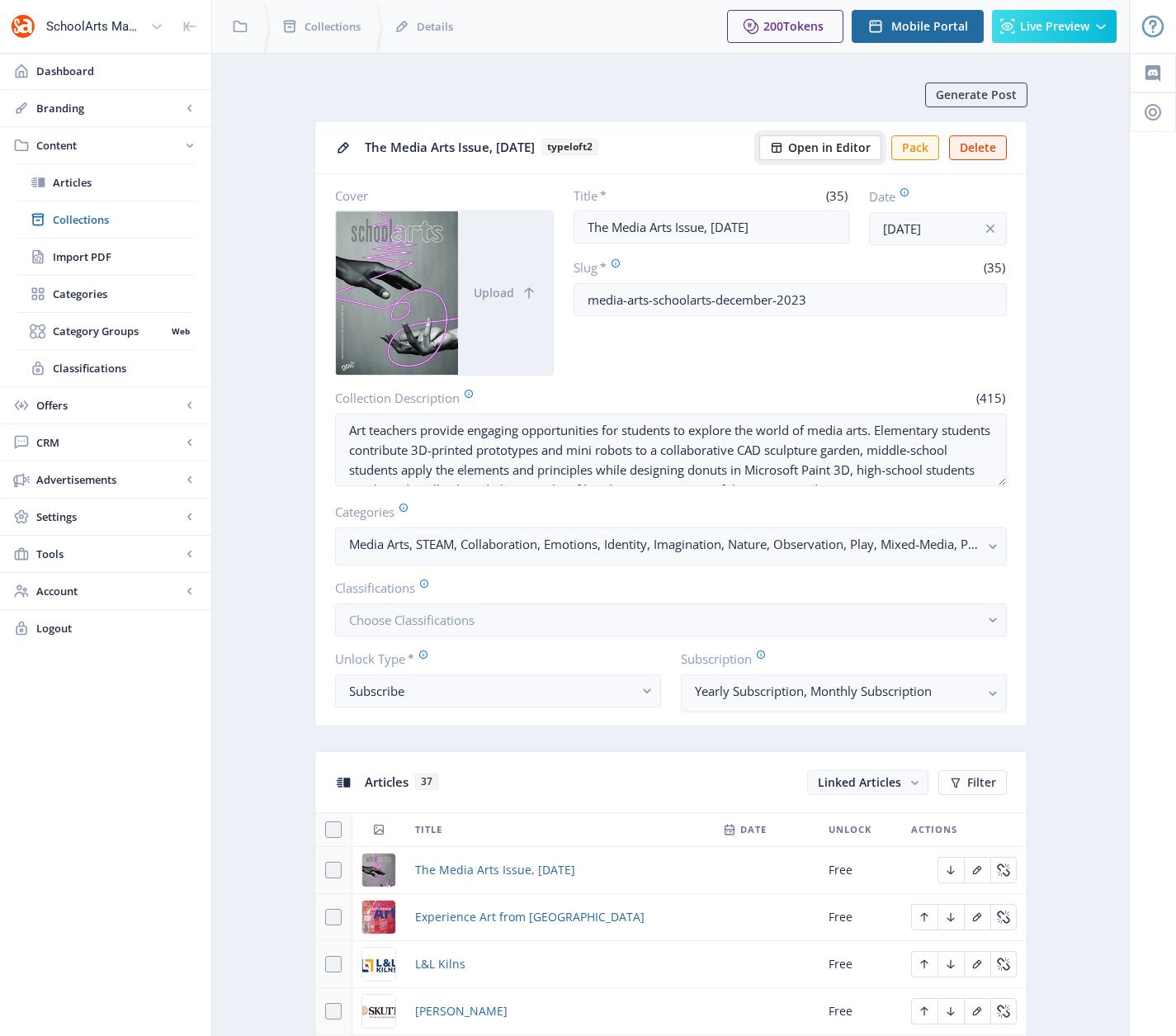
click at [803, 146] on span "Open in Editor" at bounding box center [829, 147] width 83 height 13
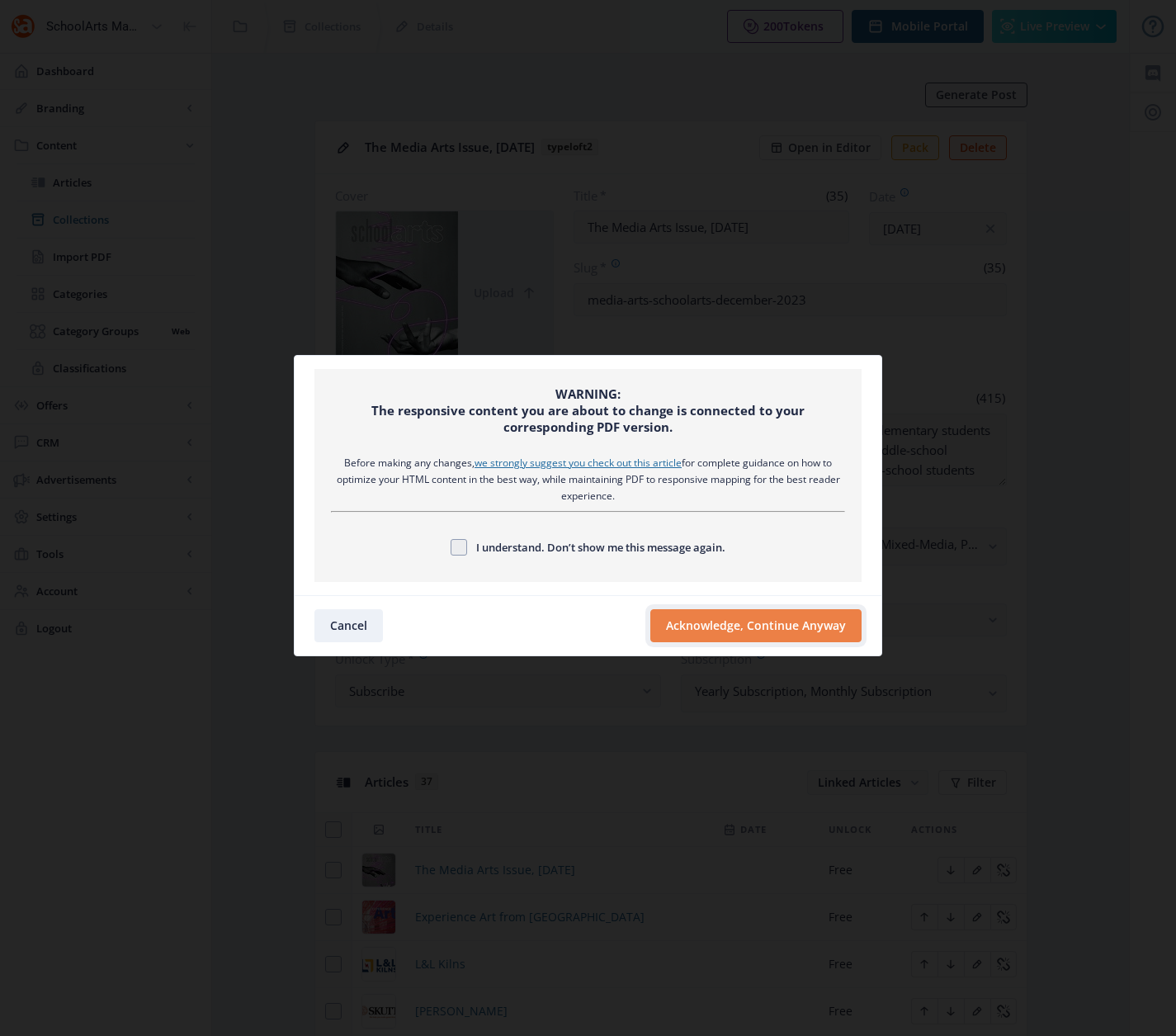
click at [678, 632] on button "Acknowledge, Continue Anyway" at bounding box center [755, 626] width 211 height 33
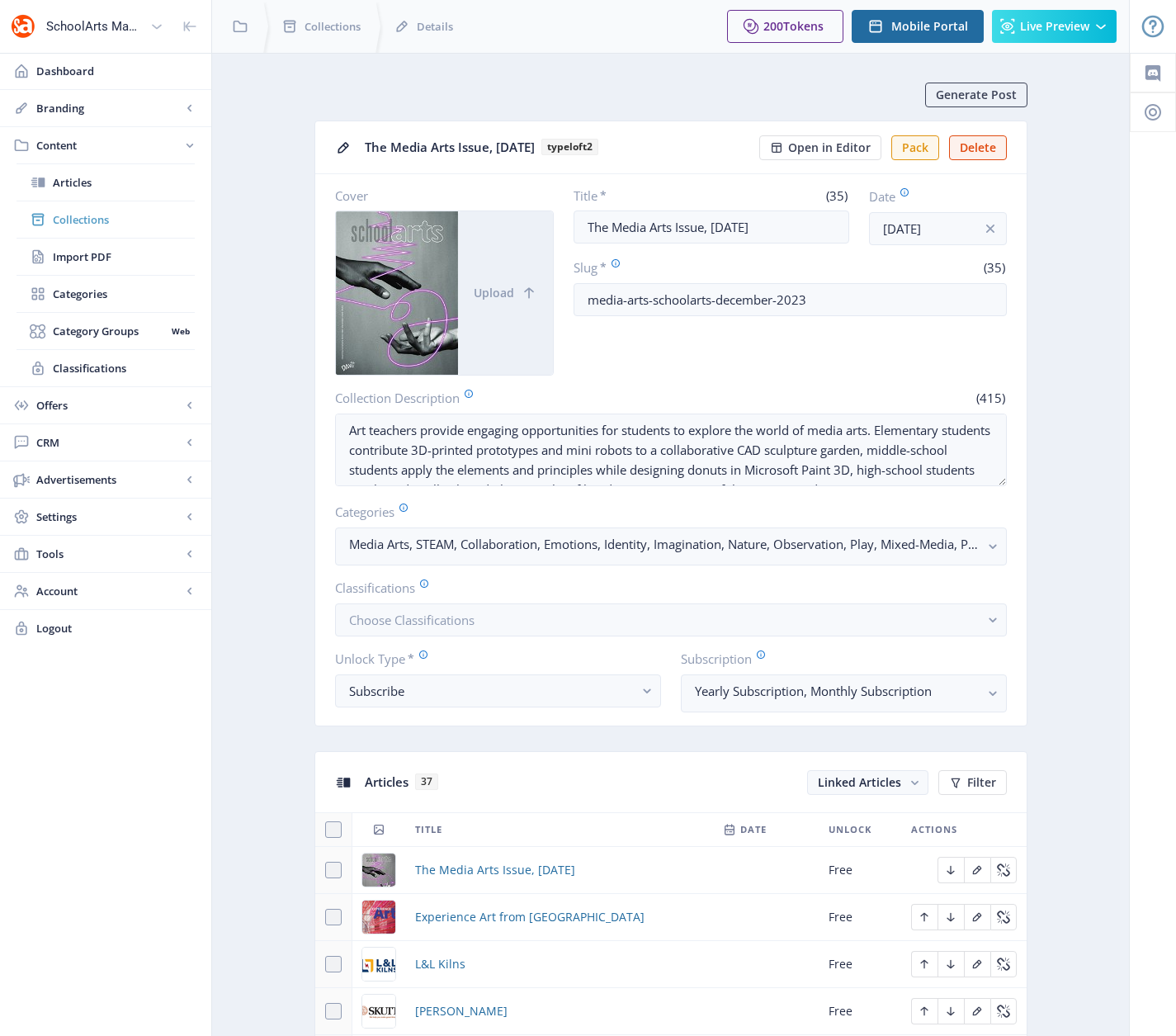
click at [67, 222] on span "Collections" at bounding box center [123, 219] width 142 height 17
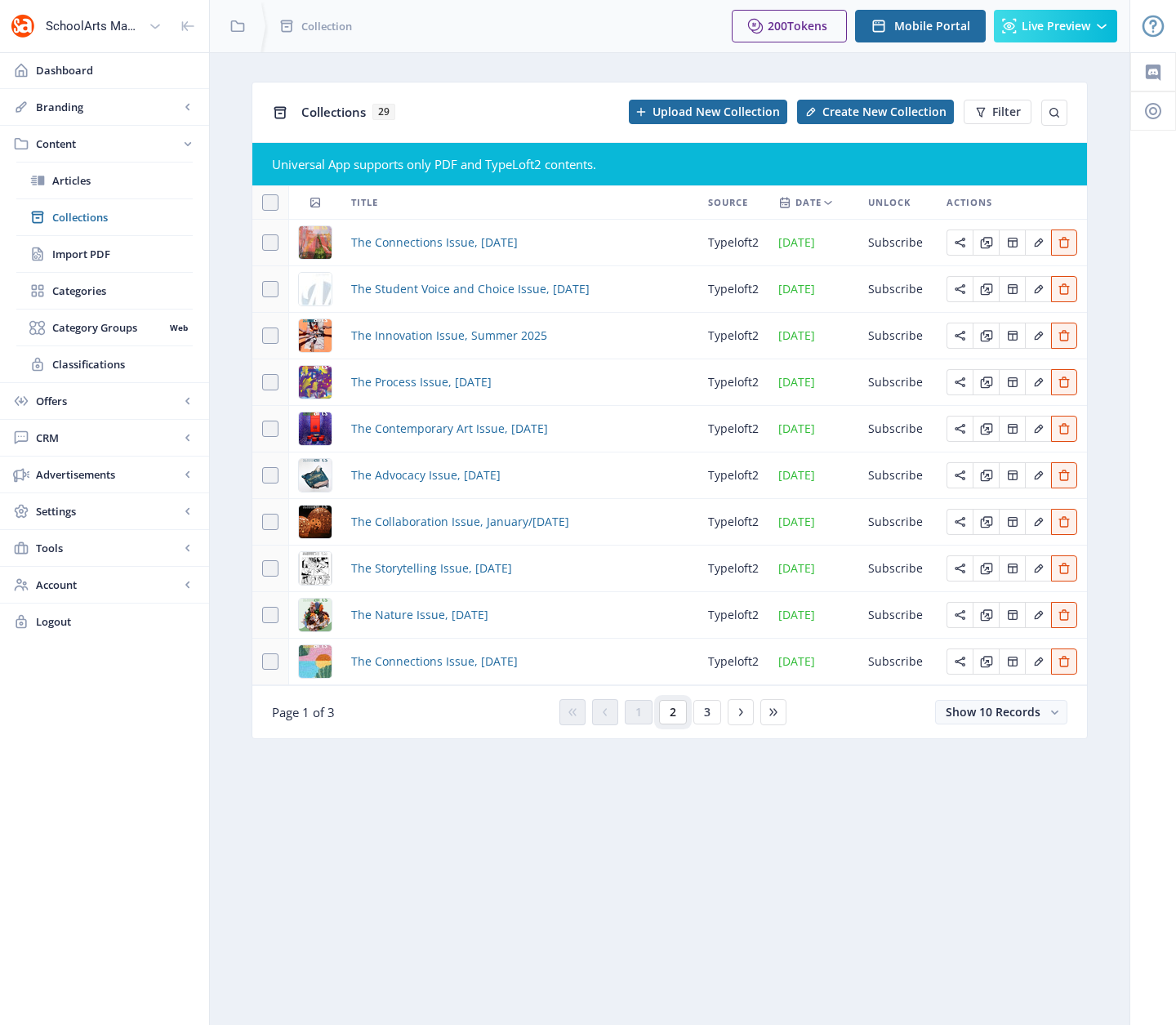
click at [670, 713] on span "2" at bounding box center [673, 712] width 7 height 13
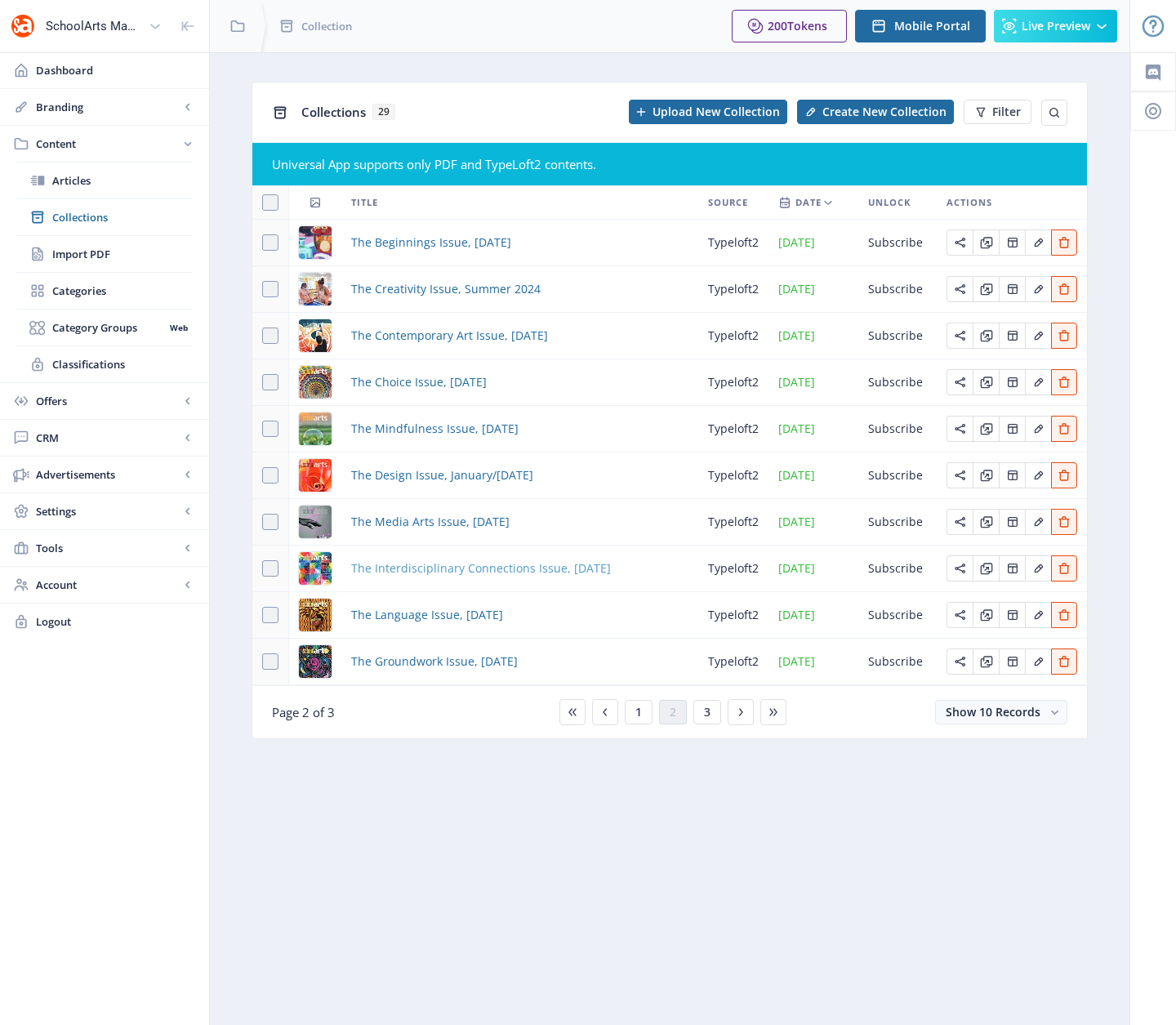
click at [418, 564] on span "The Interdisciplinary Connections Issue, [DATE]" at bounding box center [481, 568] width 260 height 20
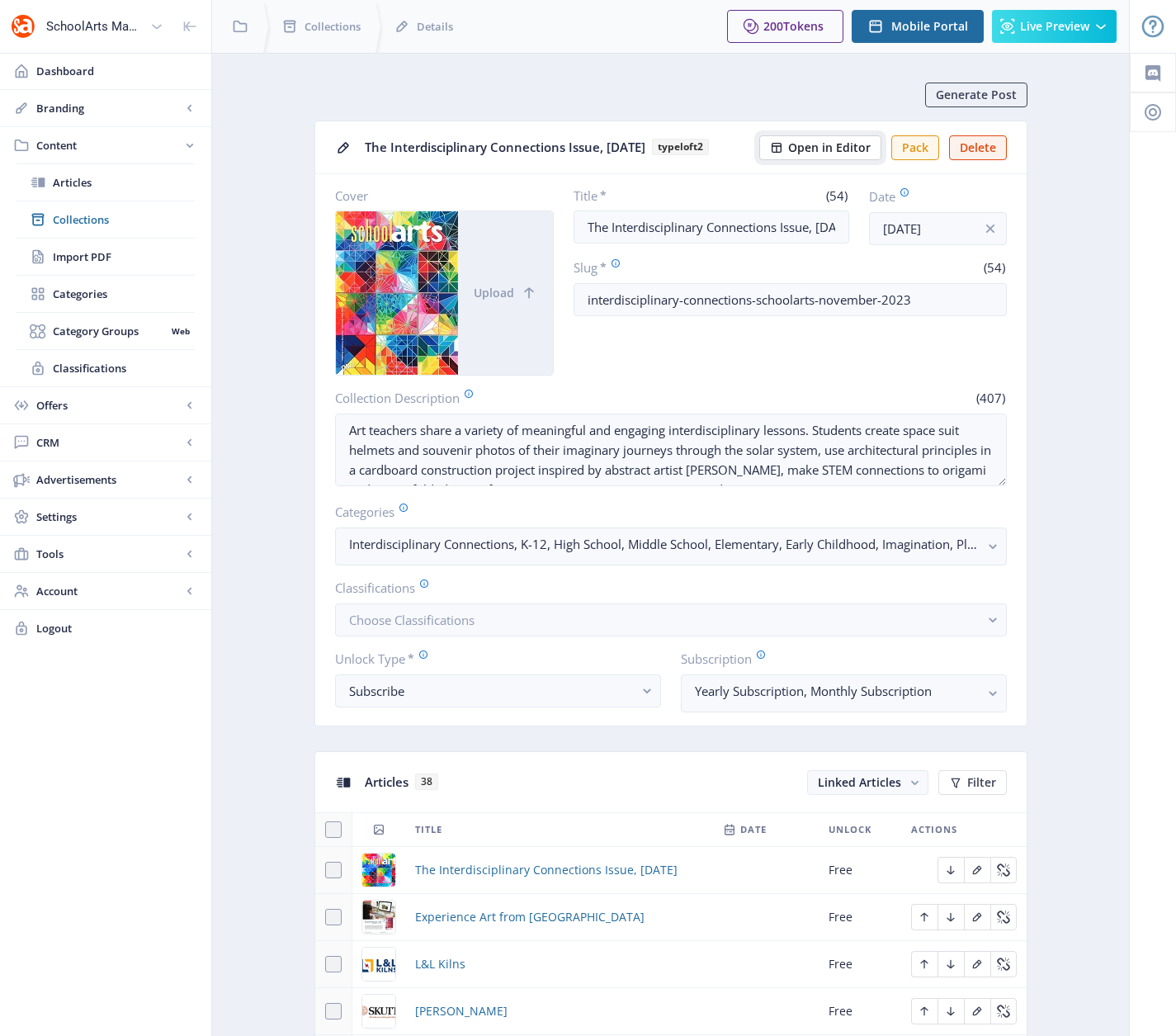
click at [808, 155] on span "Open in Editor" at bounding box center [829, 147] width 83 height 13
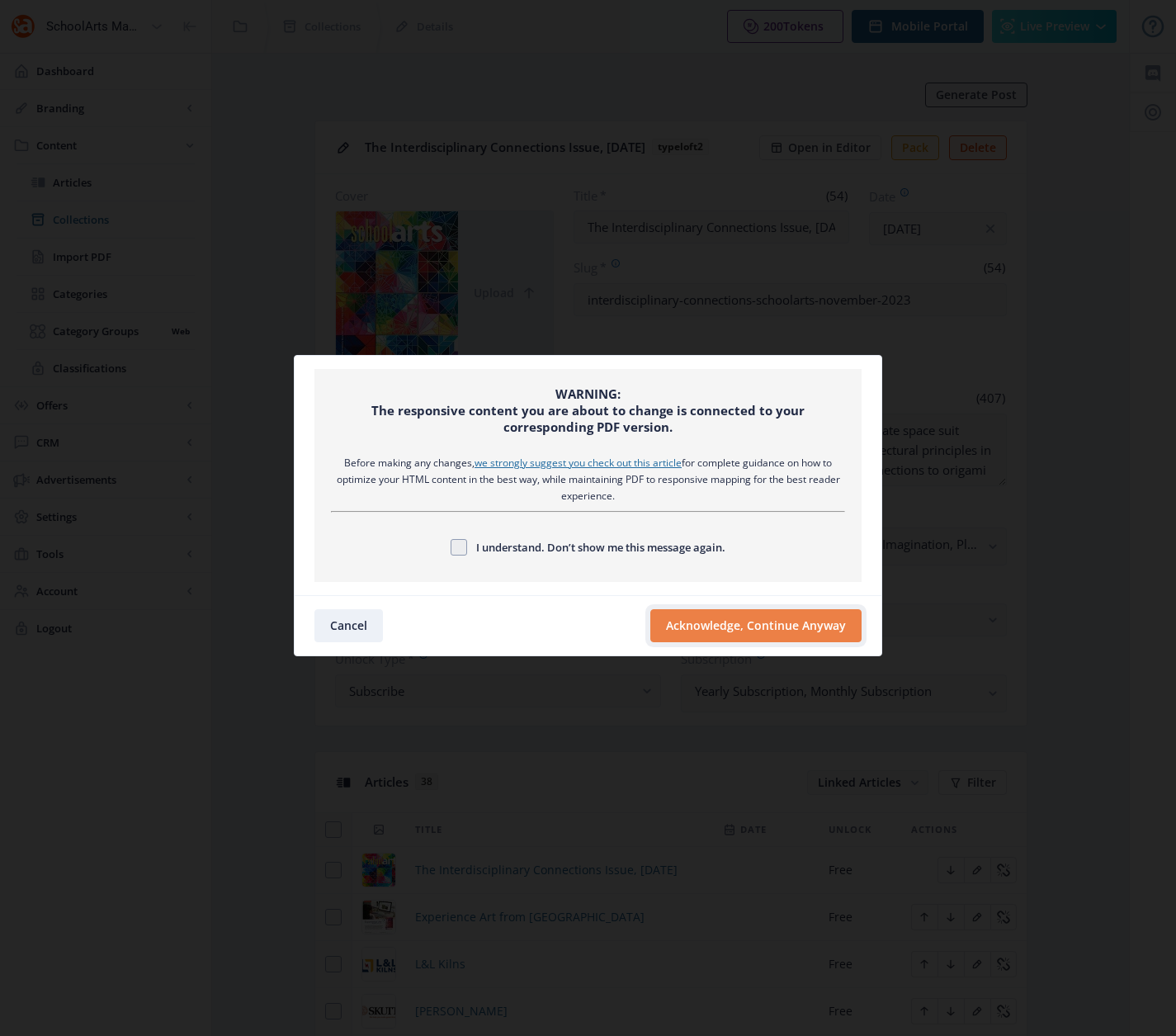
click at [781, 621] on button "Acknowledge, Continue Anyway" at bounding box center [755, 626] width 211 height 33
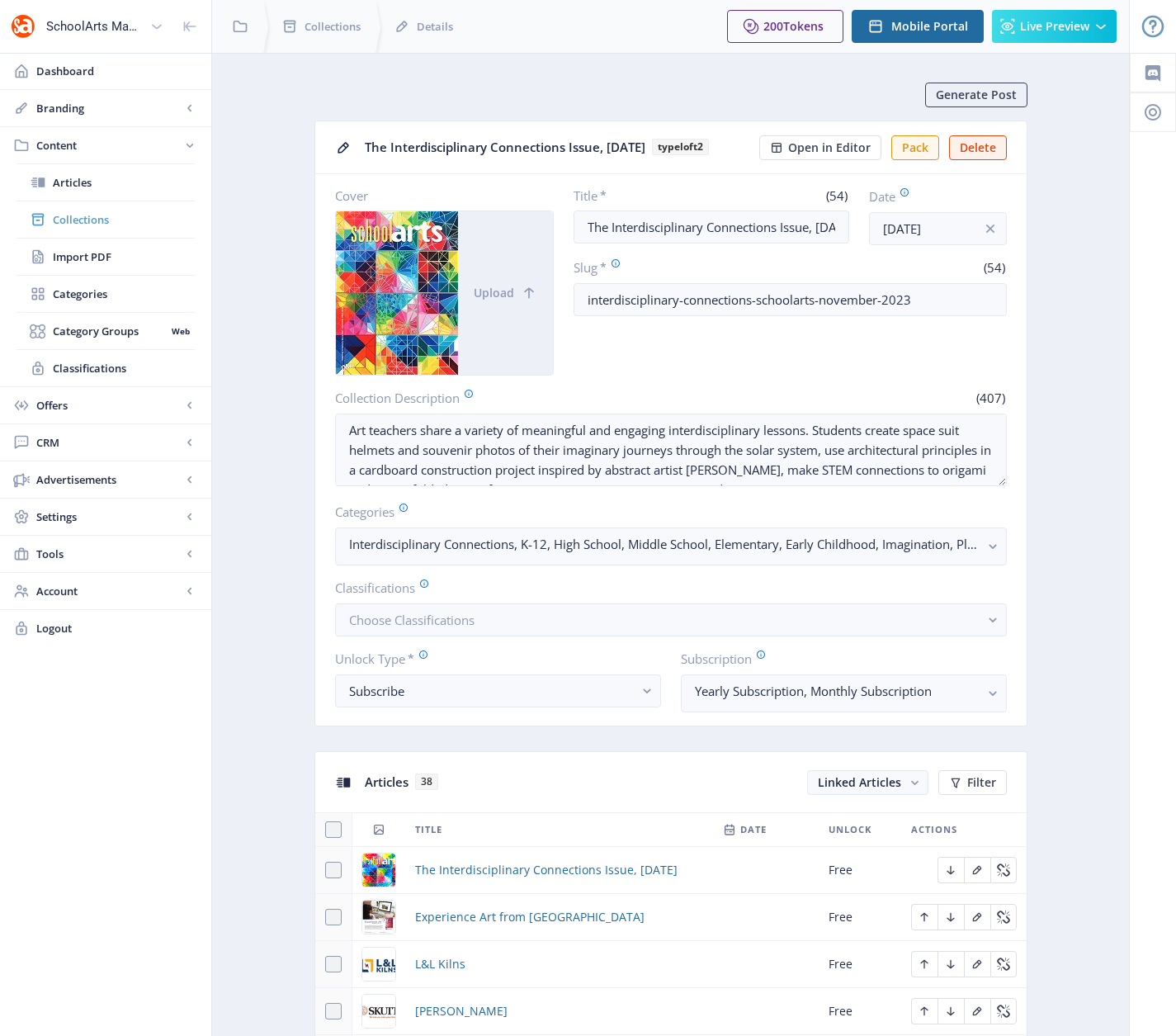
click at [74, 220] on span "Collections" at bounding box center [123, 219] width 142 height 17
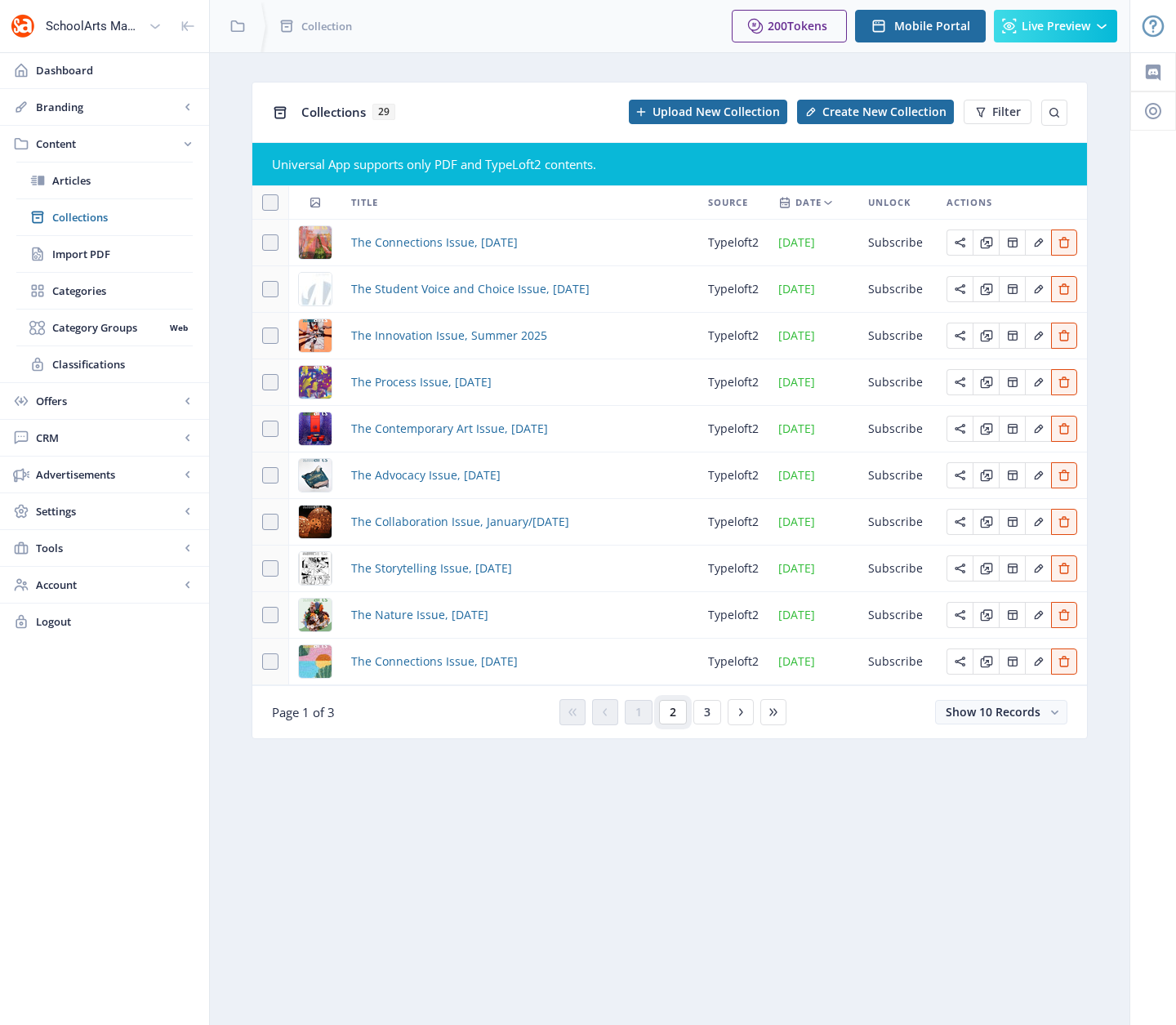
click at [671, 711] on span "2" at bounding box center [673, 712] width 7 height 13
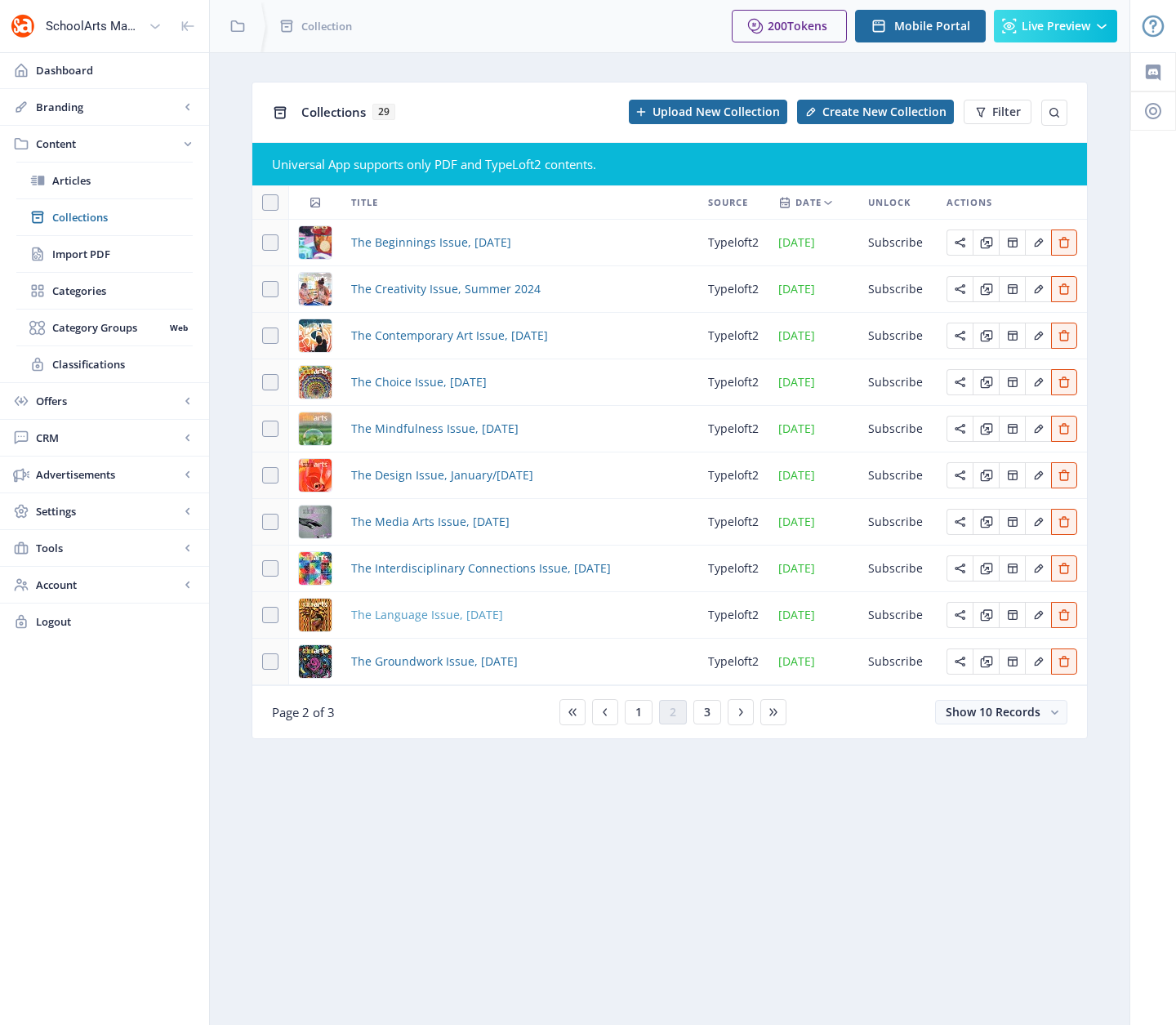
click at [463, 613] on span "The Language Issue, [DATE]" at bounding box center [426, 615] width 152 height 20
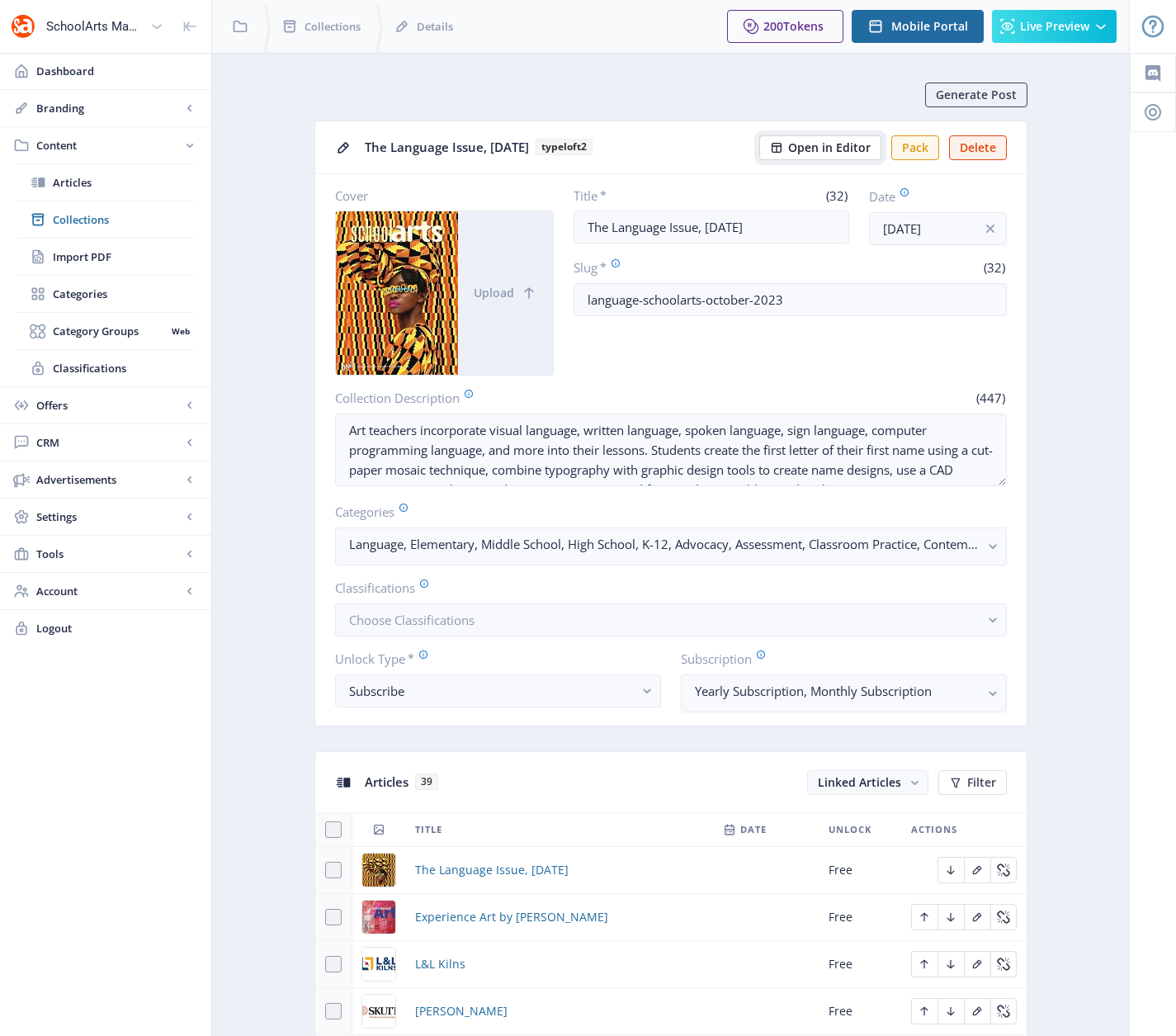
click at [815, 146] on span "Open in Editor" at bounding box center [829, 147] width 83 height 13
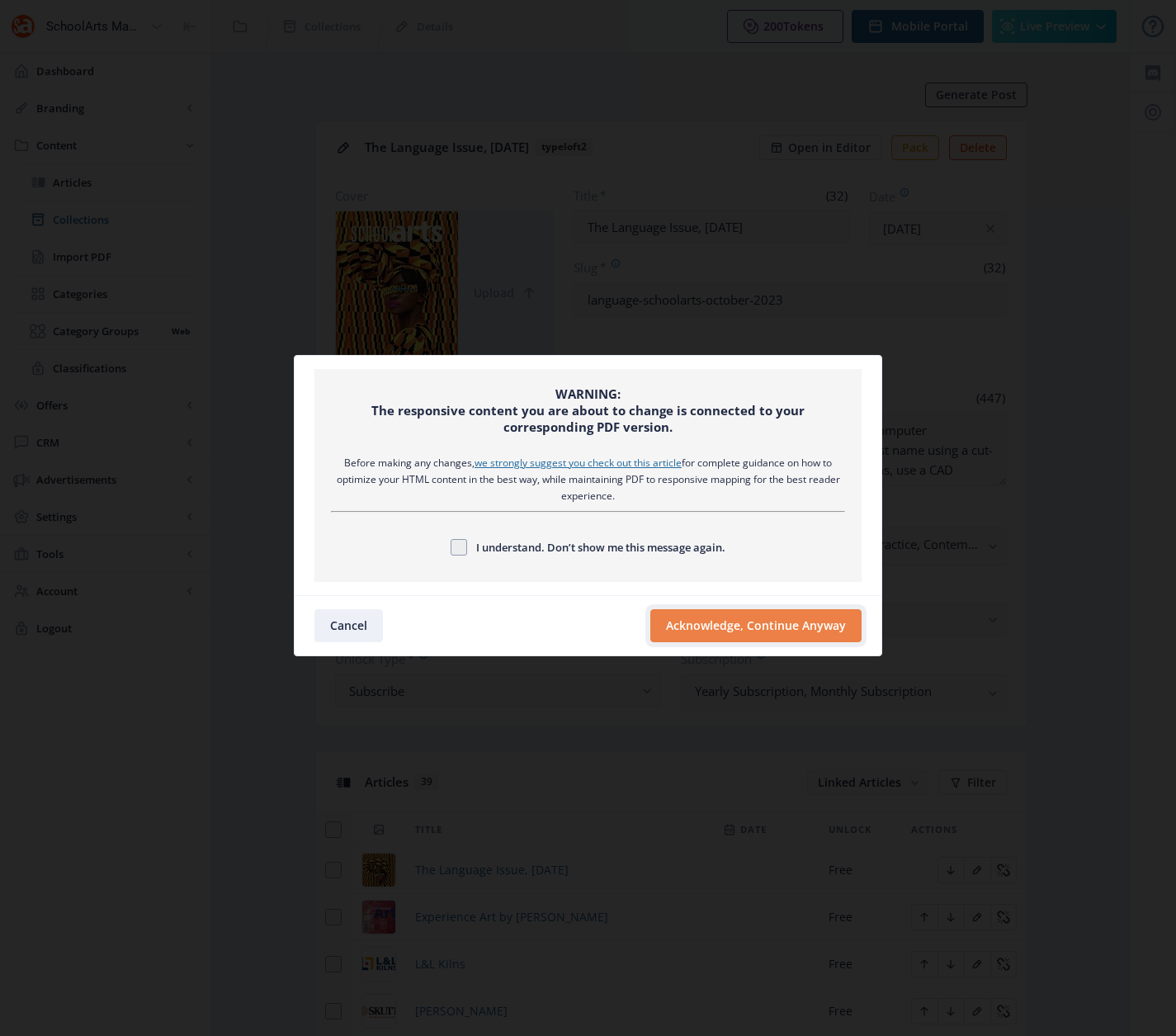
click at [781, 623] on button "Acknowledge, Continue Anyway" at bounding box center [755, 626] width 211 height 33
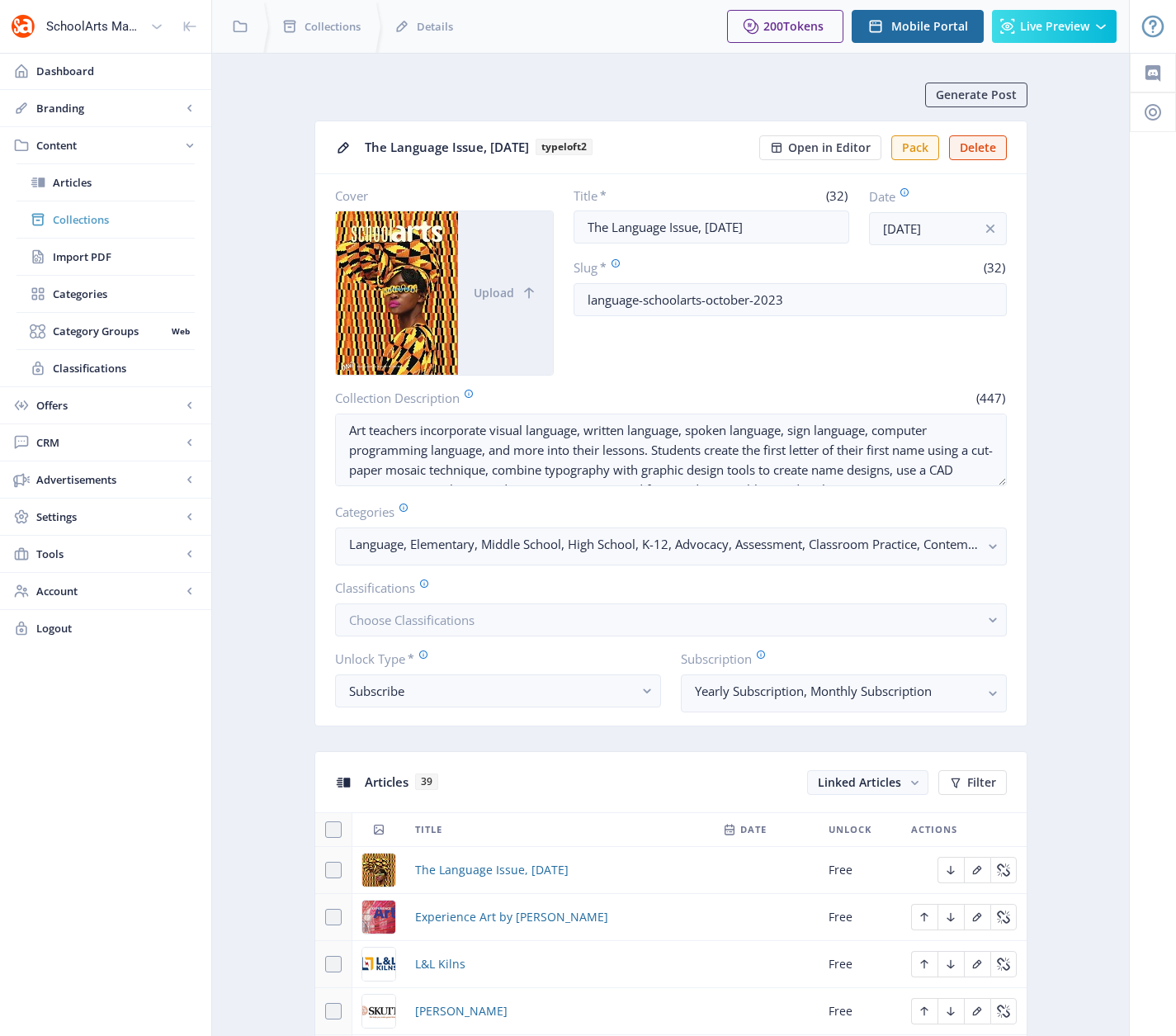
click at [74, 216] on span "Collections" at bounding box center [123, 219] width 142 height 17
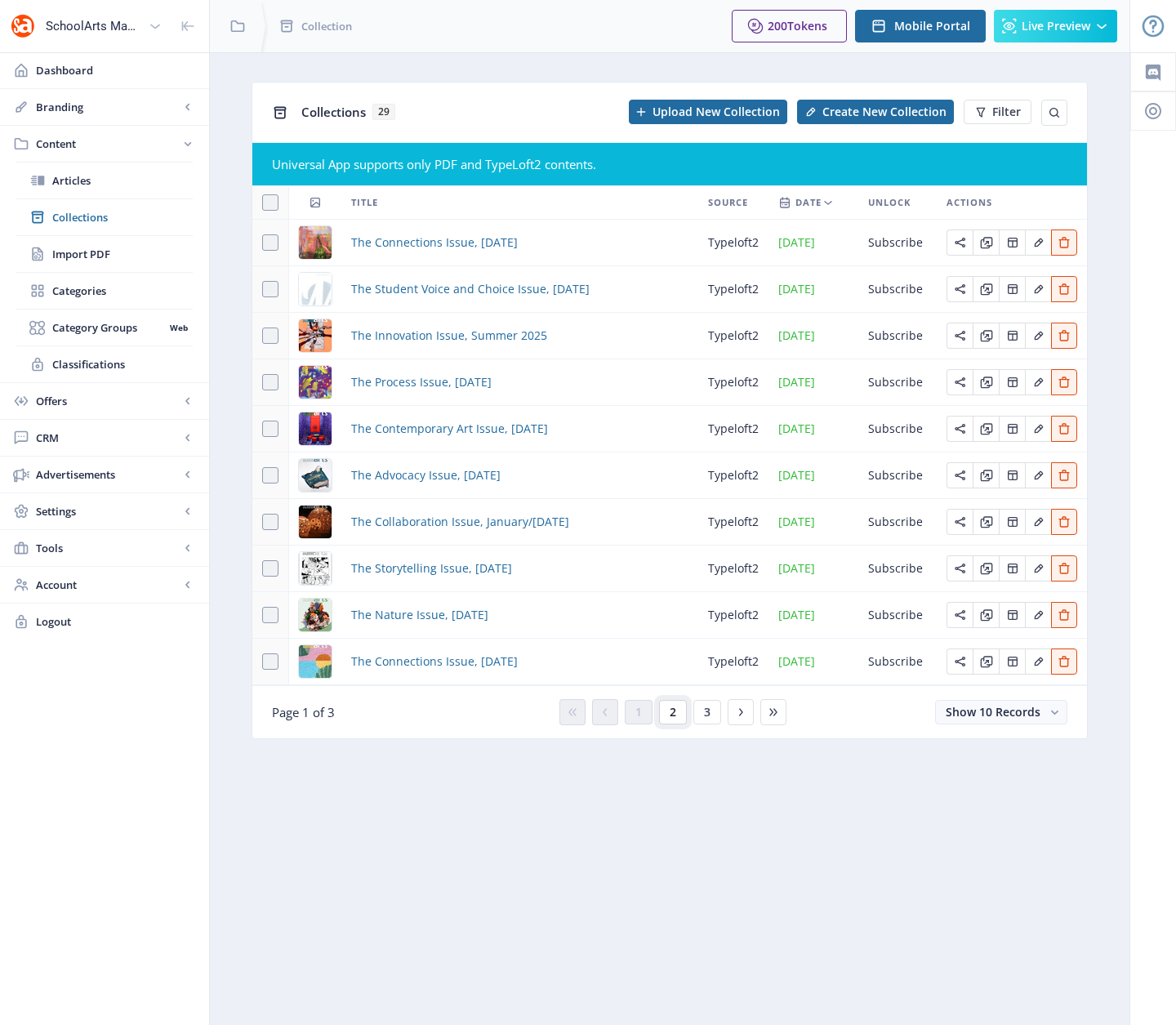
click at [676, 708] on button "2" at bounding box center [673, 712] width 28 height 24
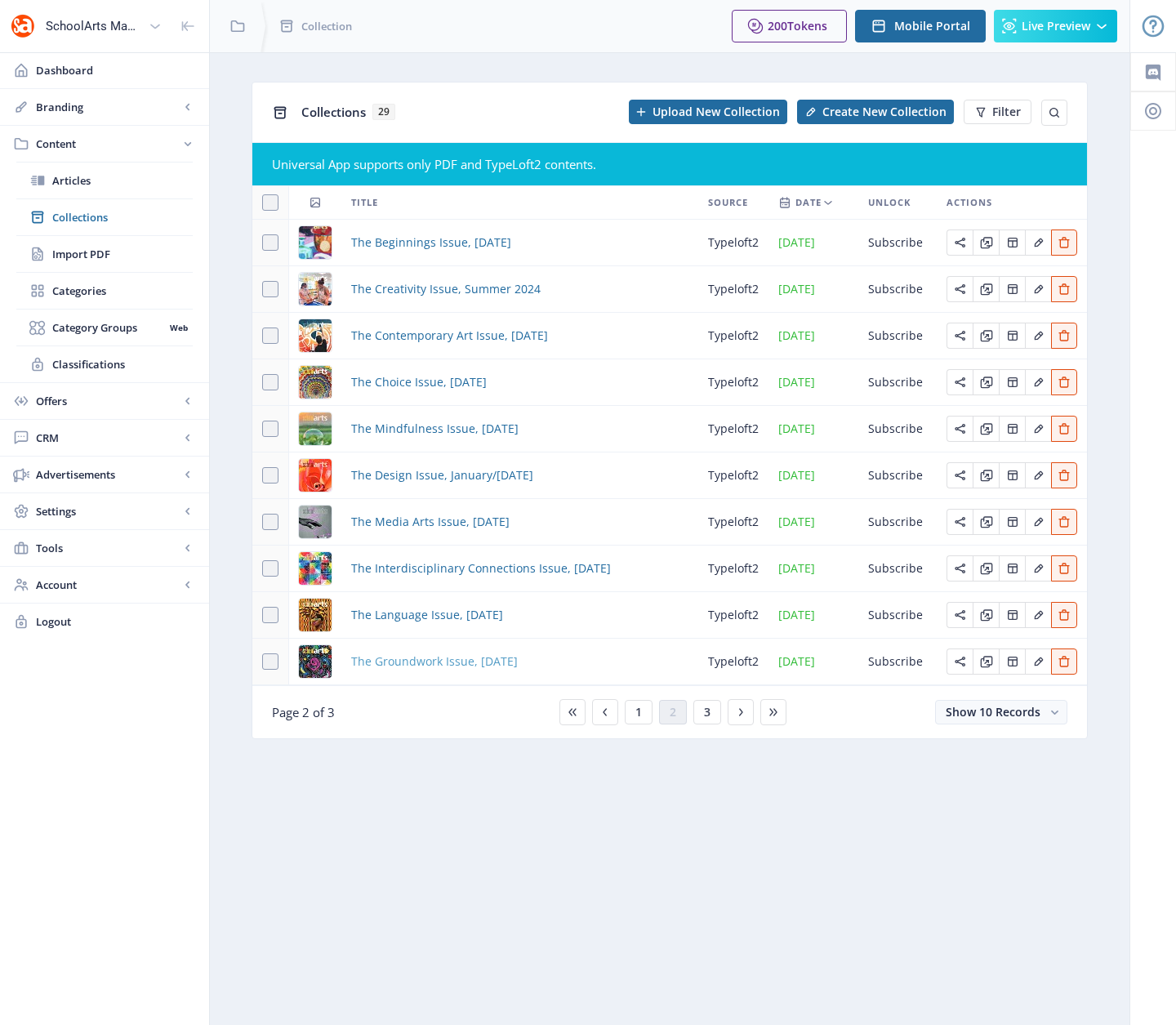
click at [433, 660] on span "The Groundwork Issue, [DATE]" at bounding box center [434, 661] width 167 height 20
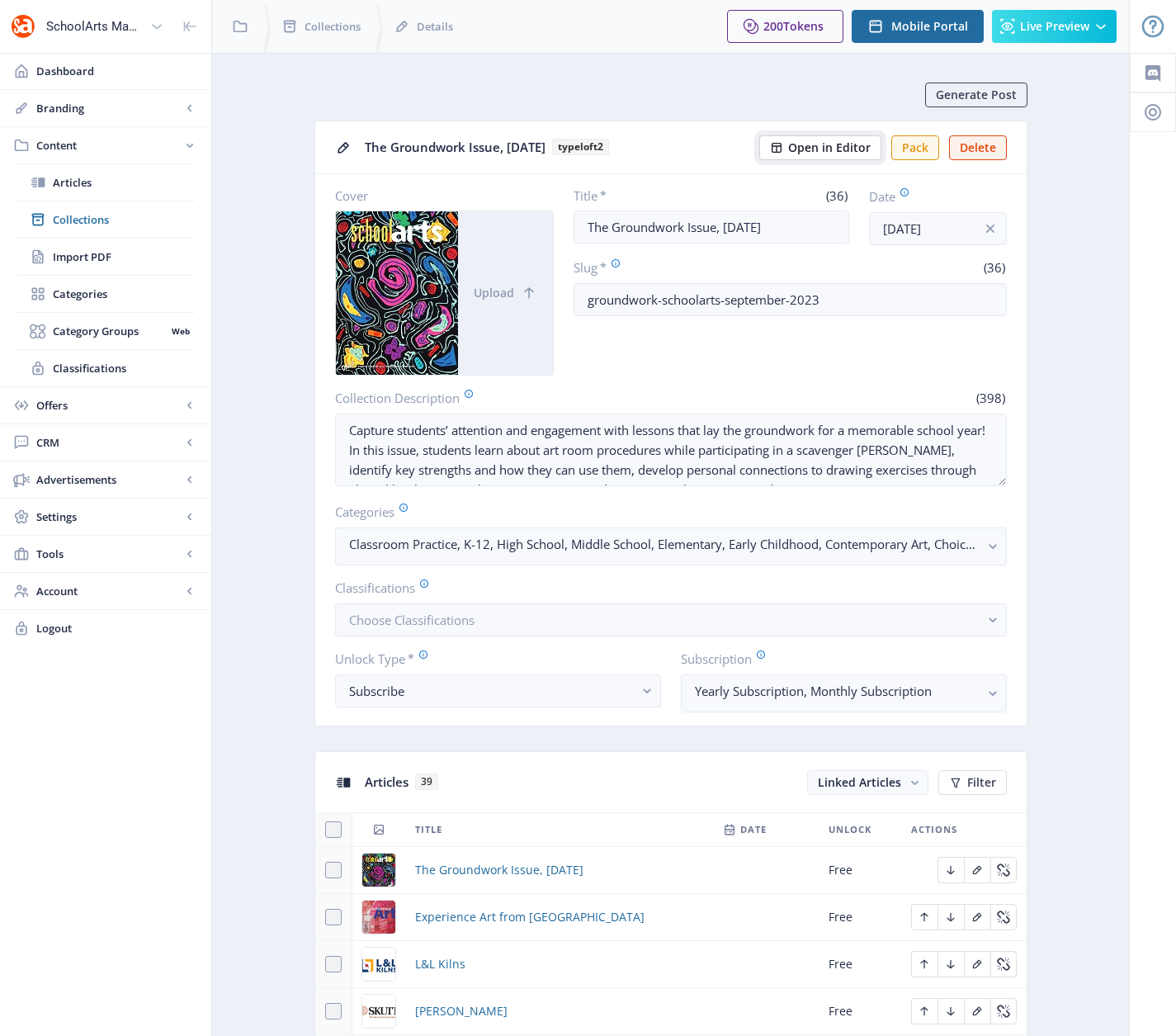
click at [814, 150] on span "Open in Editor" at bounding box center [829, 147] width 83 height 13
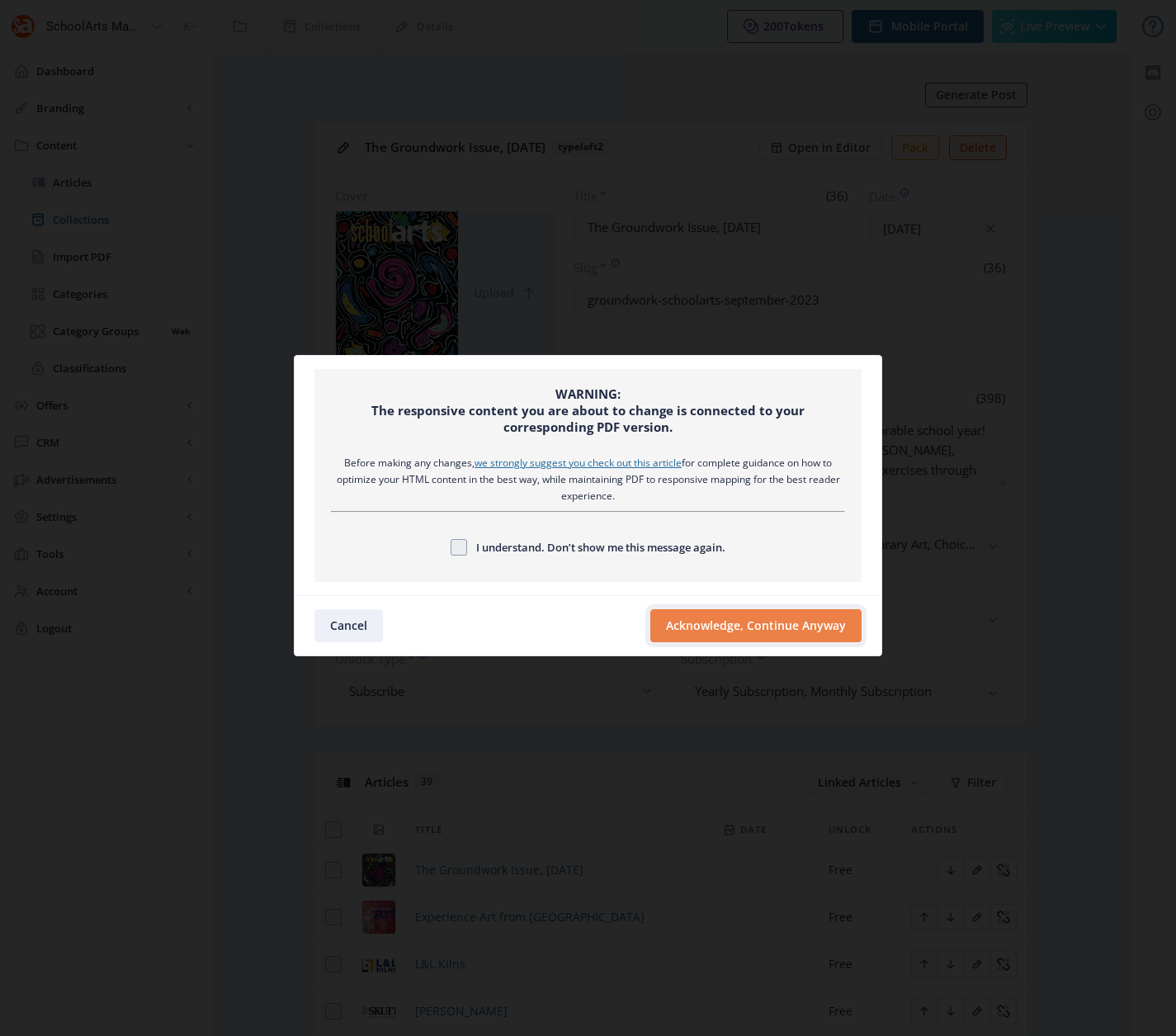
click at [730, 621] on button "Acknowledge, Continue Anyway" at bounding box center [755, 626] width 211 height 33
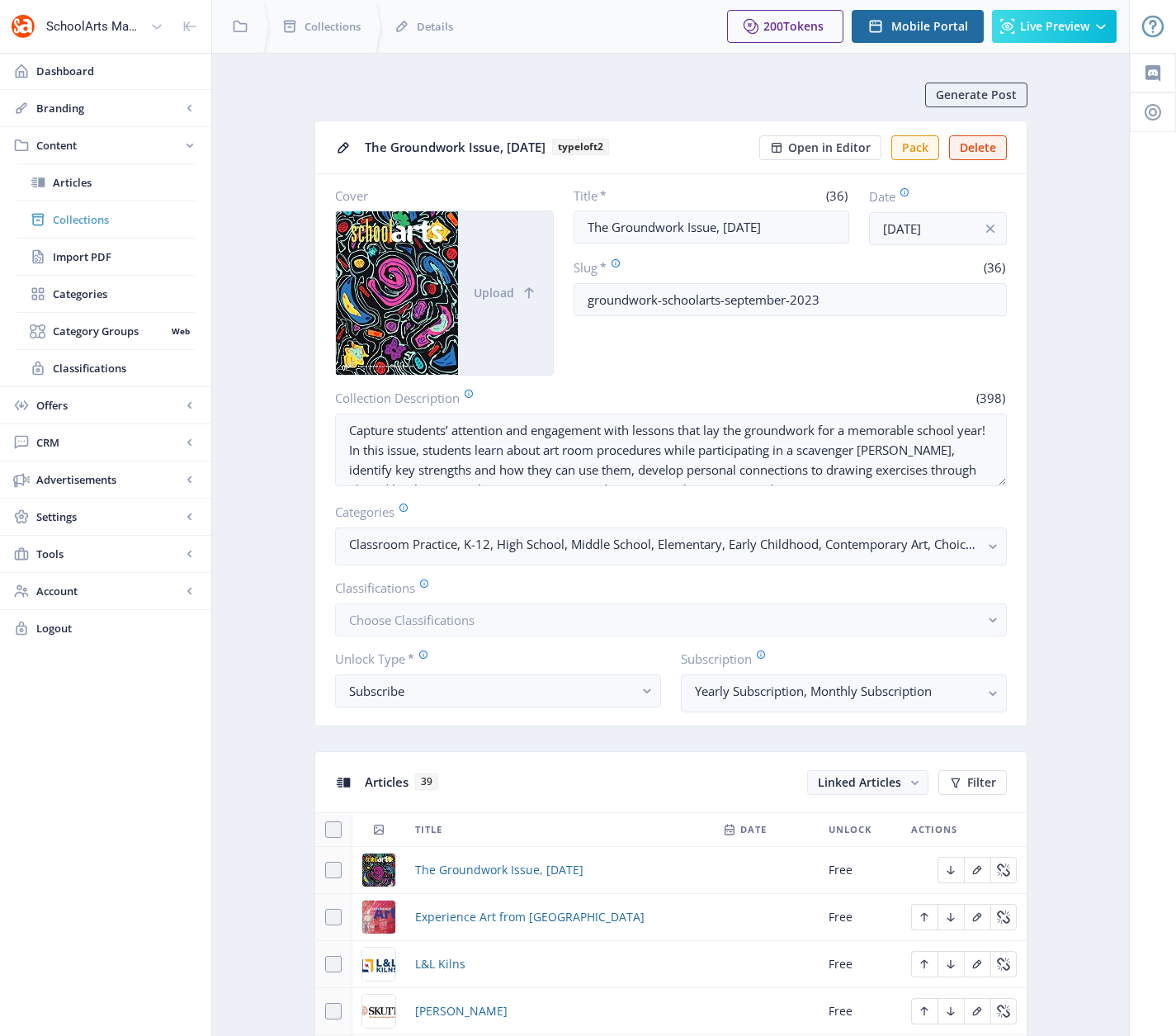
click at [63, 224] on span "Collections" at bounding box center [123, 219] width 142 height 17
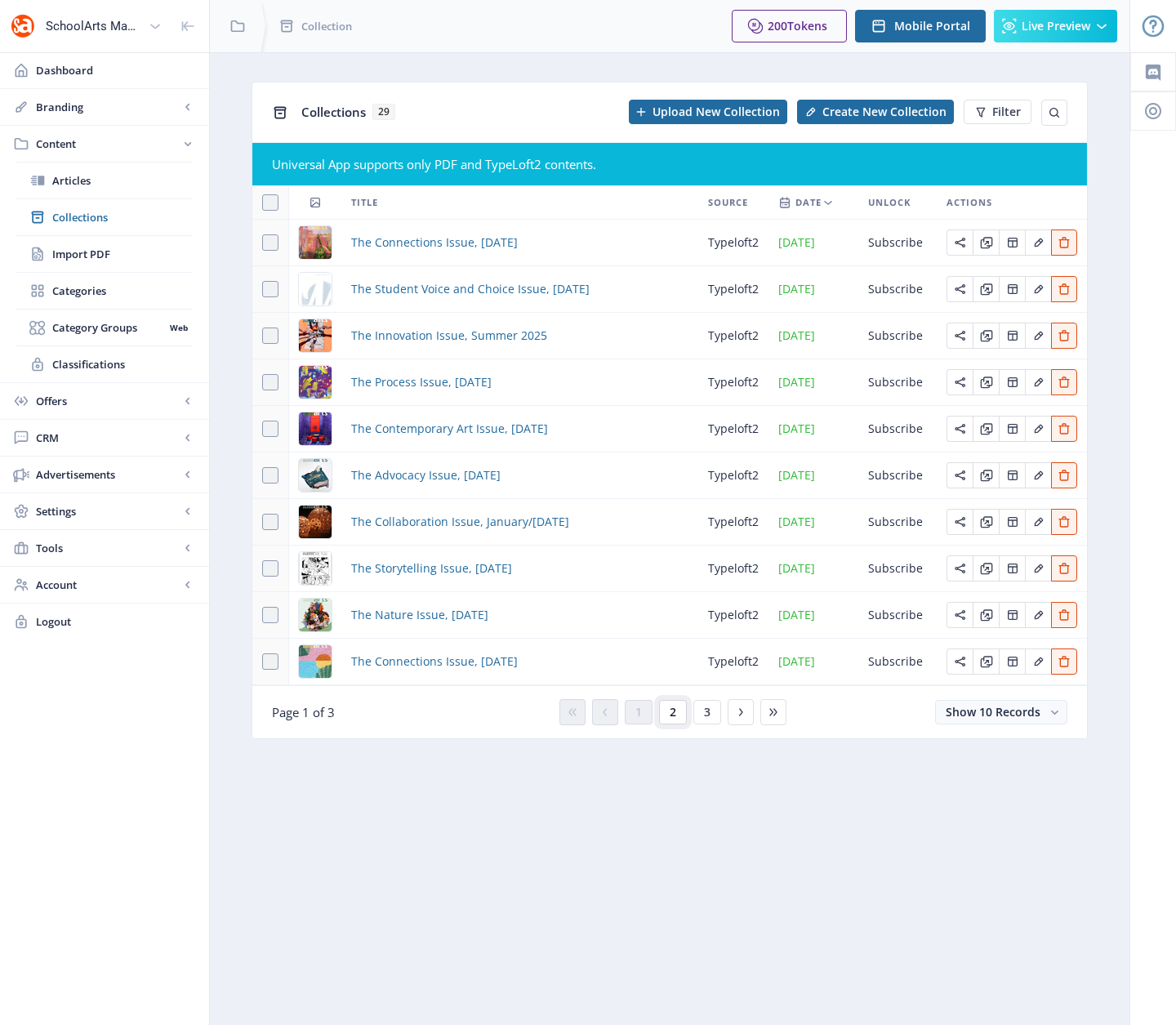
click at [681, 711] on button "2" at bounding box center [673, 712] width 28 height 24
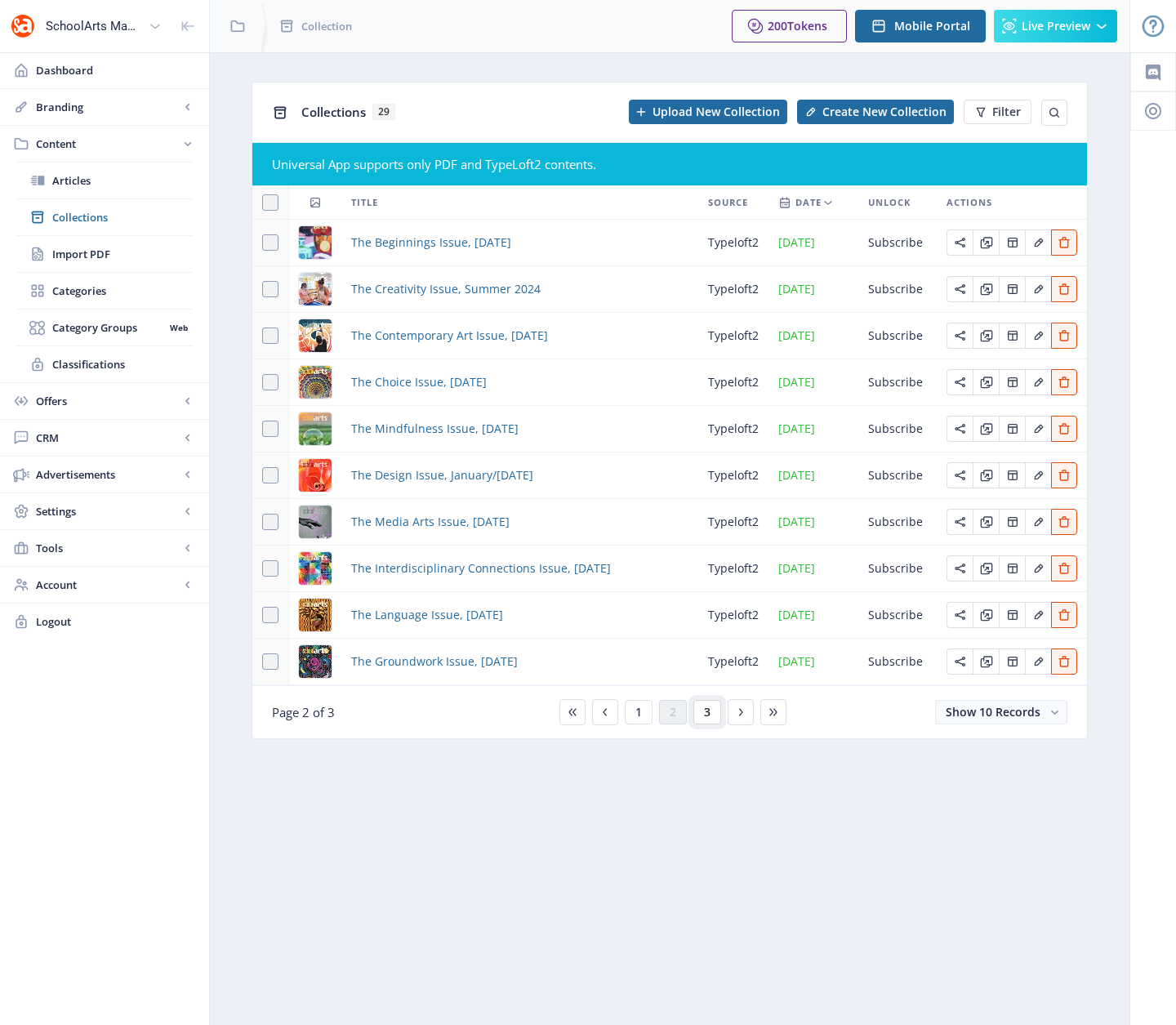
click at [707, 716] on span "3" at bounding box center [707, 712] width 7 height 13
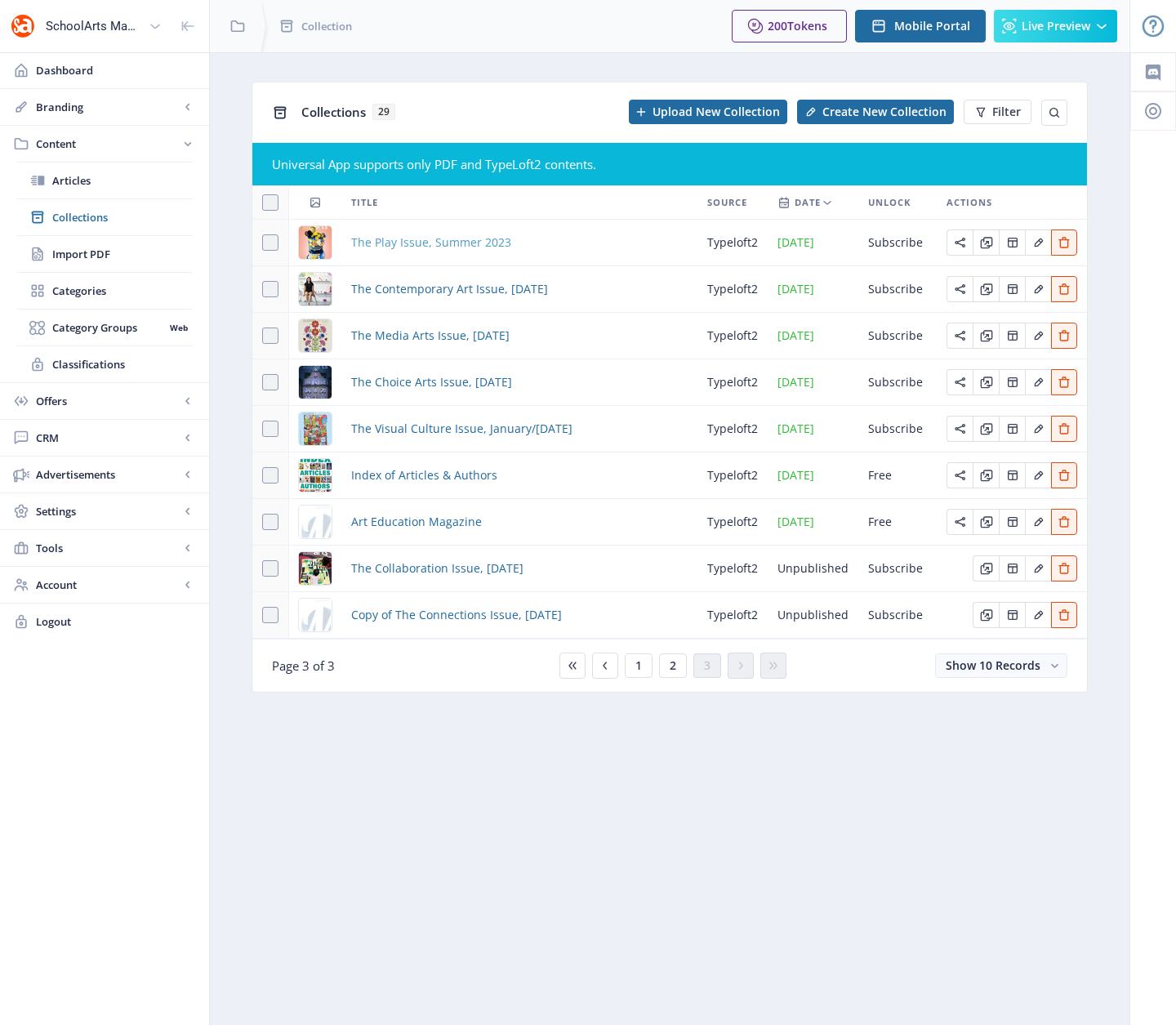
click at [429, 240] on span "The Play Issue, Summer 2023" at bounding box center [431, 242] width 160 height 20
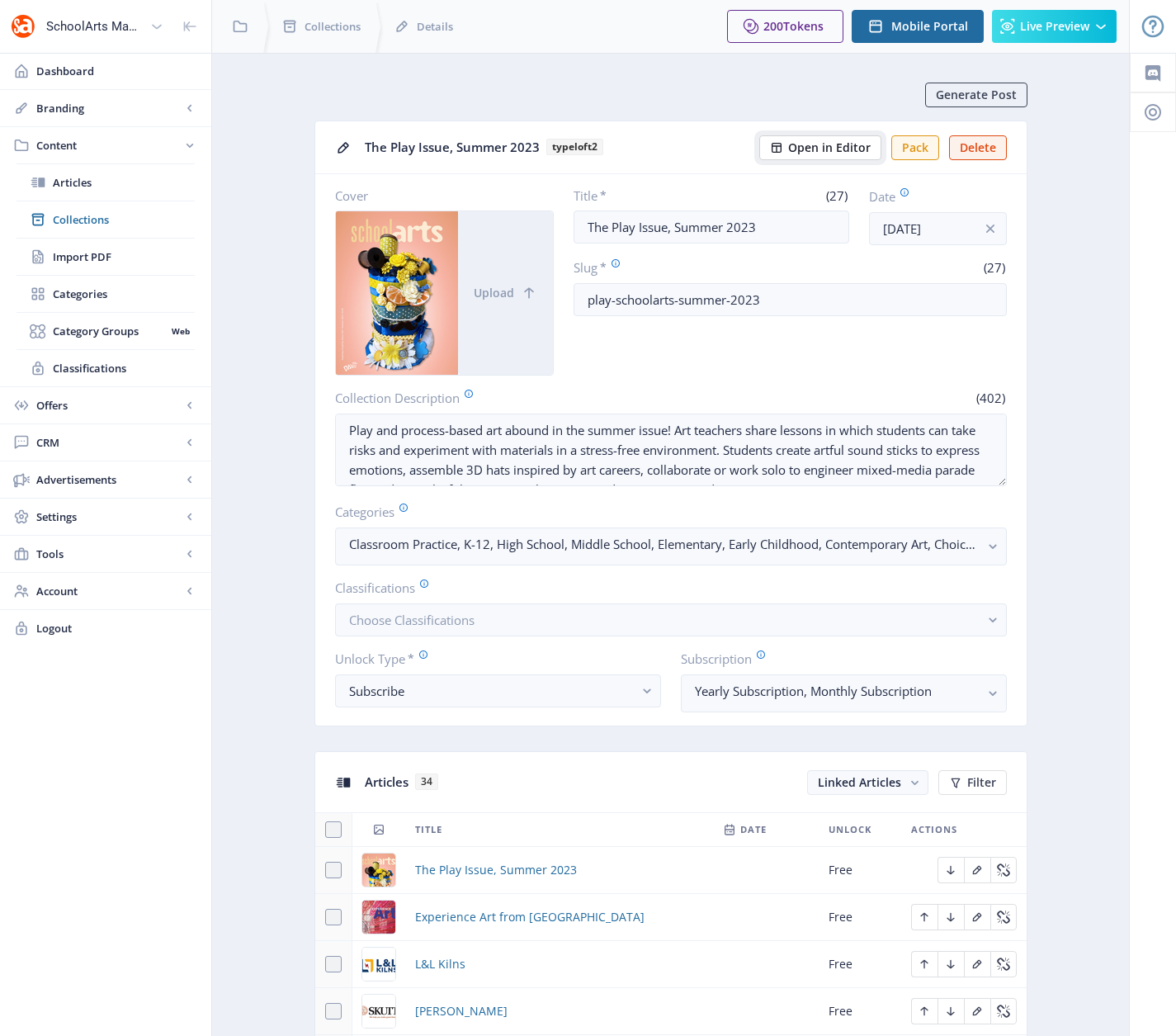
click at [840, 148] on span "Open in Editor" at bounding box center [829, 147] width 83 height 13
click at [83, 221] on span "Collections" at bounding box center [123, 219] width 142 height 17
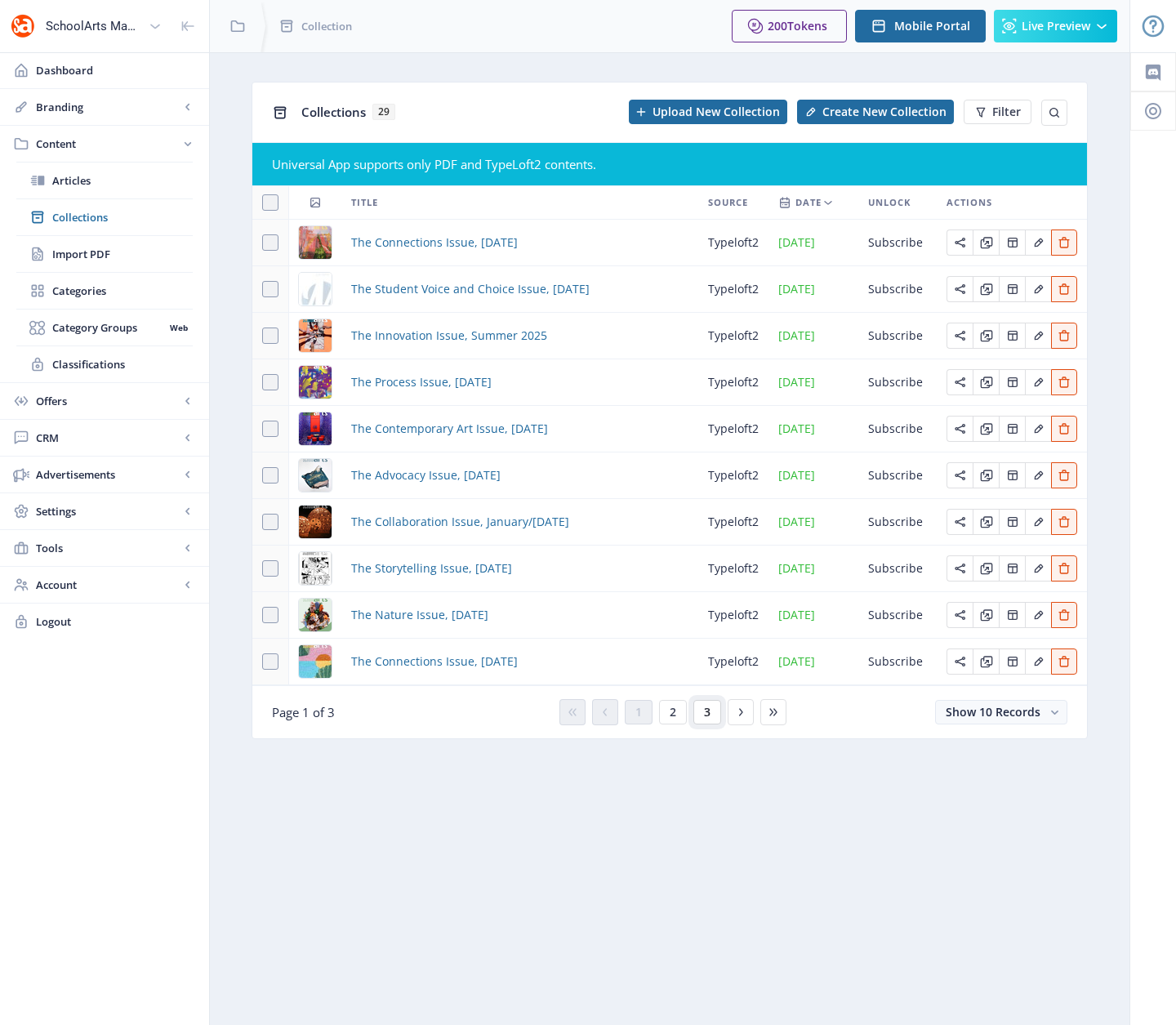
click at [708, 708] on span "3" at bounding box center [707, 712] width 7 height 13
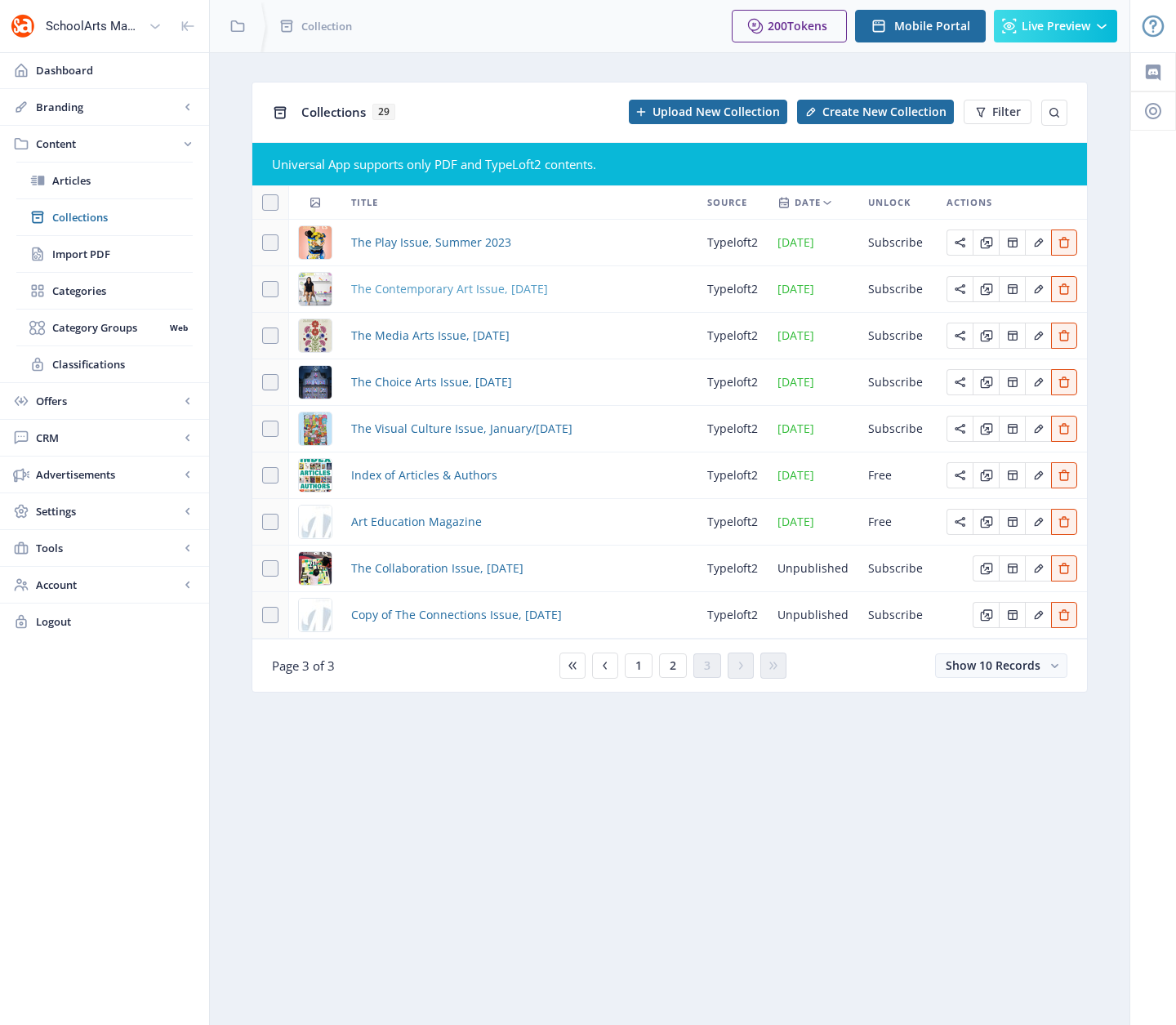
click at [427, 289] on span "The Contemporary Art Issue, [DATE]" at bounding box center [449, 289] width 197 height 20
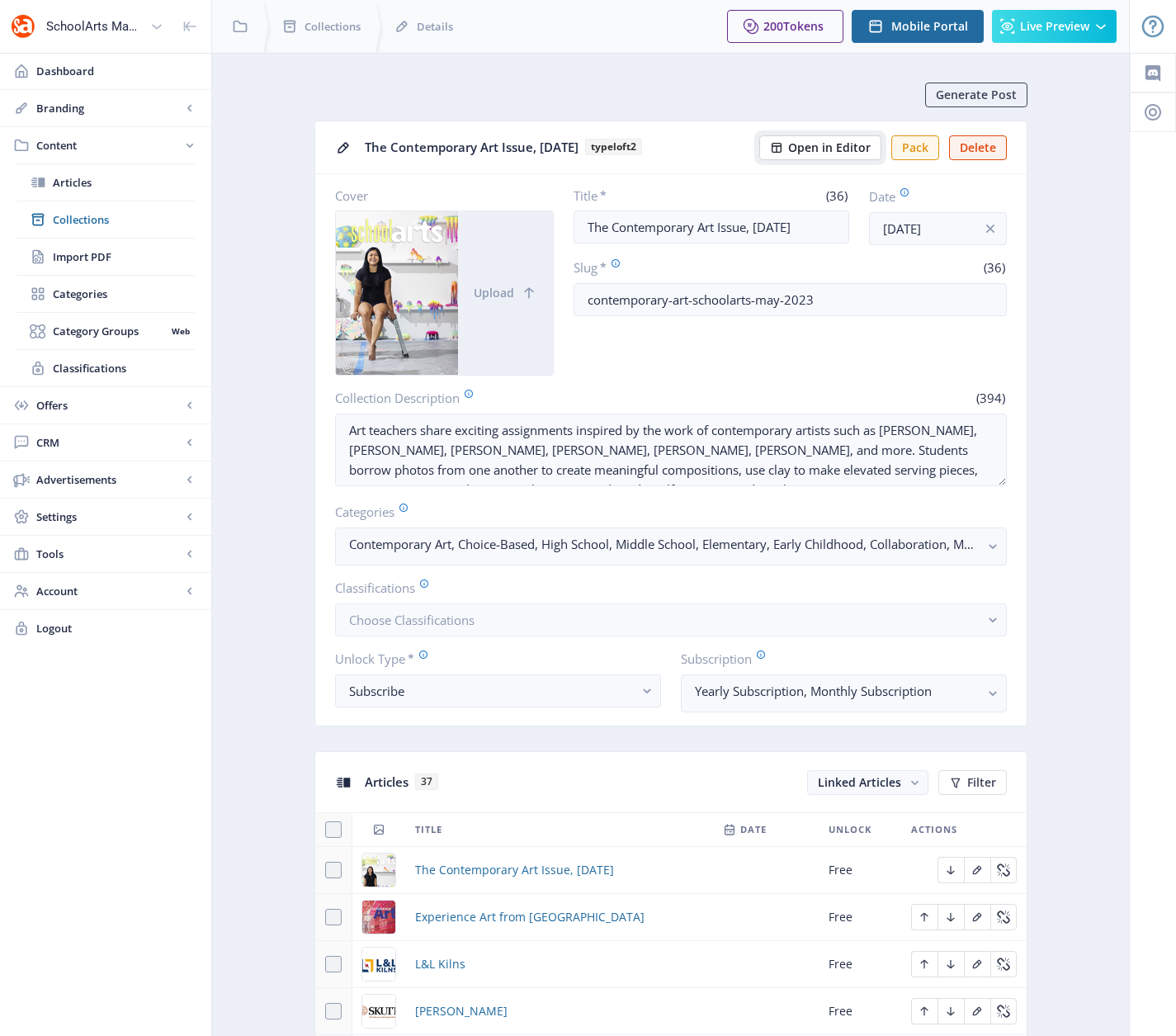
click at [838, 149] on span "Open in Editor" at bounding box center [829, 147] width 83 height 13
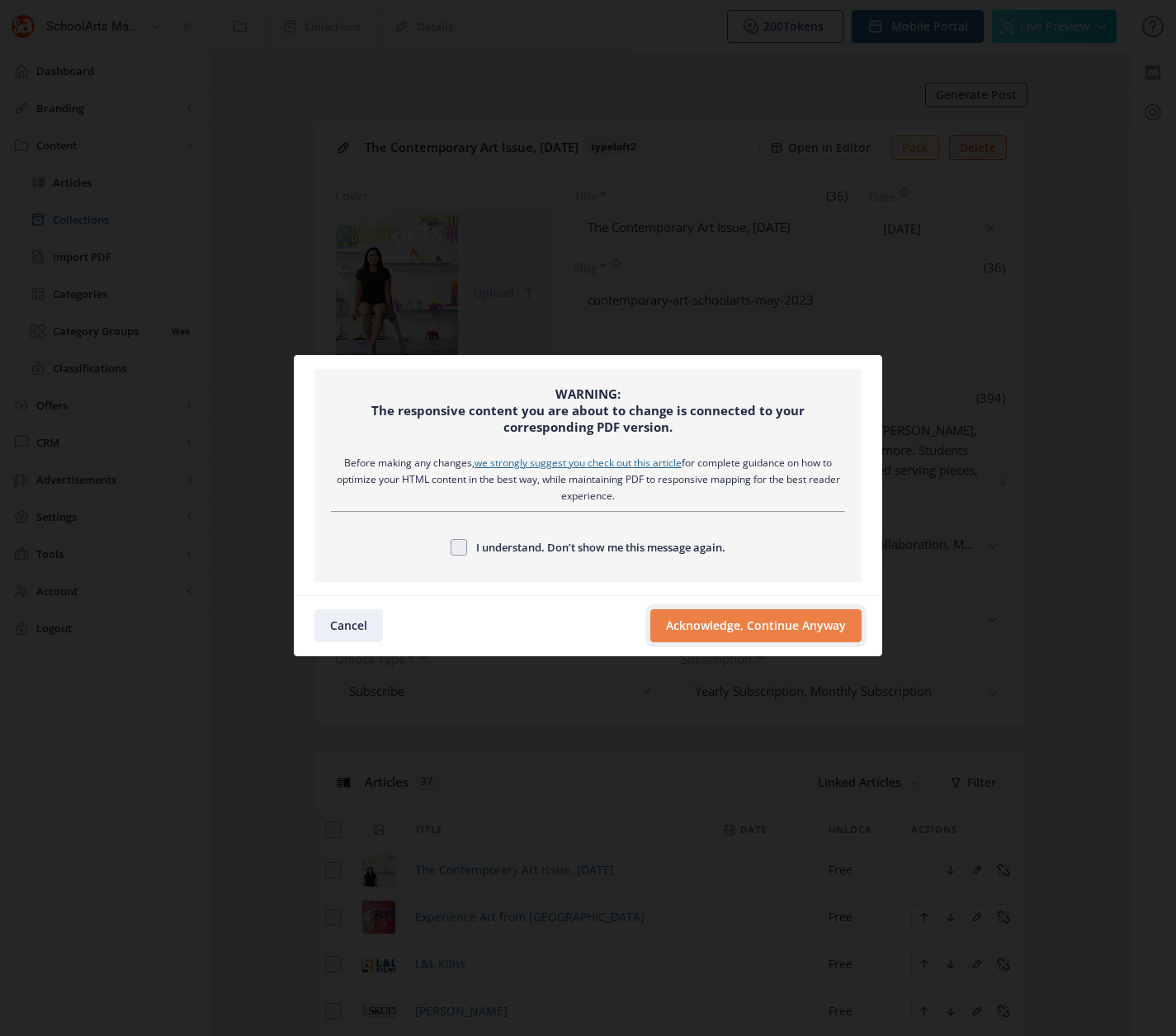
click at [721, 634] on button "Acknowledge, Continue Anyway" at bounding box center [755, 626] width 211 height 33
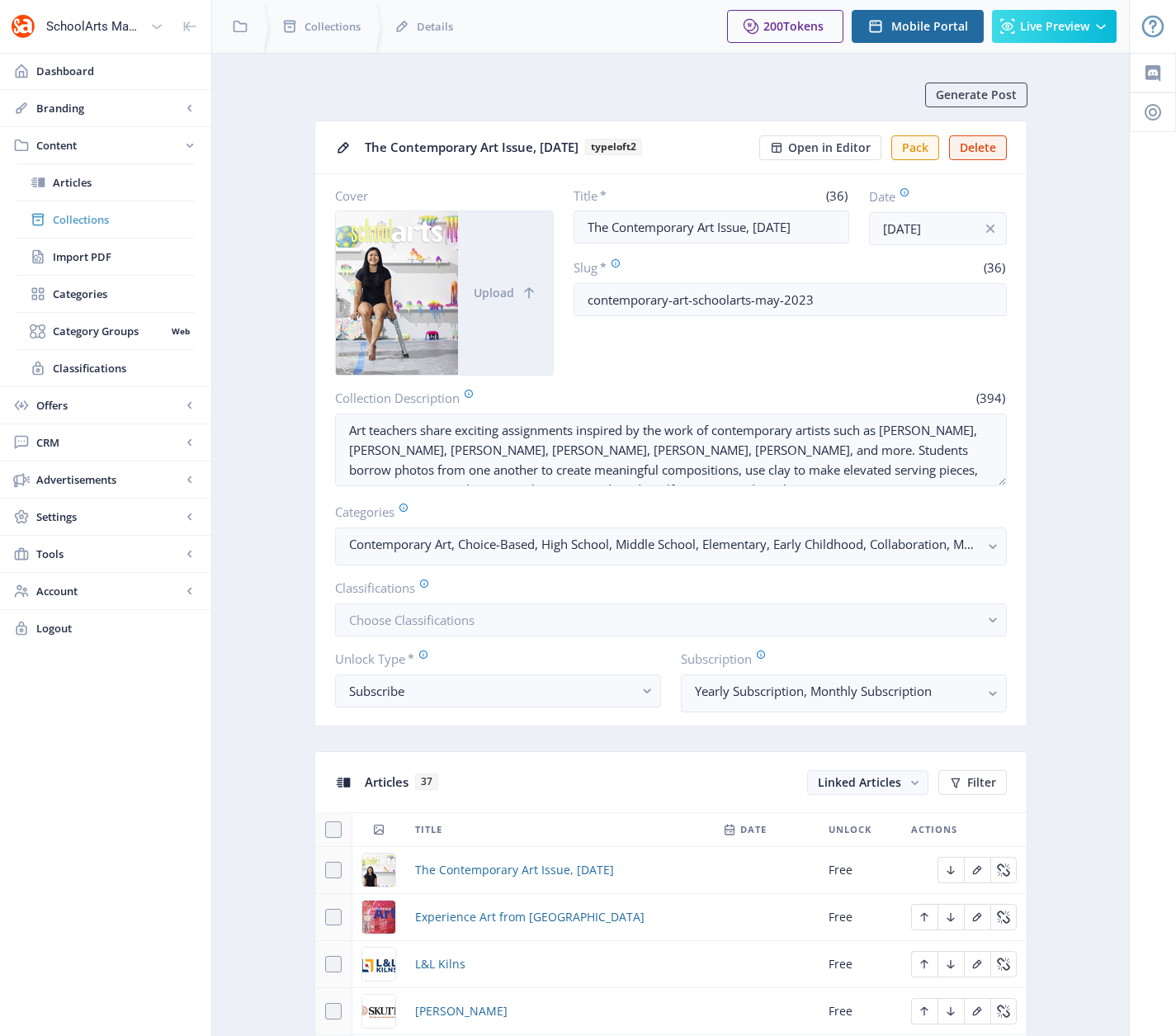
drag, startPoint x: 90, startPoint y: 222, endPoint x: 102, endPoint y: 221, distance: 12.0
click at [90, 222] on span "Collections" at bounding box center [123, 219] width 142 height 17
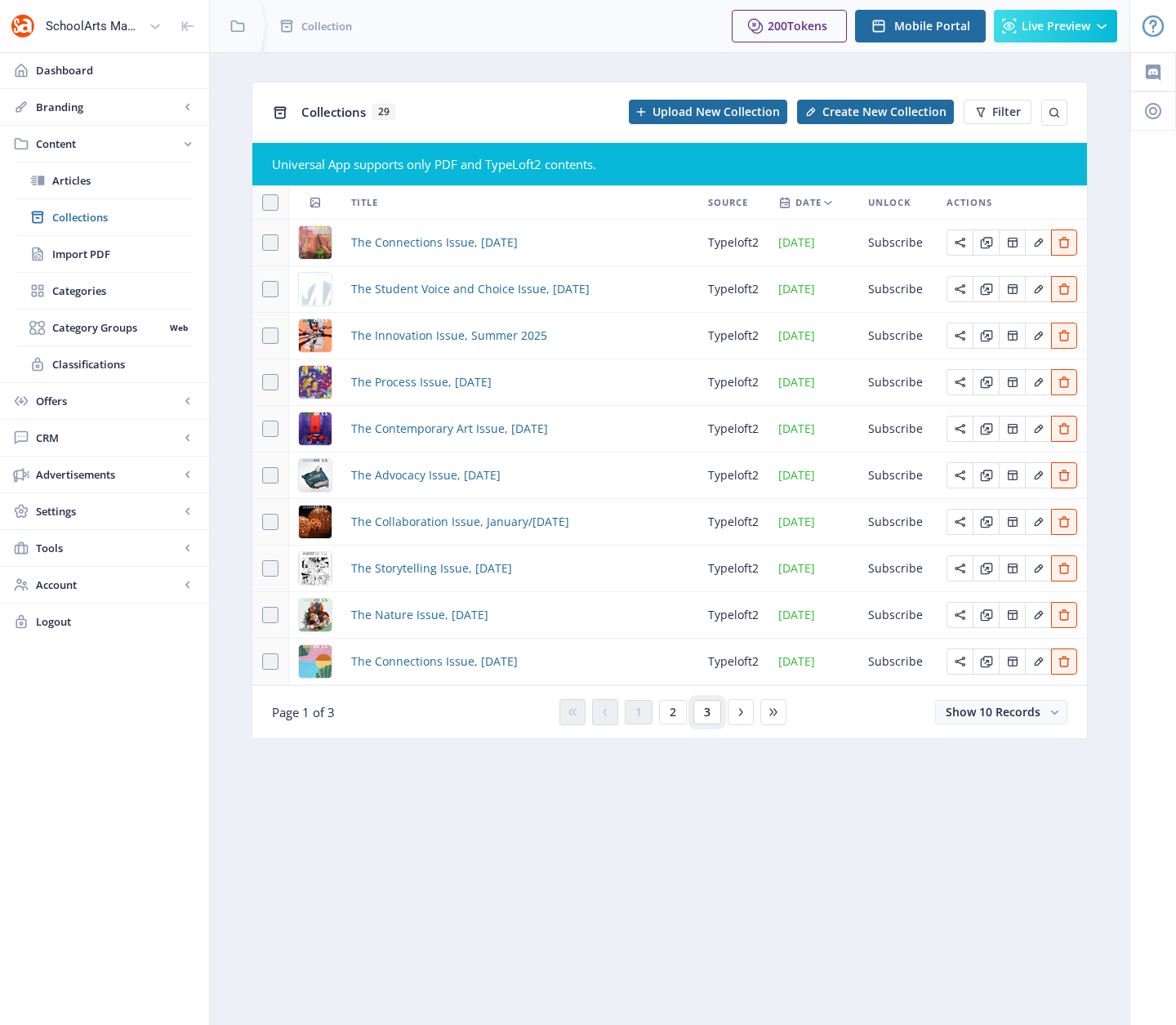
click at [716, 711] on button "3" at bounding box center [707, 712] width 28 height 24
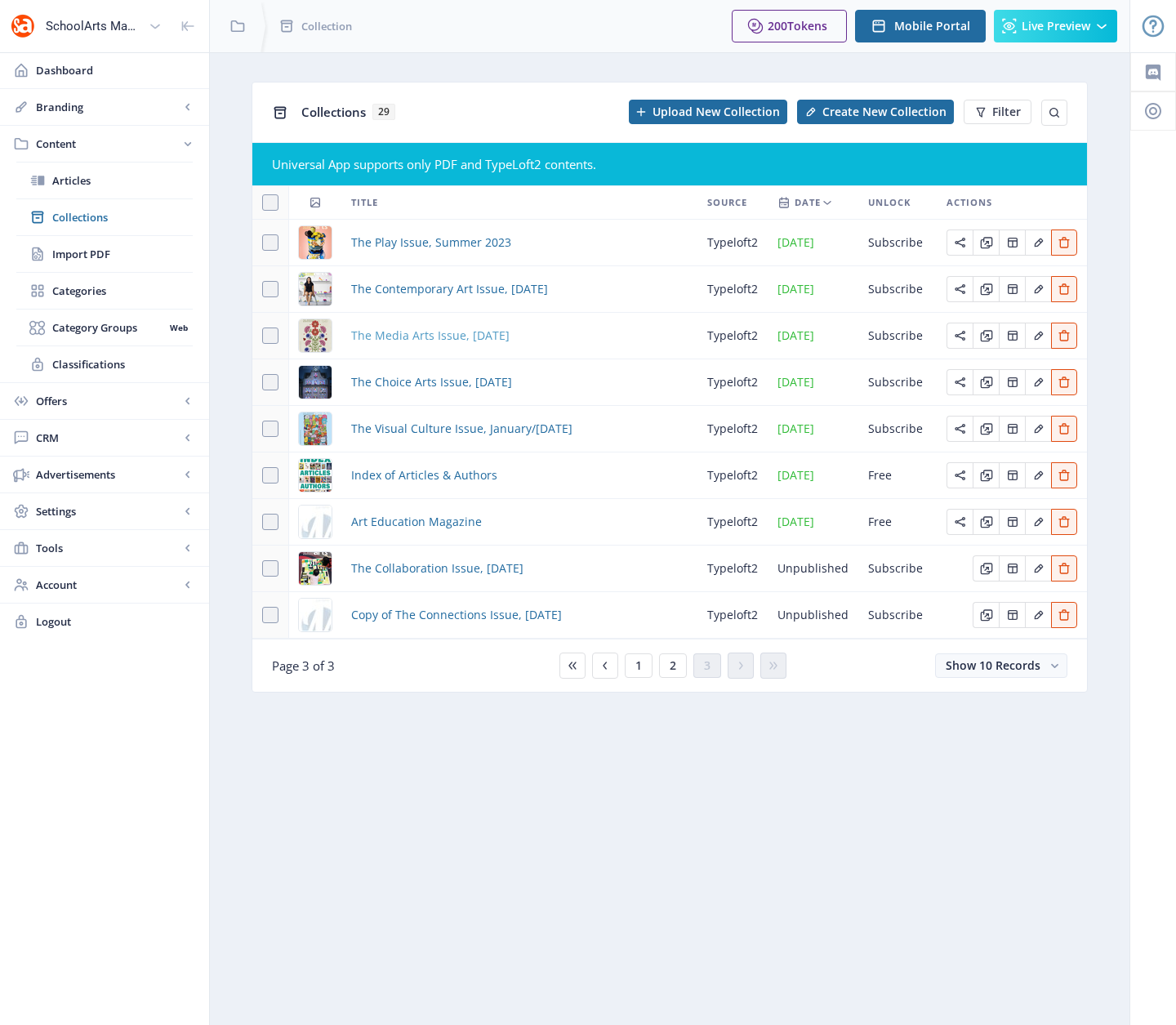
click at [396, 335] on span "The Media Arts Issue, [DATE]" at bounding box center [430, 335] width 158 height 20
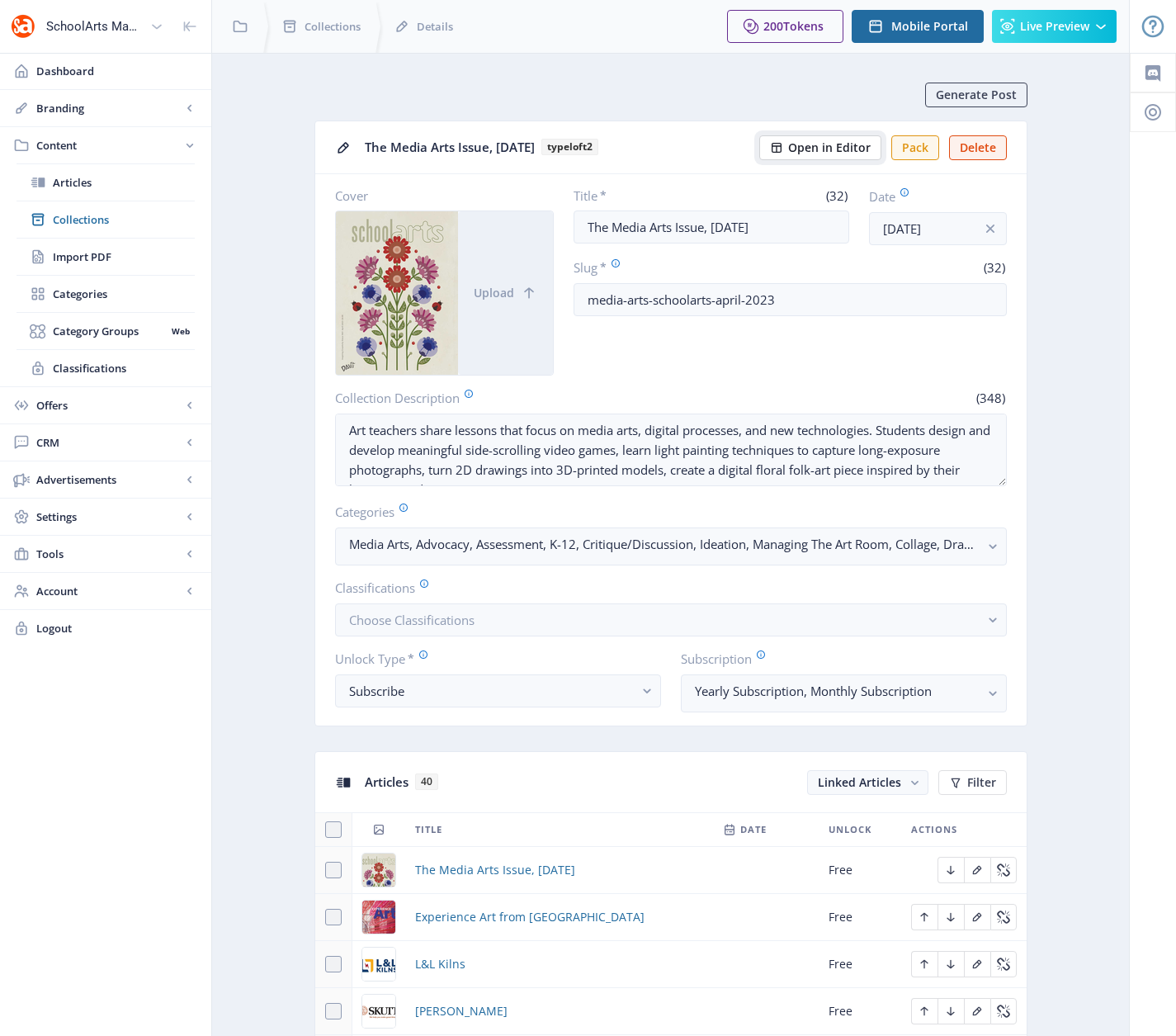
click at [815, 142] on span "Open in Editor" at bounding box center [829, 147] width 83 height 13
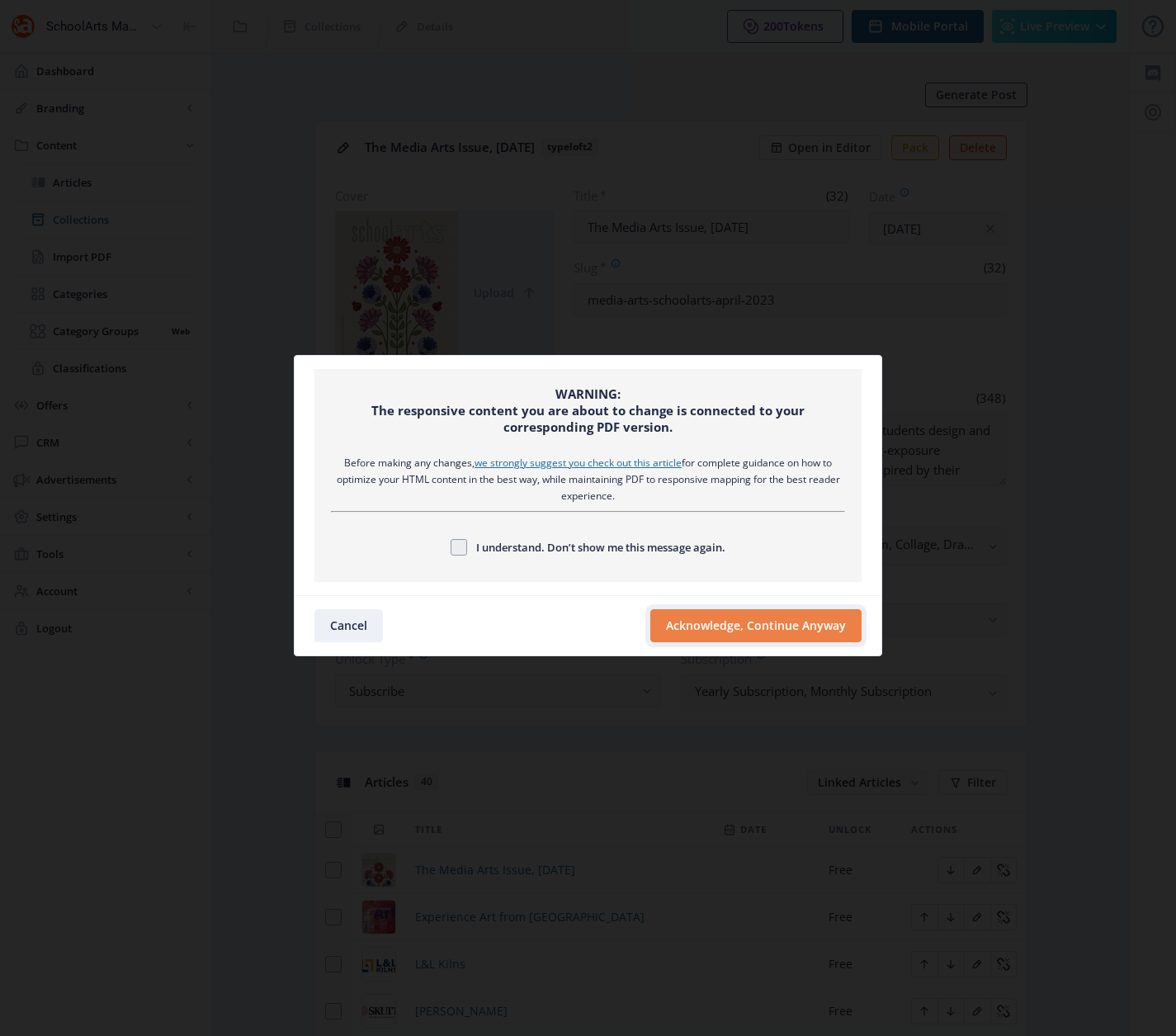
click at [669, 629] on button "Acknowledge, Continue Anyway" at bounding box center [755, 626] width 211 height 33
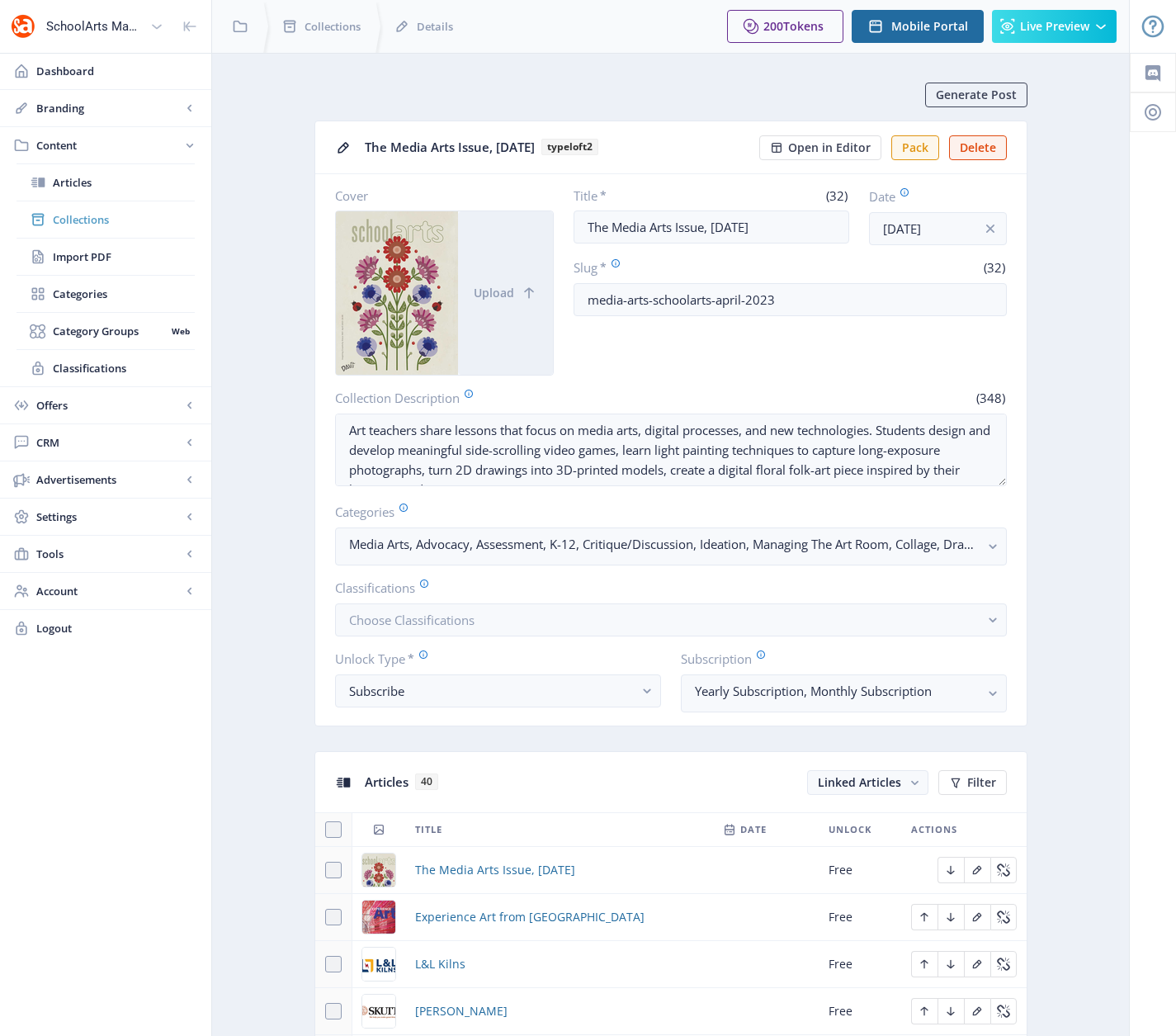
click at [82, 219] on span "Collections" at bounding box center [123, 219] width 142 height 17
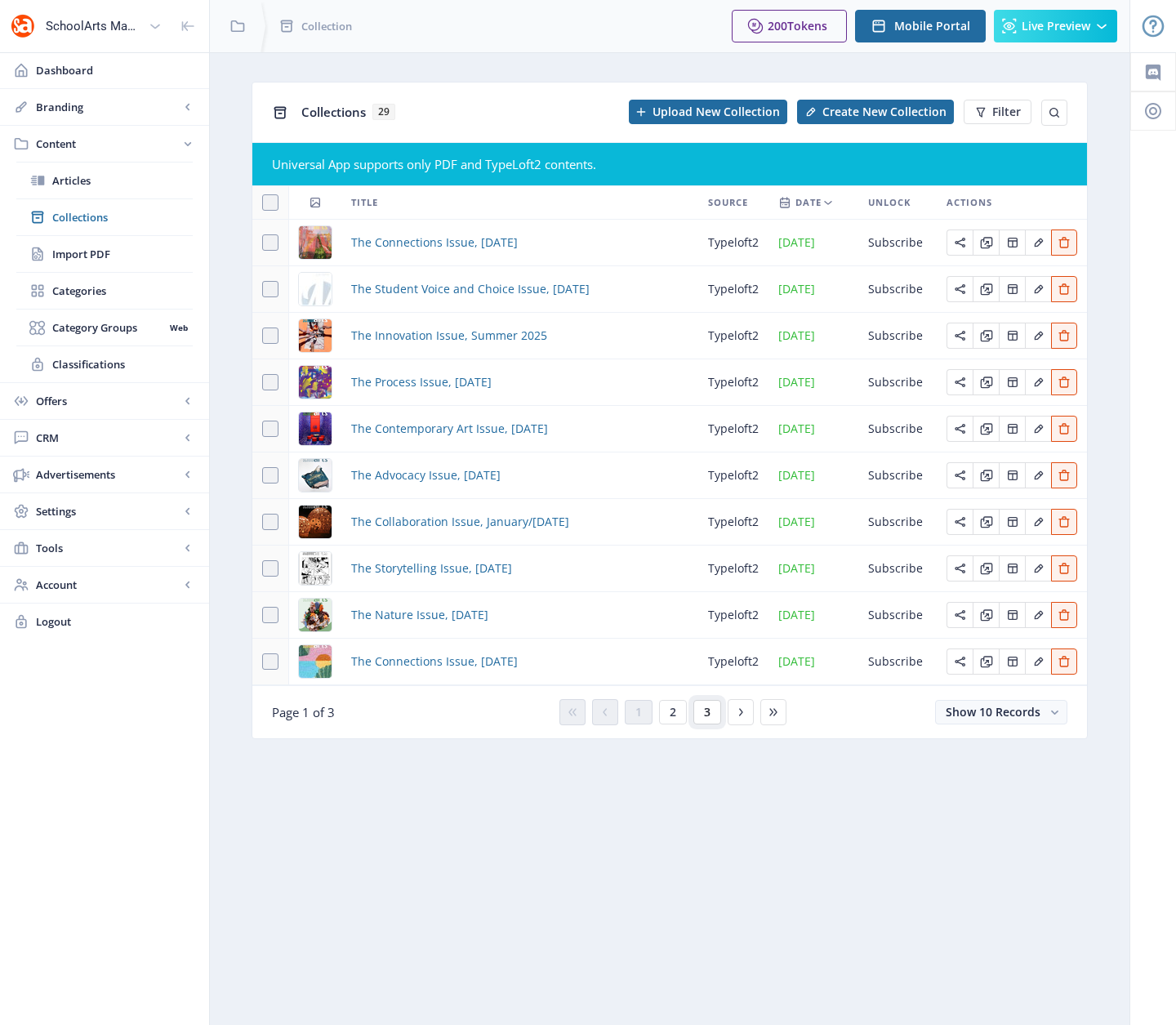
click at [705, 716] on span "3" at bounding box center [707, 712] width 7 height 13
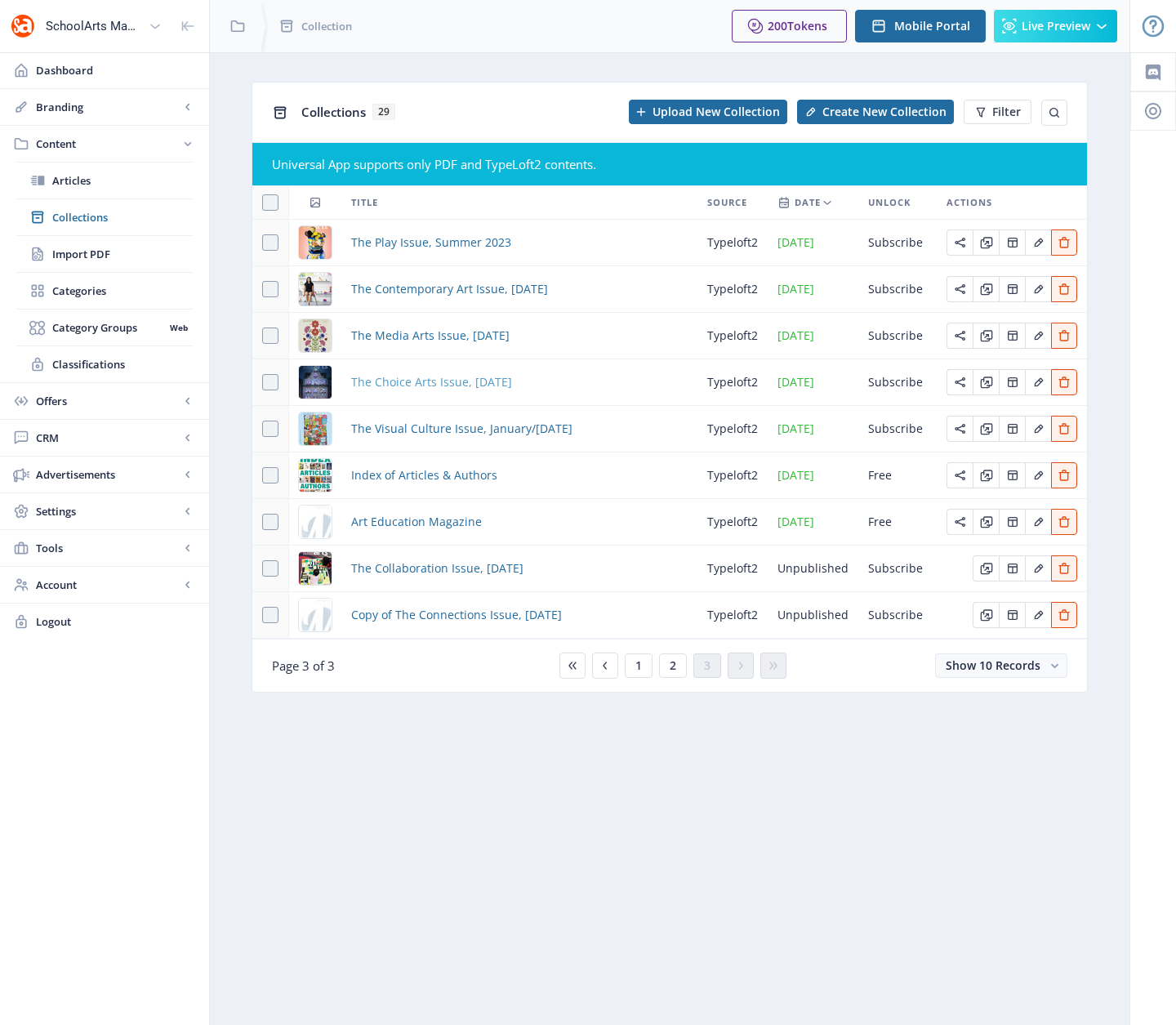
click at [418, 386] on span "The Choice Arts Issue, [DATE]" at bounding box center [431, 382] width 161 height 20
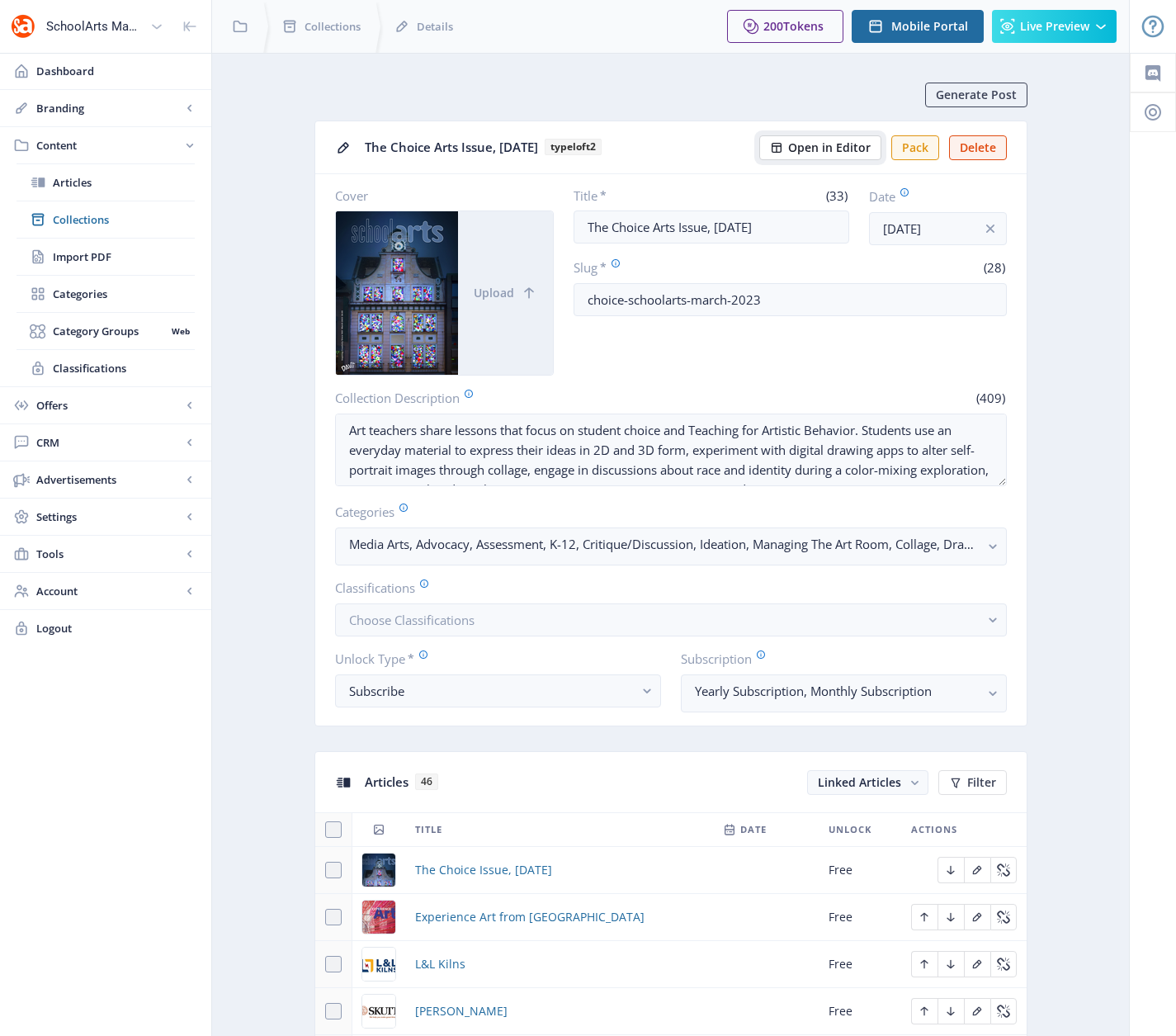
click at [836, 149] on span "Open in Editor" at bounding box center [829, 147] width 83 height 13
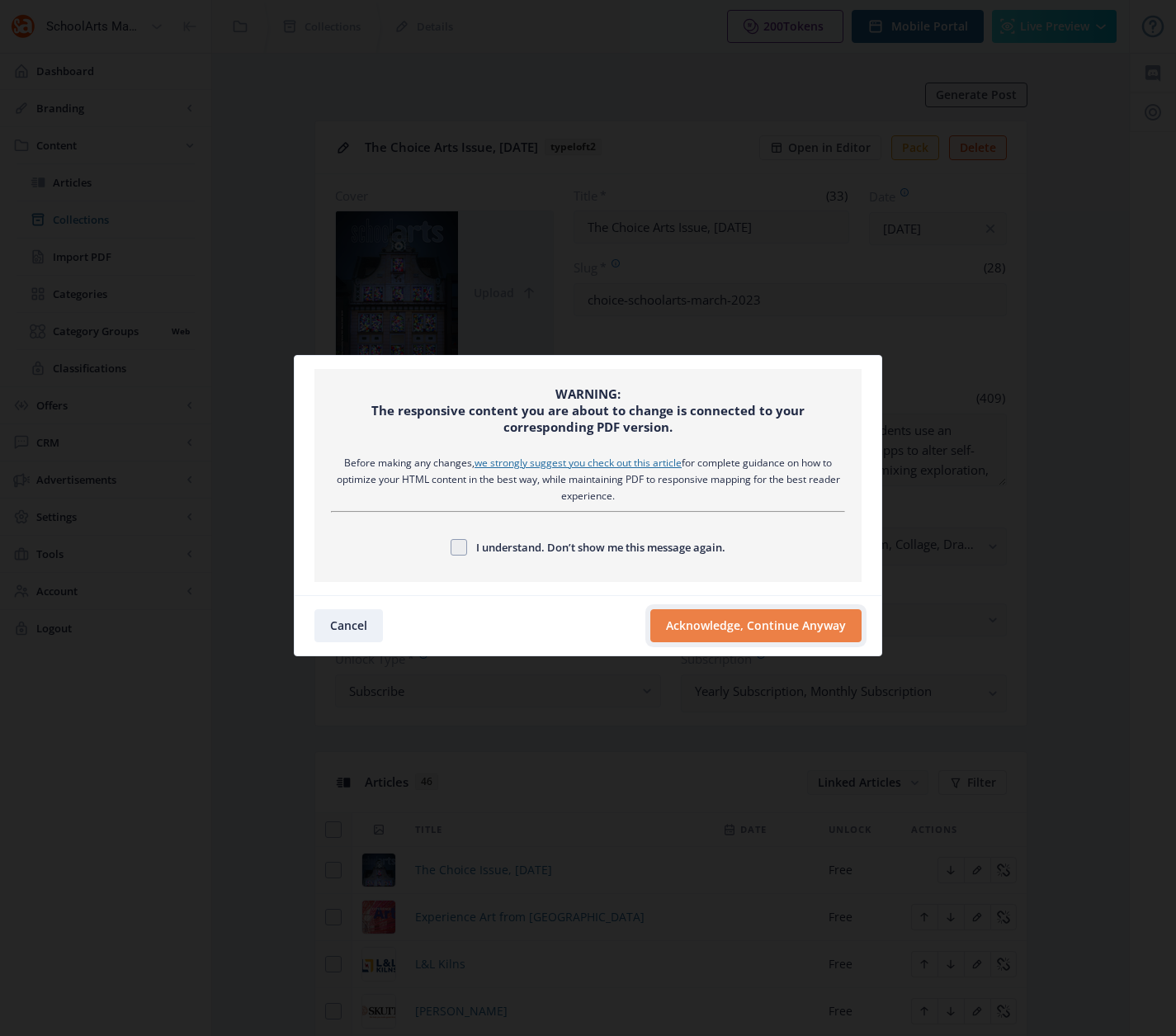
click at [688, 626] on button "Acknowledge, Continue Anyway" at bounding box center [755, 626] width 211 height 33
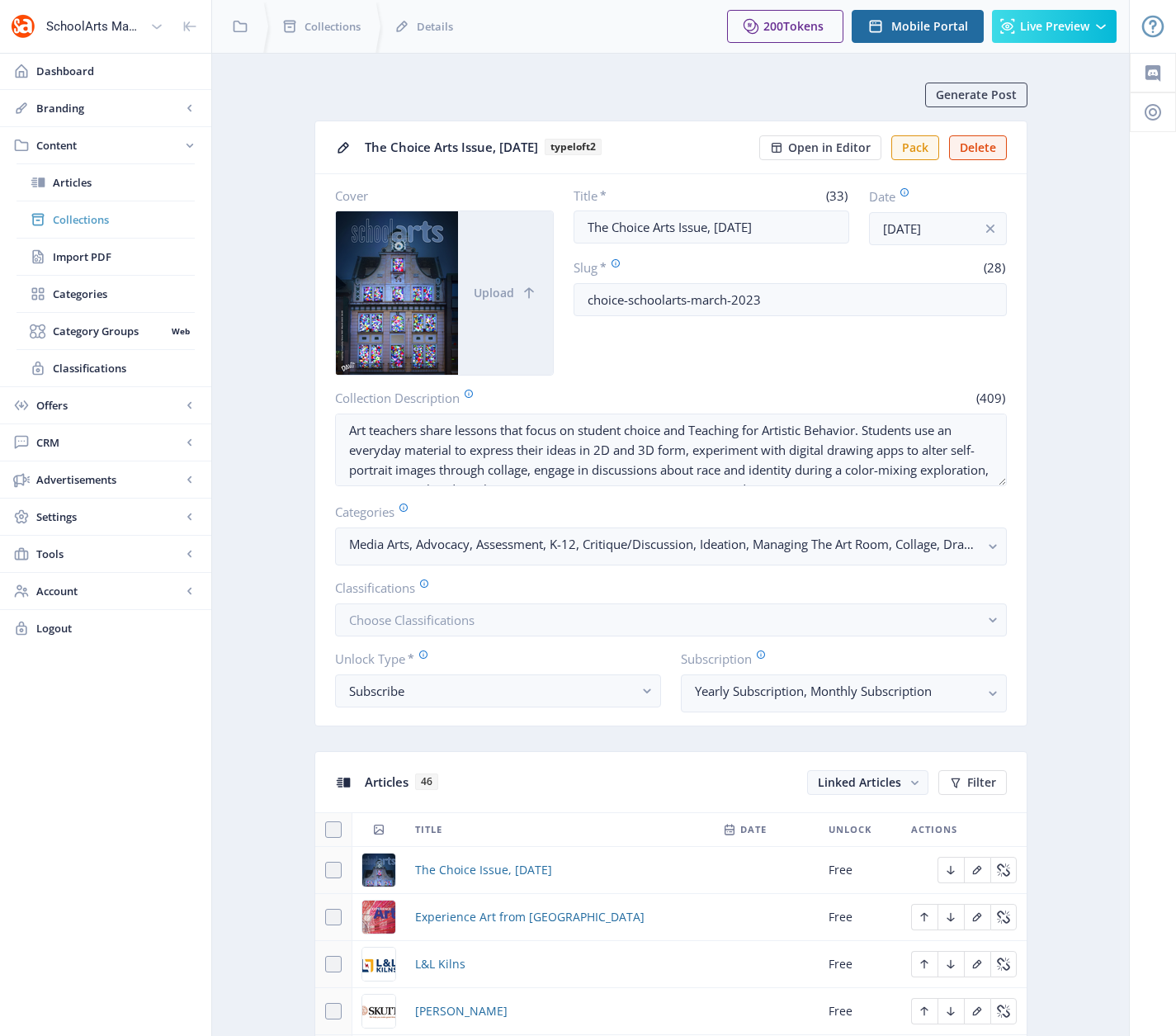
click at [74, 218] on span "Collections" at bounding box center [123, 219] width 142 height 17
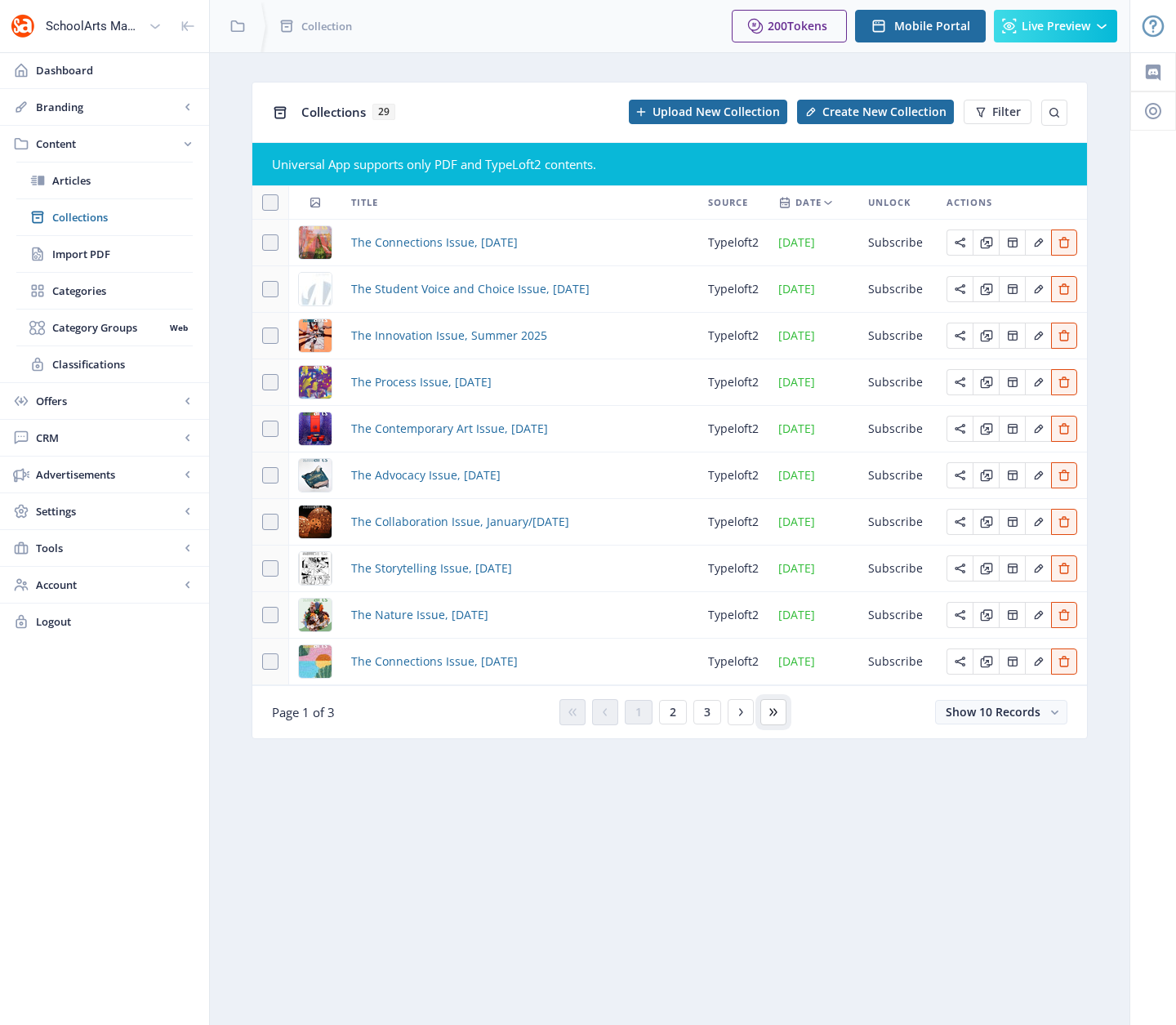
click at [773, 709] on icon at bounding box center [773, 712] width 13 height 13
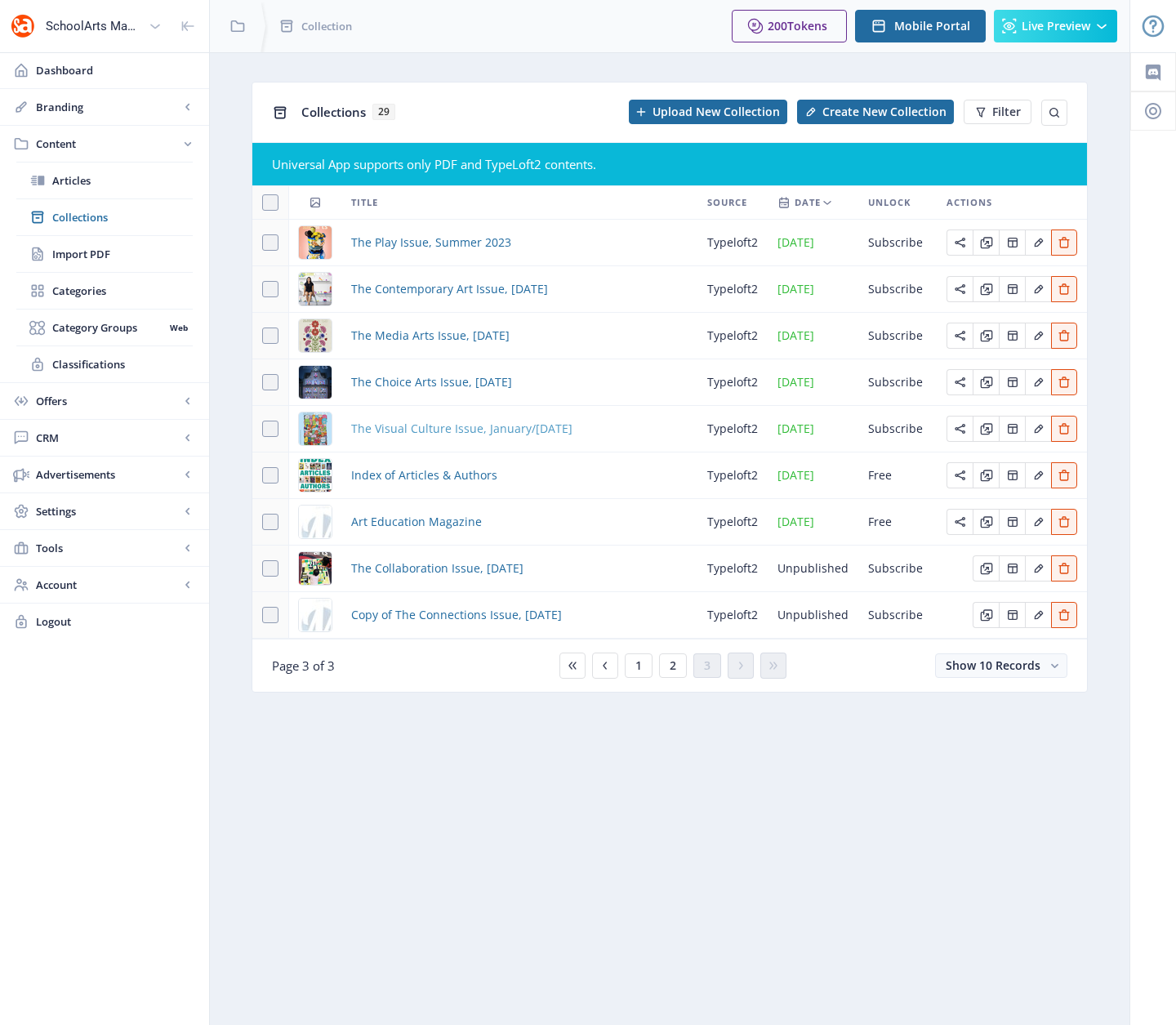
click at [413, 427] on span "The Visual Culture Issue, January/[DATE]" at bounding box center [461, 428] width 221 height 20
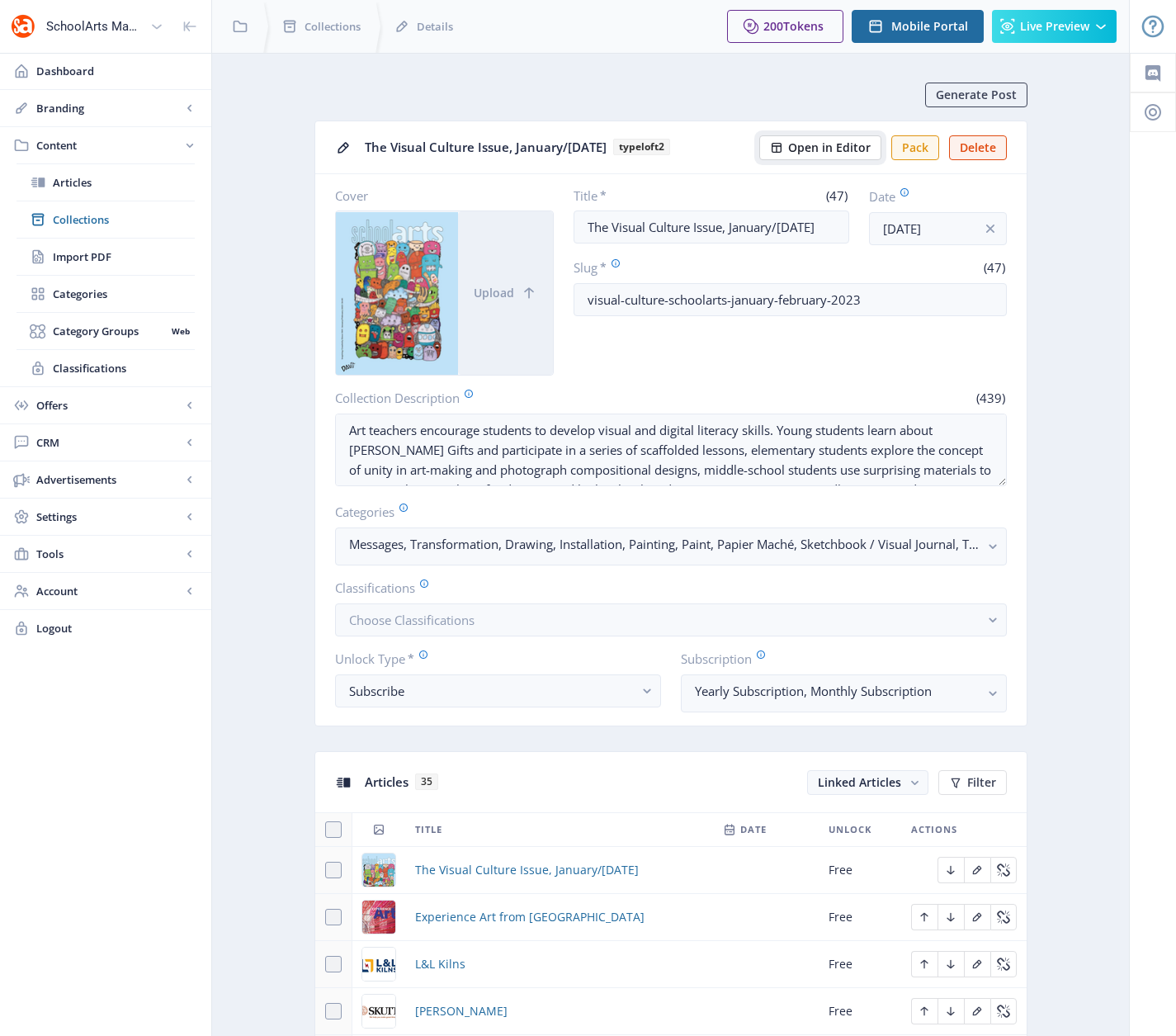
click at [819, 144] on span "Open in Editor" at bounding box center [829, 147] width 83 height 13
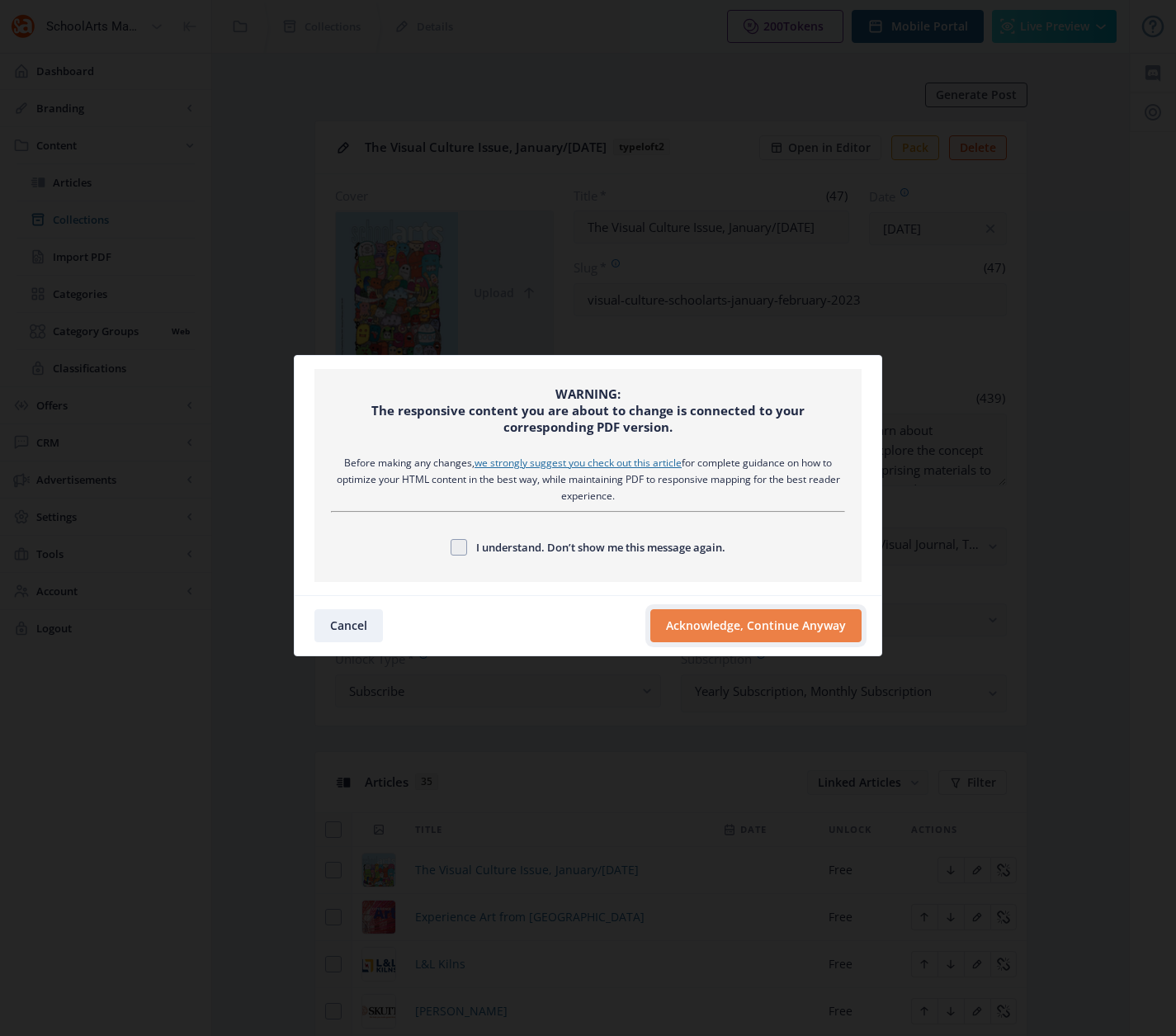
click at [696, 623] on button "Acknowledge, Continue Anyway" at bounding box center [755, 626] width 211 height 33
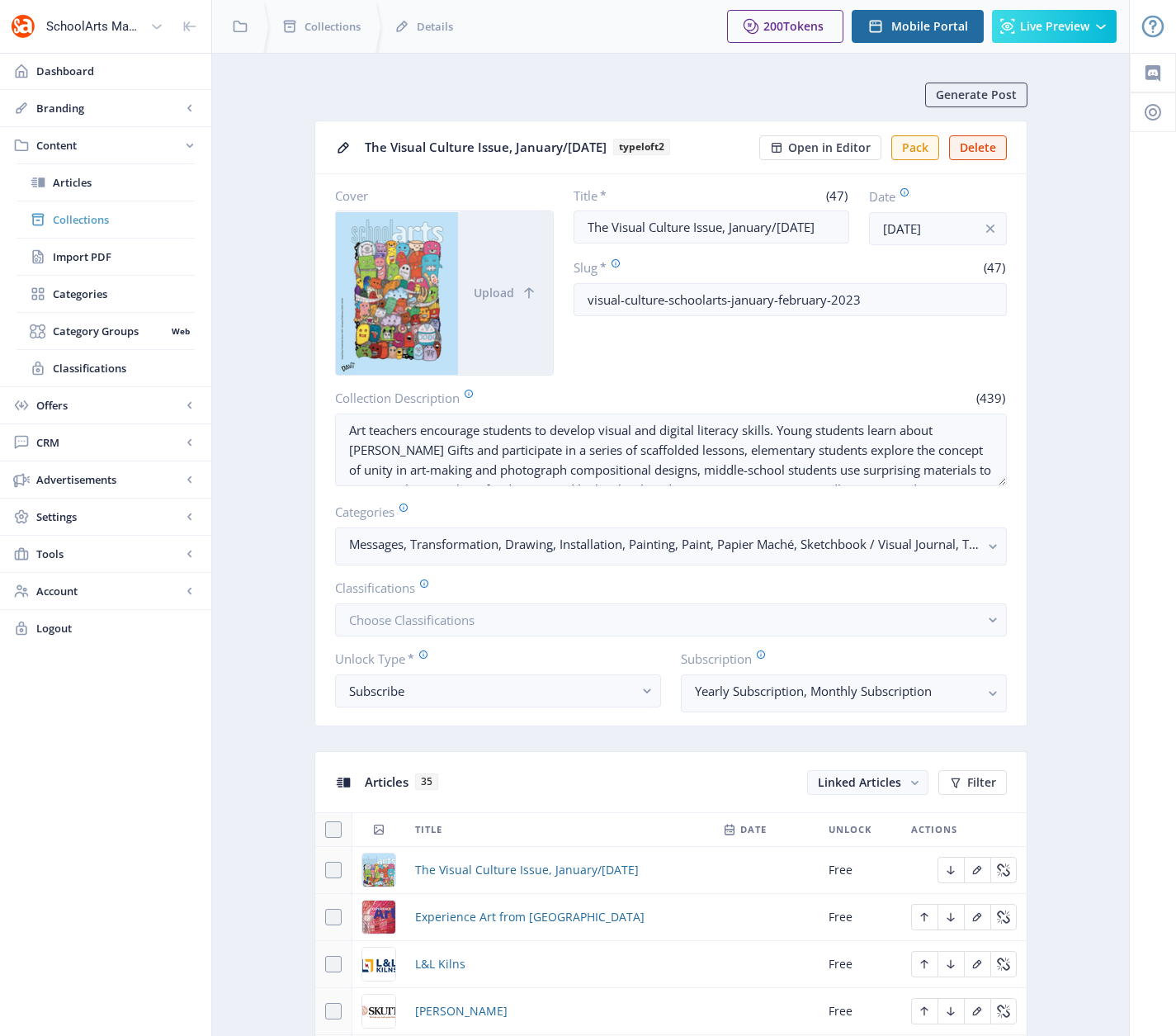
click at [74, 216] on span "Collections" at bounding box center [123, 219] width 142 height 17
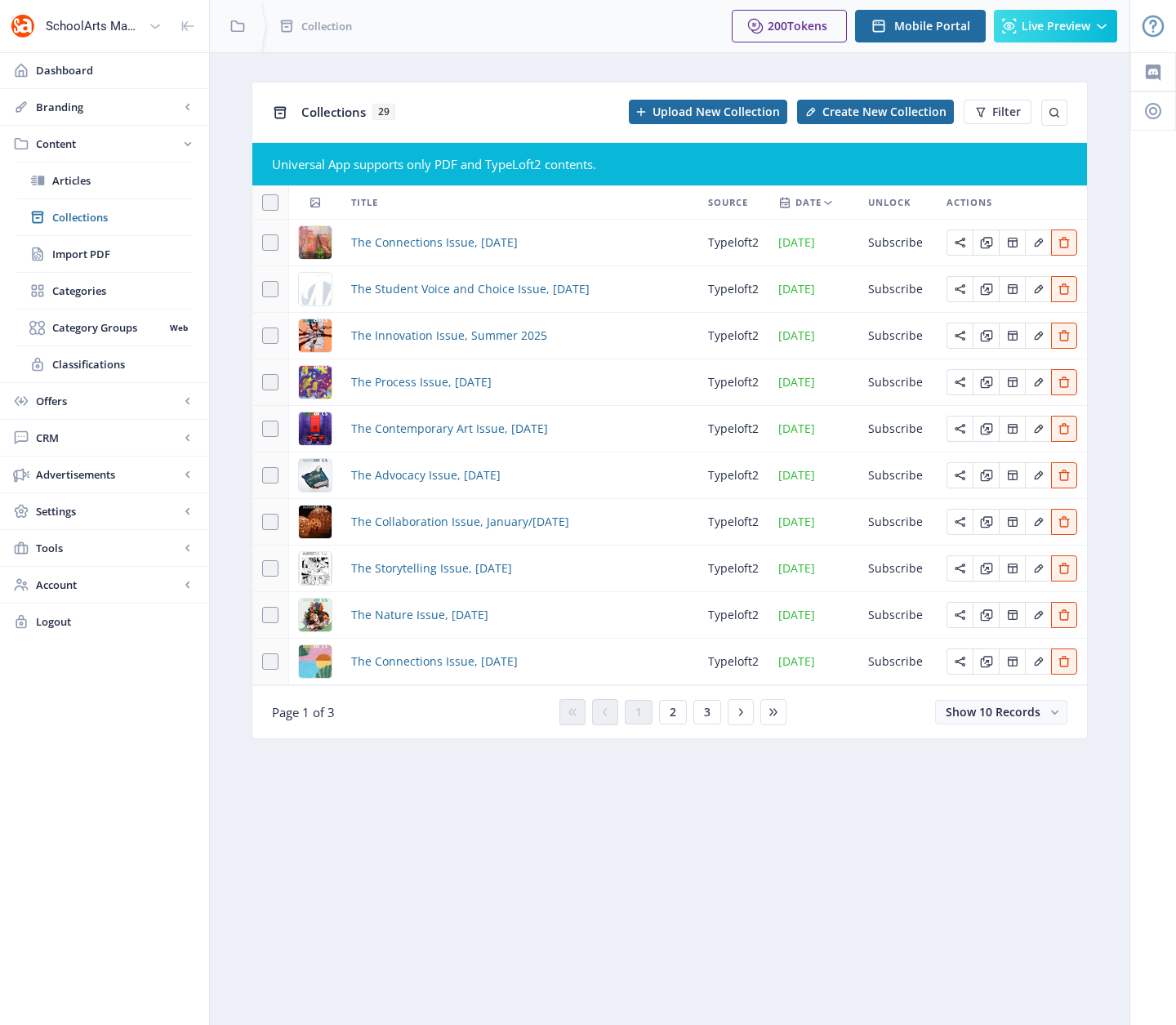
click at [510, 850] on nb-layout-column "Collections 29 Upload New Collection Create New Collection Filter Universal App…" at bounding box center [669, 538] width 921 height 973
click at [412, 288] on span "The Student Voice and Choice Issue, [DATE]" at bounding box center [469, 289] width 238 height 20
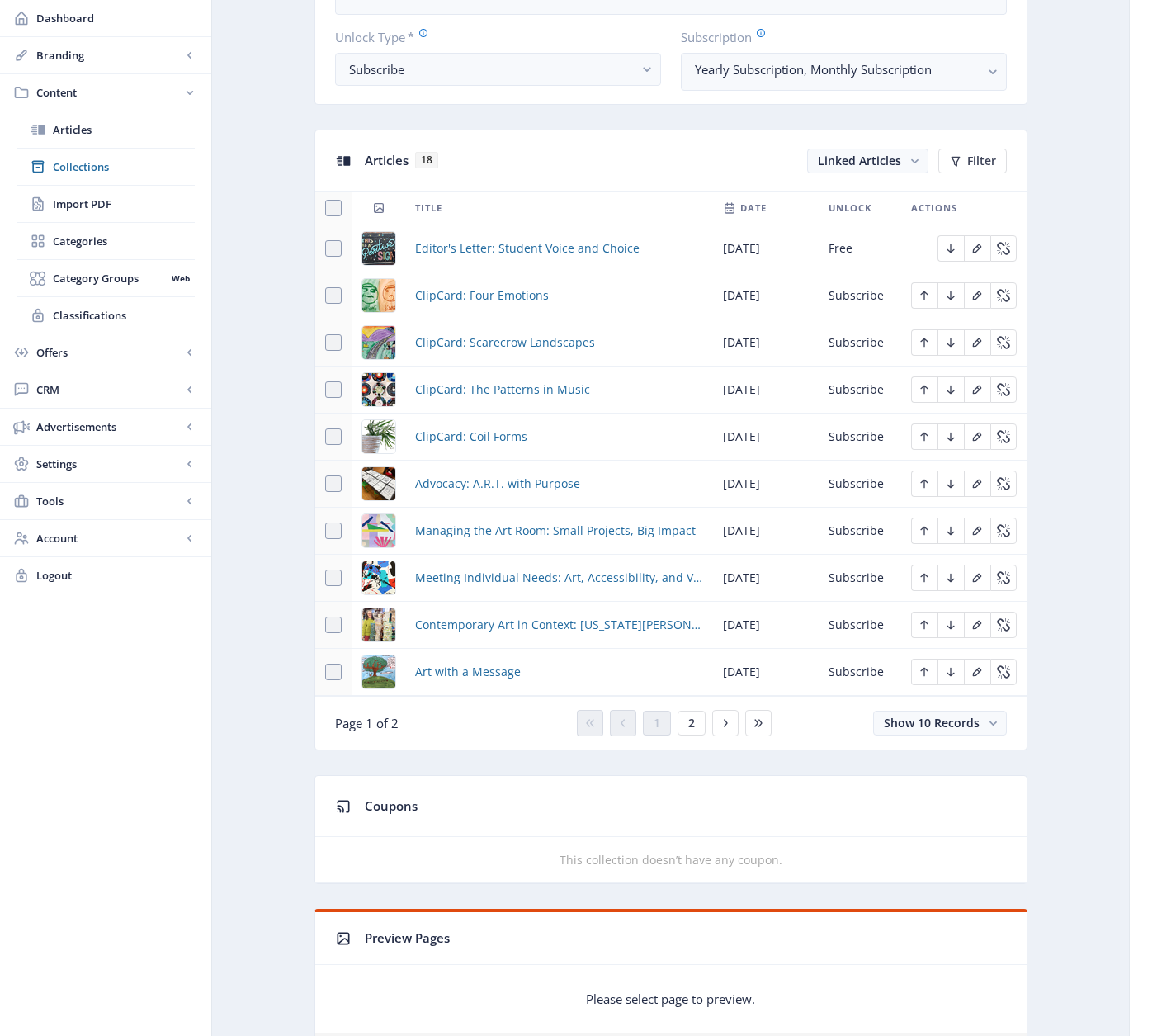
scroll to position [801, 0]
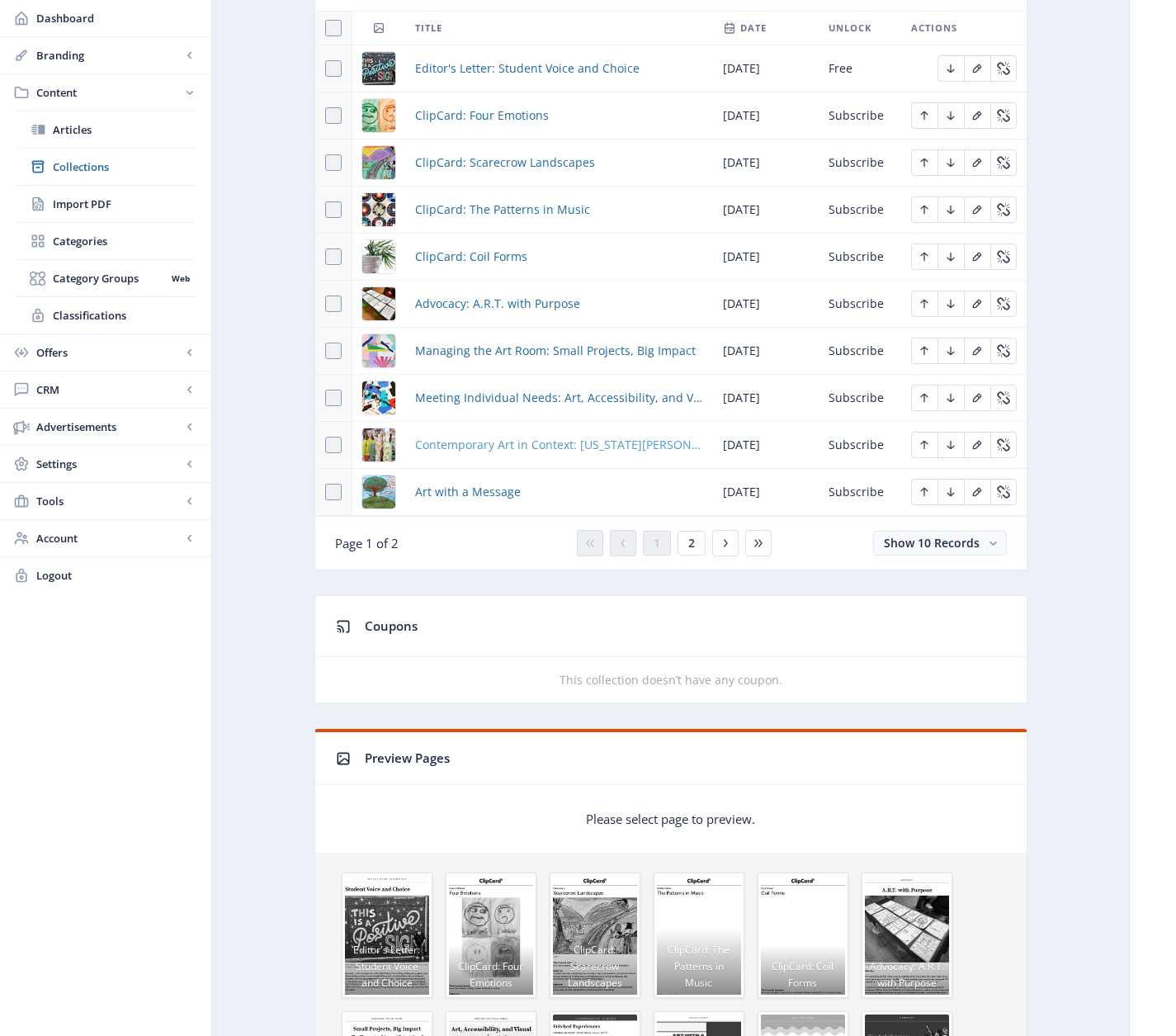
click at [533, 442] on span "Contemporary Art in Context: [US_STATE][PERSON_NAME]" at bounding box center [559, 445] width 288 height 20
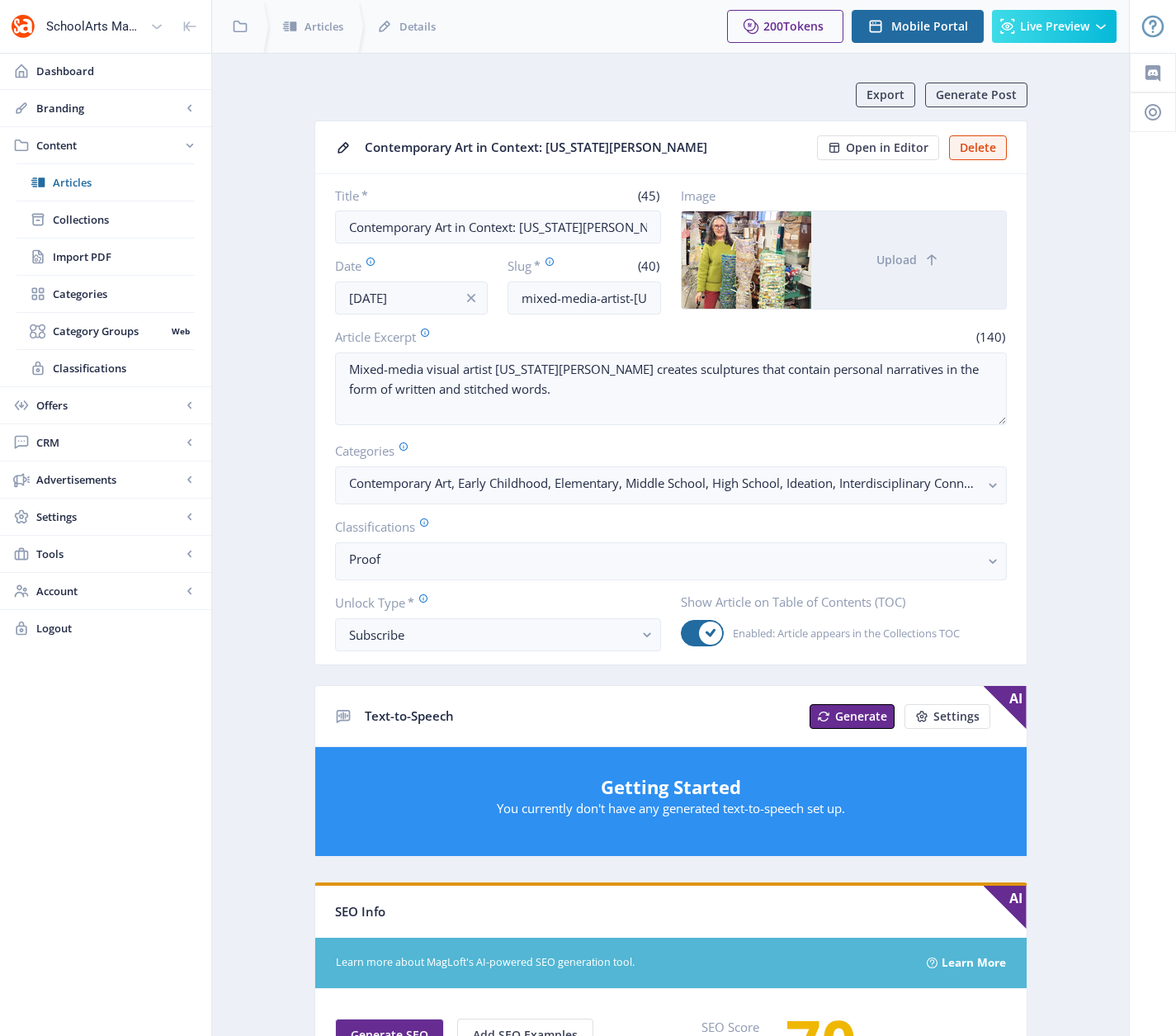
click at [273, 599] on app-content-article "Export Generate Post Contemporary Art in Context: [US_STATE][PERSON_NAME] Open …" at bounding box center [670, 847] width 860 height 1528
click at [266, 656] on app-content-article "Export Generate Post Contemporary Art in Context: [US_STATE][PERSON_NAME] Open …" at bounding box center [670, 847] width 860 height 1528
click at [96, 223] on span "Collections" at bounding box center [123, 219] width 142 height 17
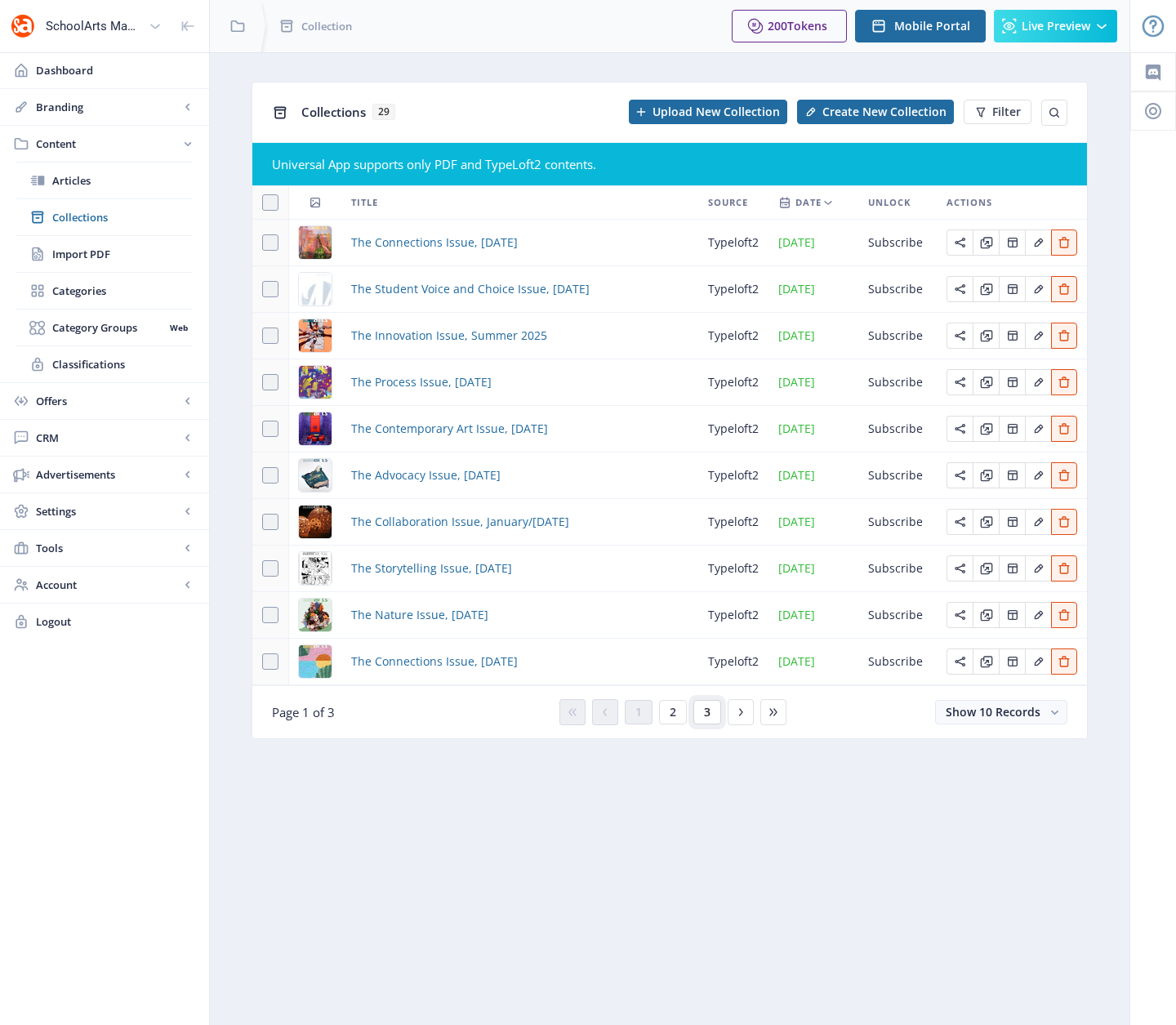
click at [705, 715] on span "3" at bounding box center [707, 712] width 7 height 13
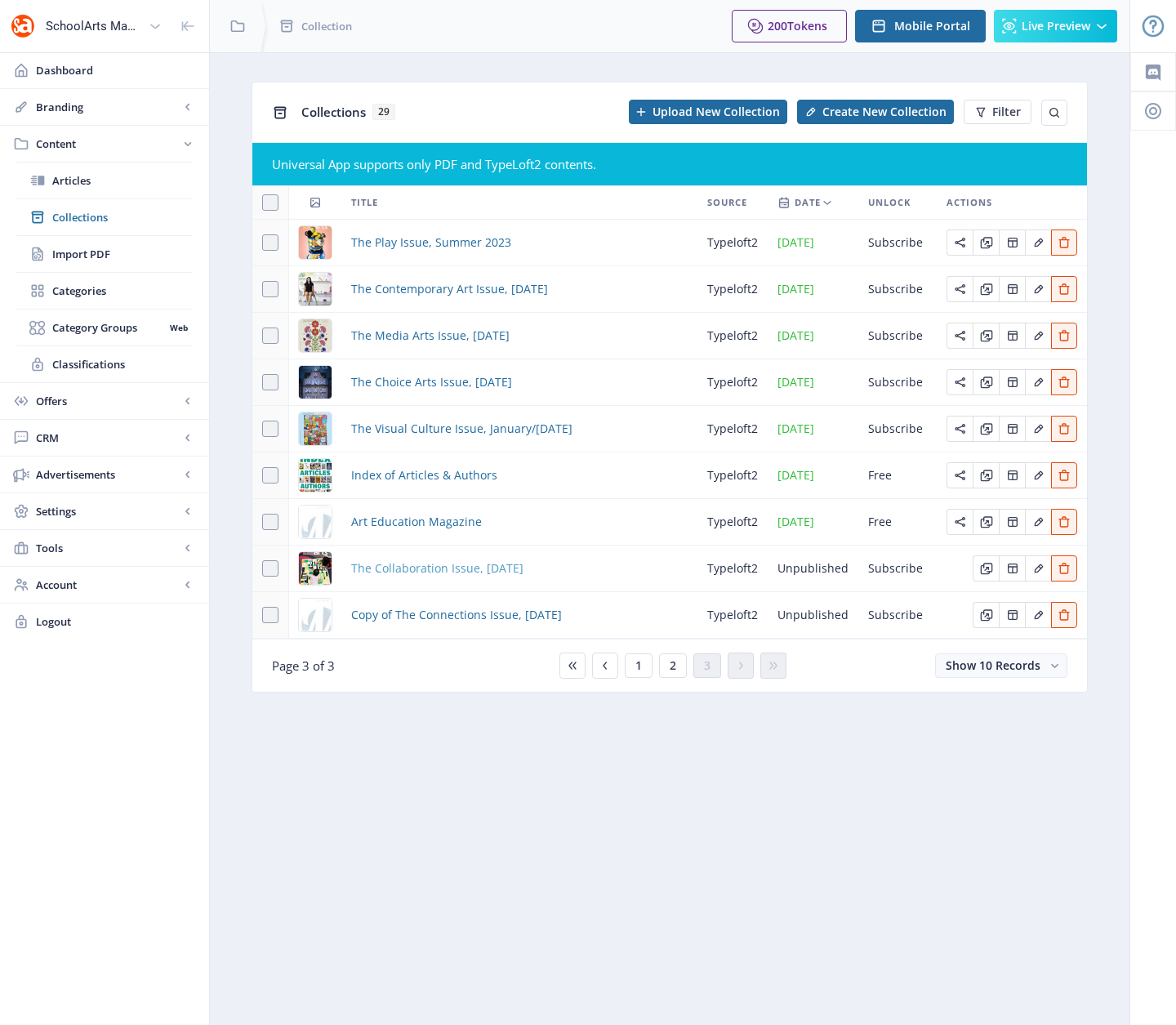
click at [397, 569] on span "The Collaboration Issue, [DATE]" at bounding box center [437, 568] width 172 height 20
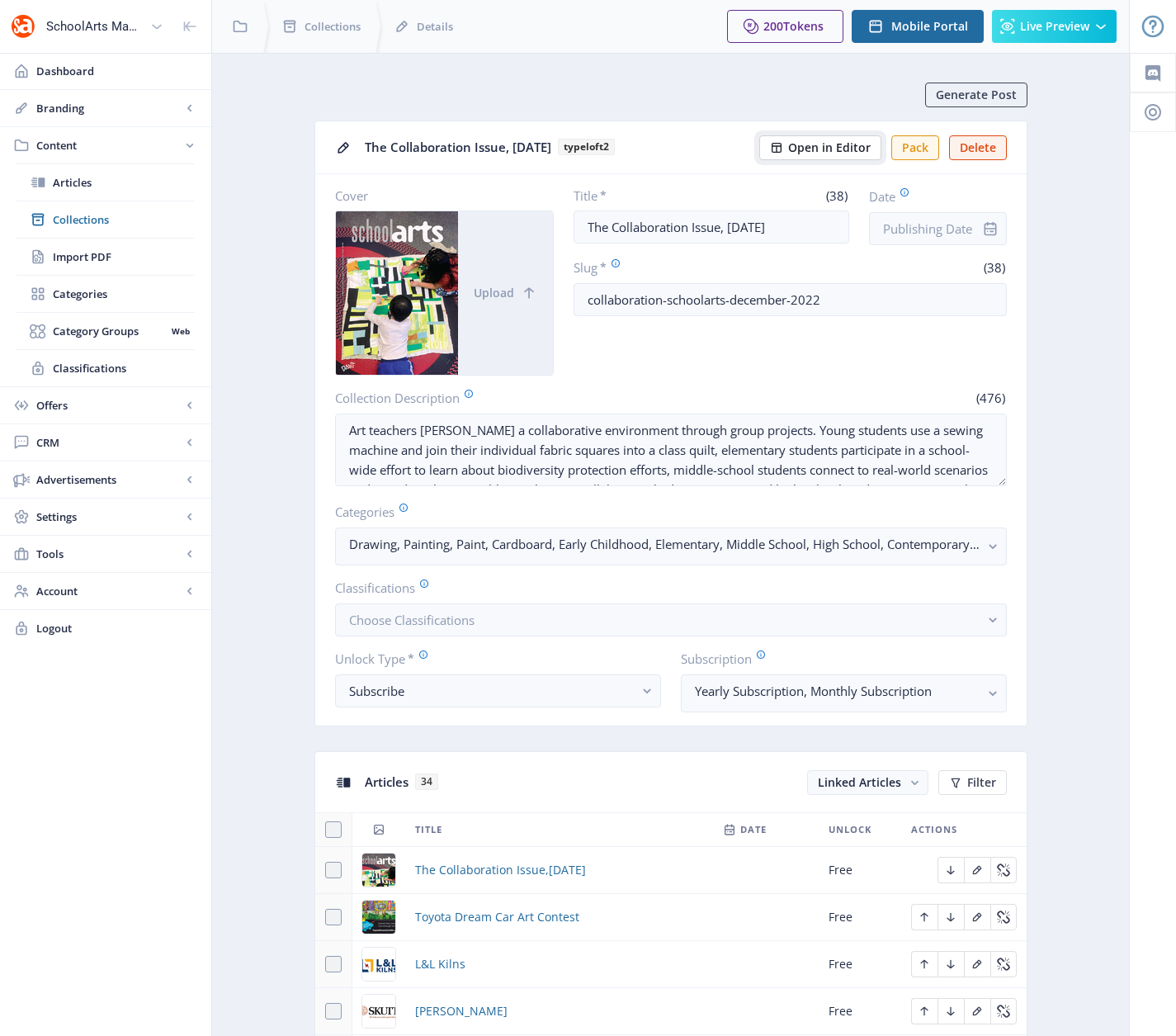
click at [830, 146] on span "Open in Editor" at bounding box center [829, 147] width 83 height 13
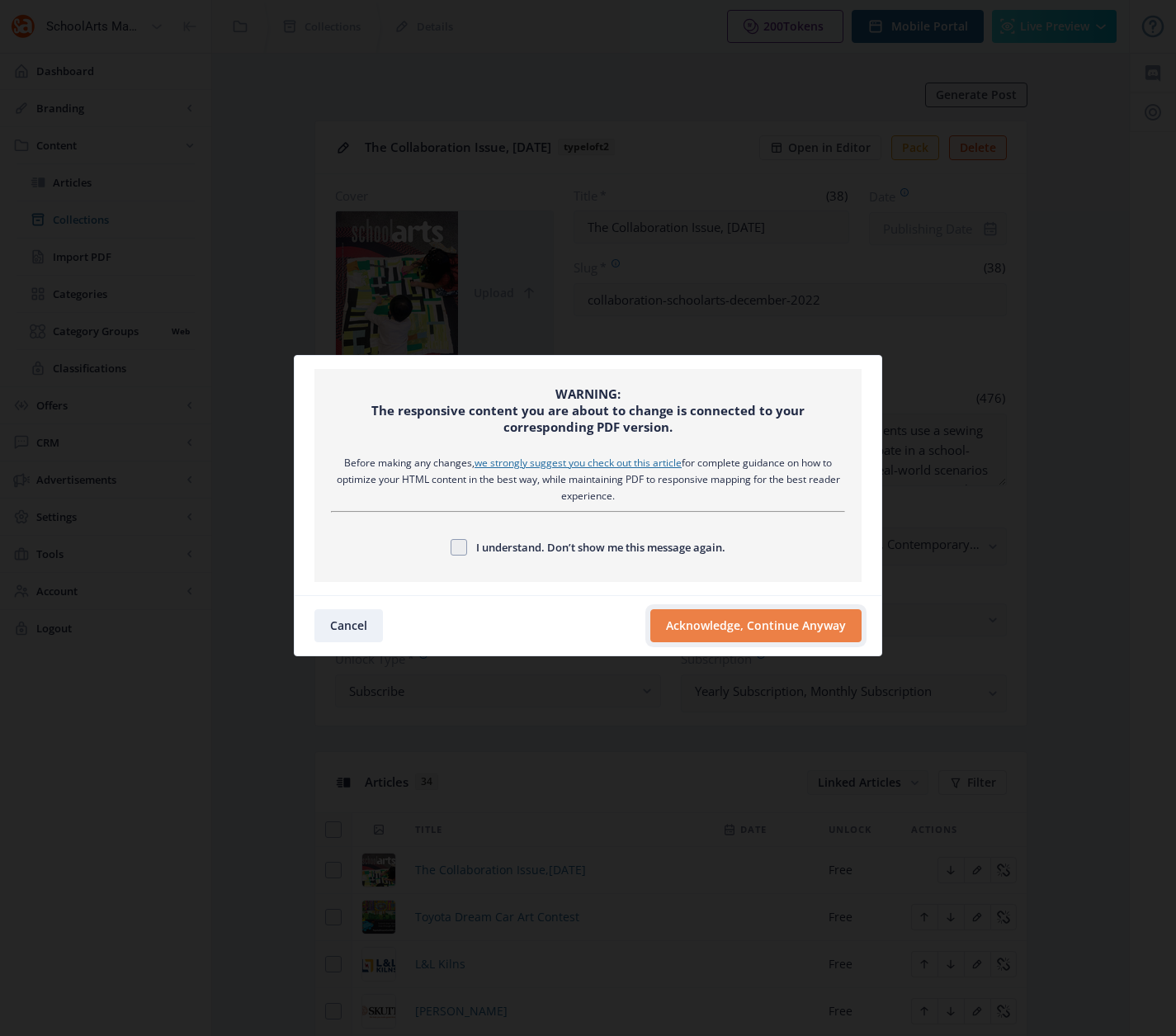
click at [746, 628] on button "Acknowledge, Continue Anyway" at bounding box center [755, 626] width 211 height 33
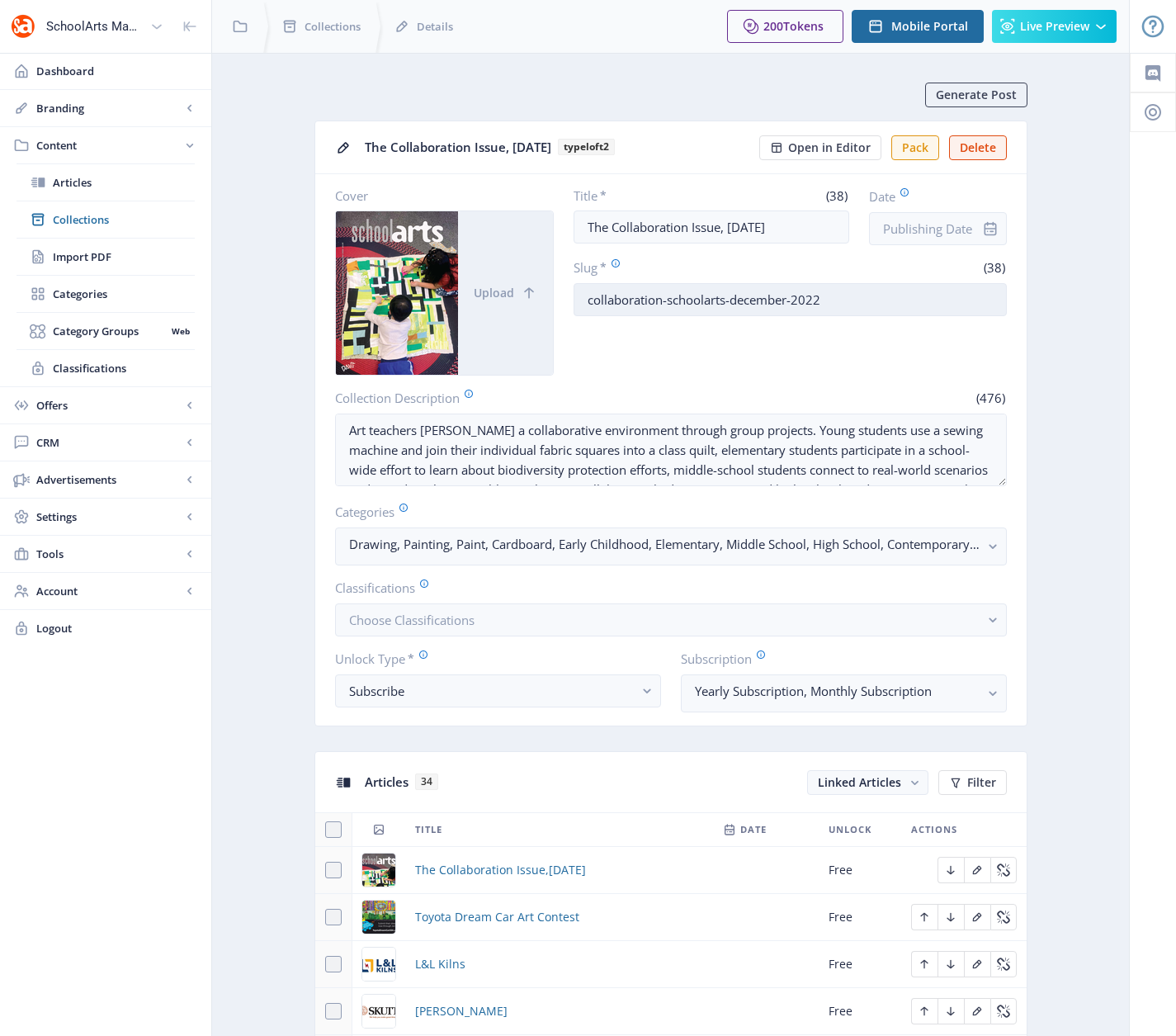
drag, startPoint x: 813, startPoint y: 296, endPoint x: 584, endPoint y: 290, distance: 229.1
click at [584, 290] on input "collaboration-schoolarts-december-2022" at bounding box center [790, 300] width 434 height 33
